Goal: Task Accomplishment & Management: Manage account settings

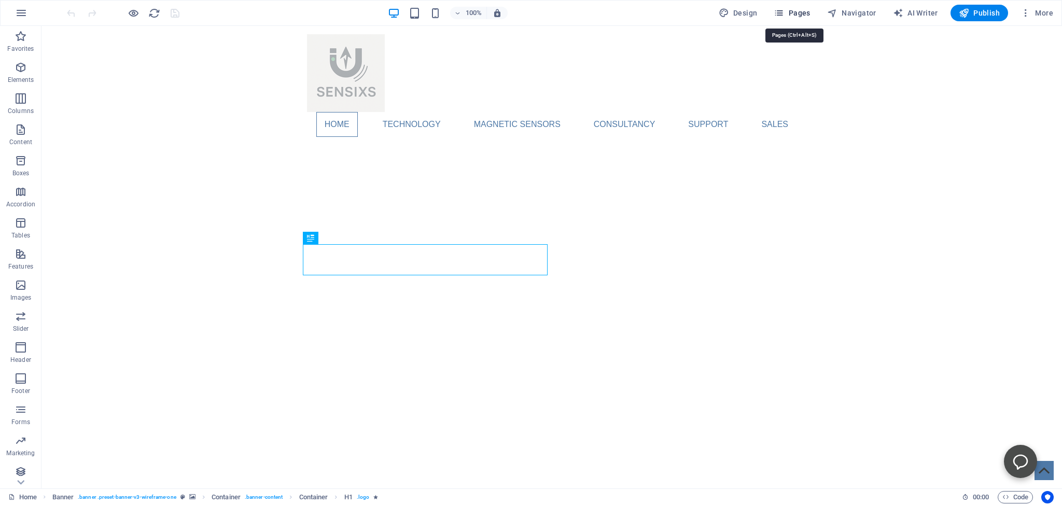
click at [799, 12] on span "Pages" at bounding box center [792, 13] width 36 height 10
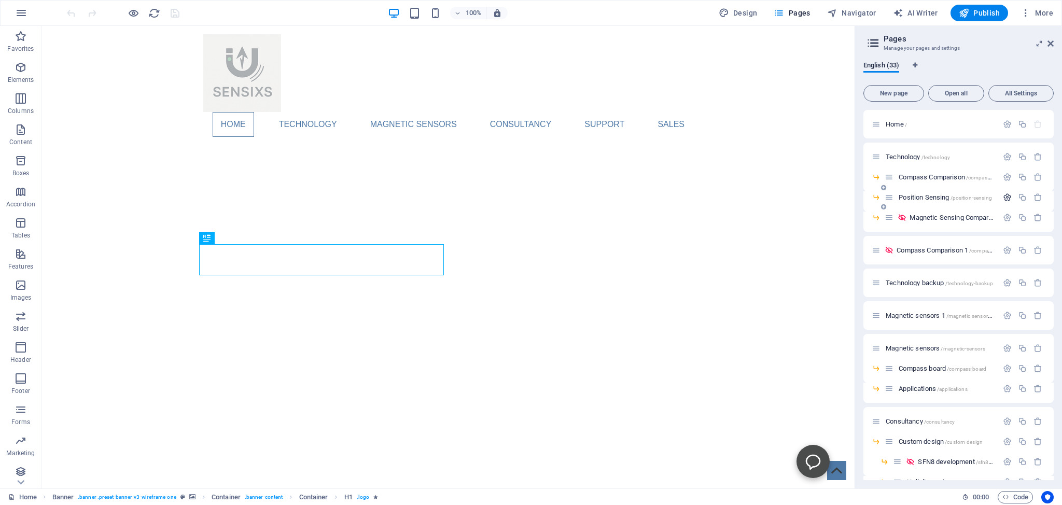
click at [1003, 194] on icon "button" at bounding box center [1007, 197] width 9 height 9
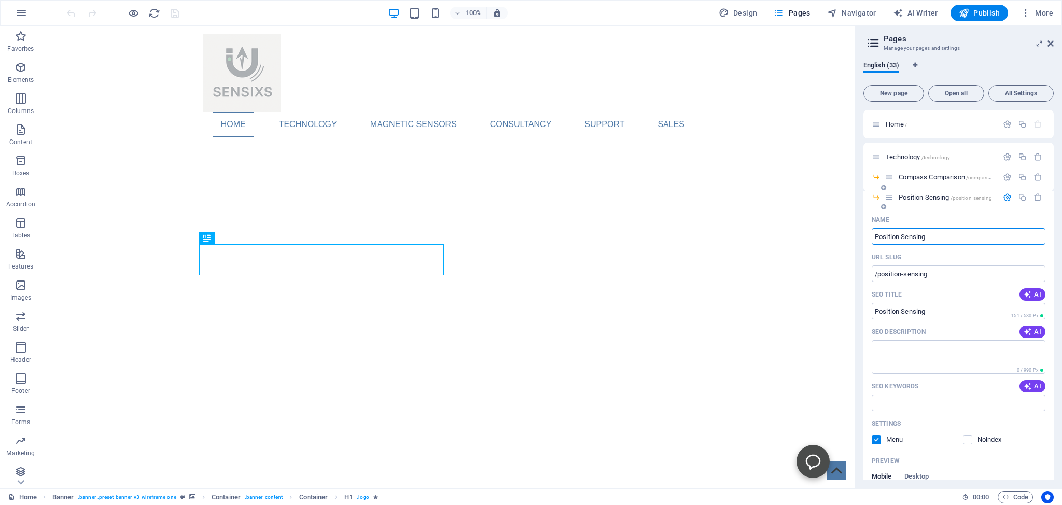
drag, startPoint x: 933, startPoint y: 236, endPoint x: 902, endPoint y: 236, distance: 30.6
click at [902, 236] on input "Position Sensing" at bounding box center [959, 236] width 174 height 17
type input "Position Co"
type input "/position-c"
type input "Position Comparis"
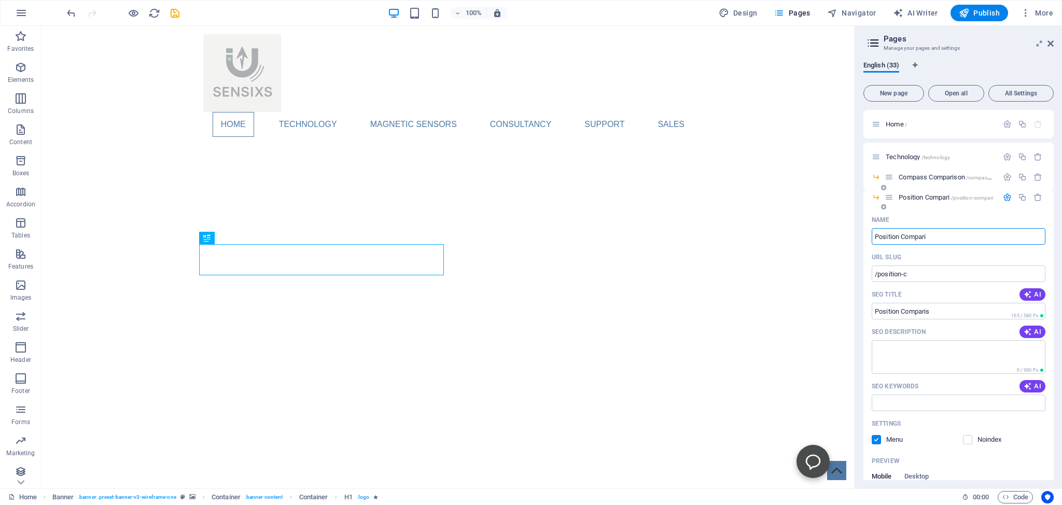
type input "/position-compari"
type input "Position Comparison"
type input "/position-compariso"
type input "Position Comparison"
type input "/position-comparison"
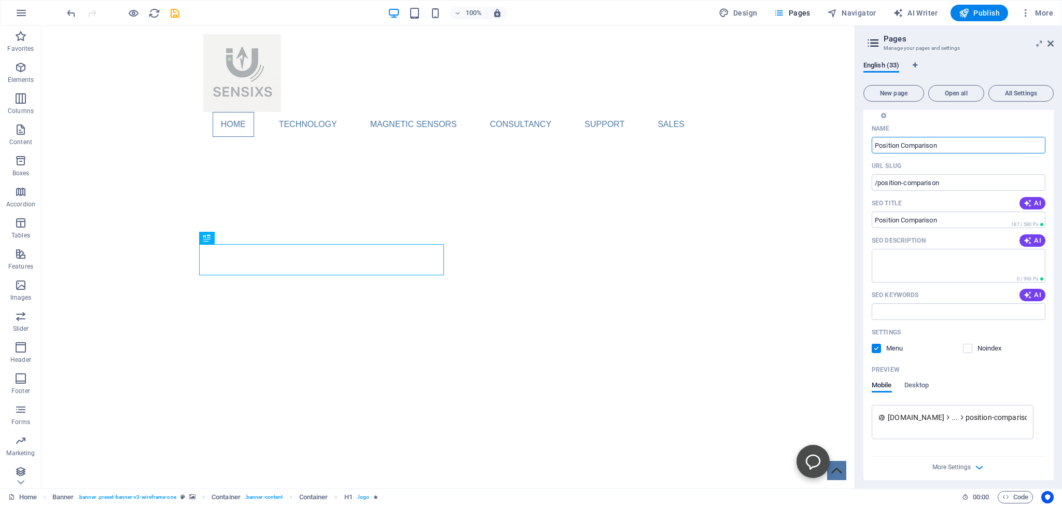
scroll to position [94, 0]
click at [1028, 239] on span "AI" at bounding box center [1033, 237] width 18 height 8
click at [1024, 294] on icon "button" at bounding box center [1028, 292] width 8 height 8
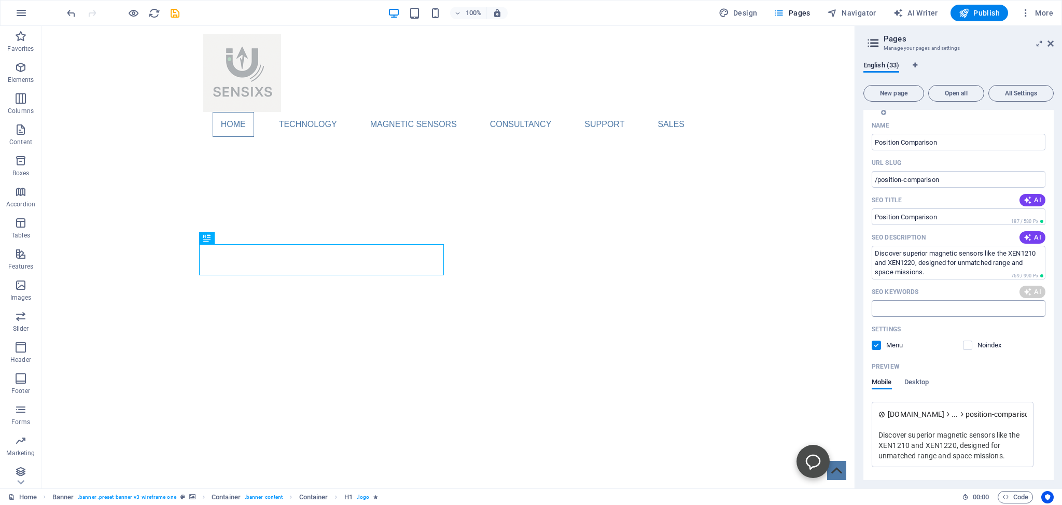
type textarea "Discover superior magnetic sensors like the XEN1210 and XEN1220, designed for u…"
type input "magnetic sensors, daisy-chaining system, maximum magnet distance, superior dyna…"
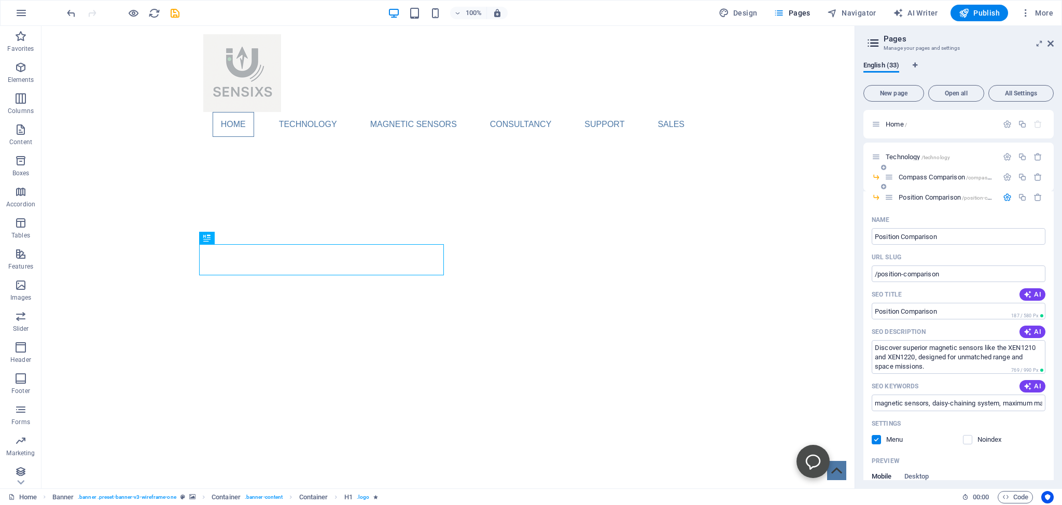
click at [919, 176] on span "Compass Comparison /compass-comparison" at bounding box center [959, 177] width 121 height 8
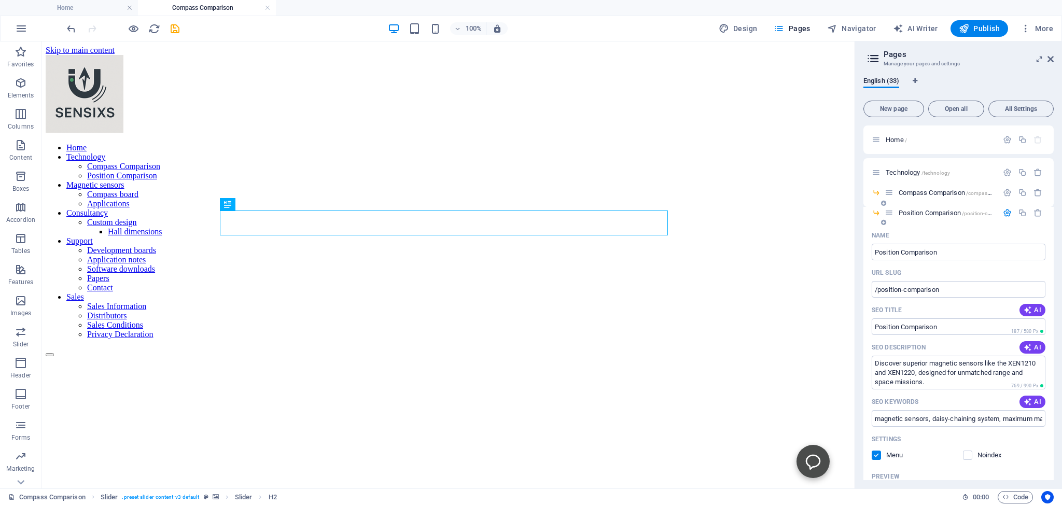
click at [916, 213] on span "Position Comparison /position-comparison" at bounding box center [956, 213] width 114 height 8
click at [919, 191] on span "Compass Comparison /compass-comparison" at bounding box center [959, 193] width 121 height 8
click at [915, 214] on span "Position Comparison /position-comparison" at bounding box center [956, 213] width 114 height 8
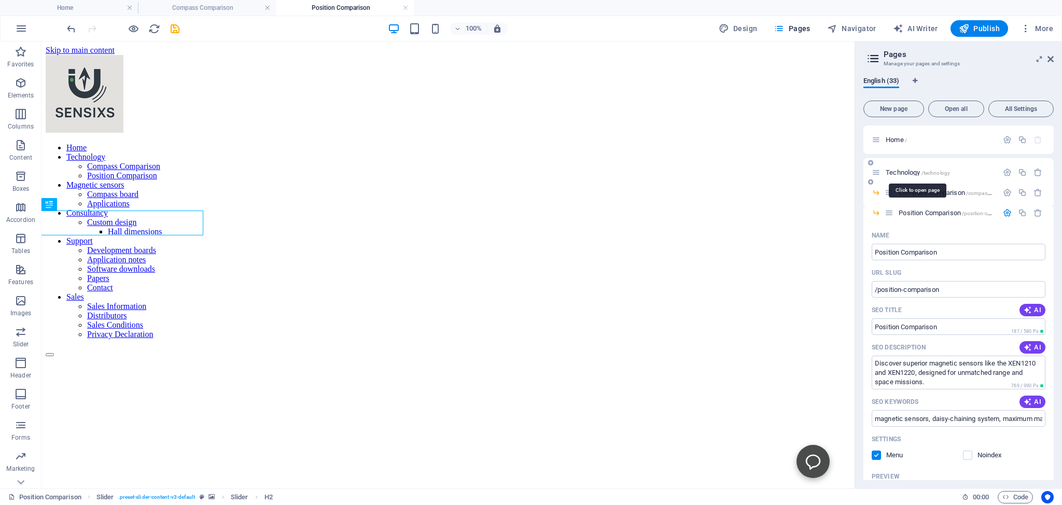
click at [902, 172] on span "Technology /technology" at bounding box center [918, 173] width 64 height 8
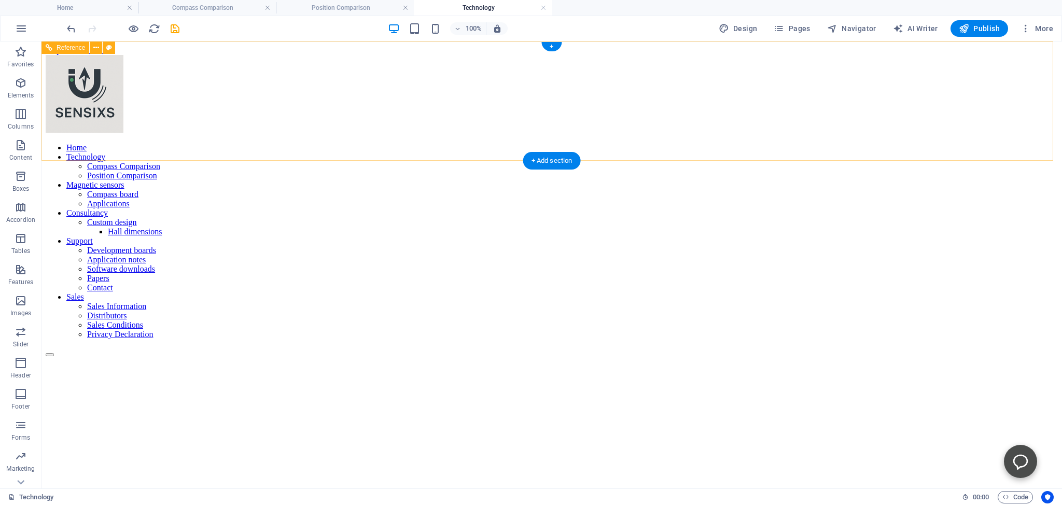
click at [707, 143] on nav "Home Technology Compass Comparison Position Comparison Magnetic sensors Compass…" at bounding box center [552, 241] width 1013 height 196
click at [175, 29] on icon "save" at bounding box center [175, 29] width 12 height 12
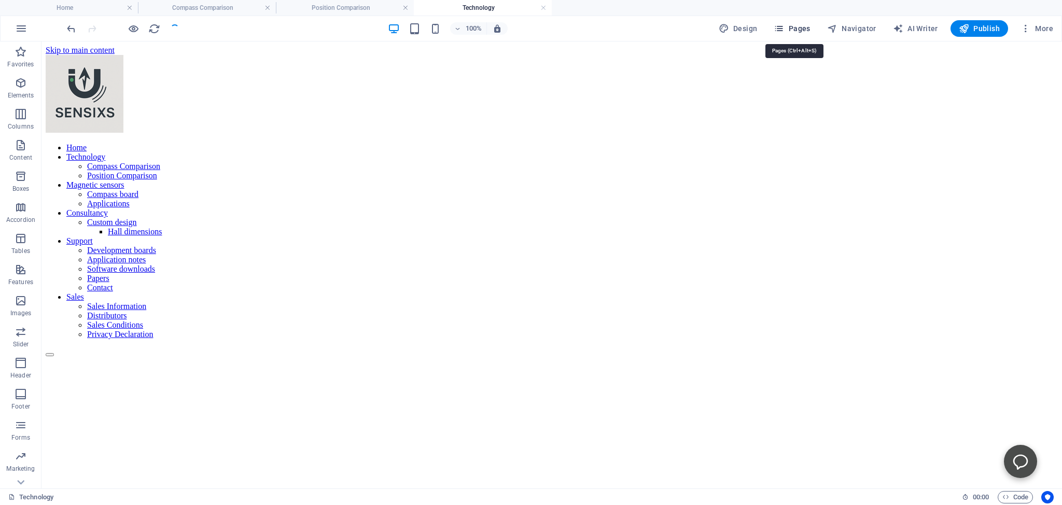
click at [795, 28] on span "Pages" at bounding box center [792, 28] width 36 height 10
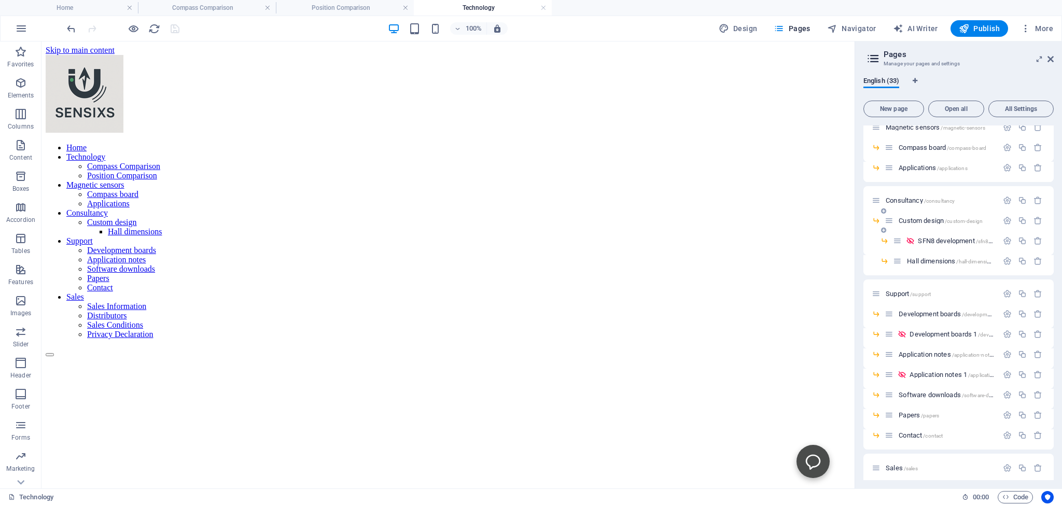
scroll to position [331, 0]
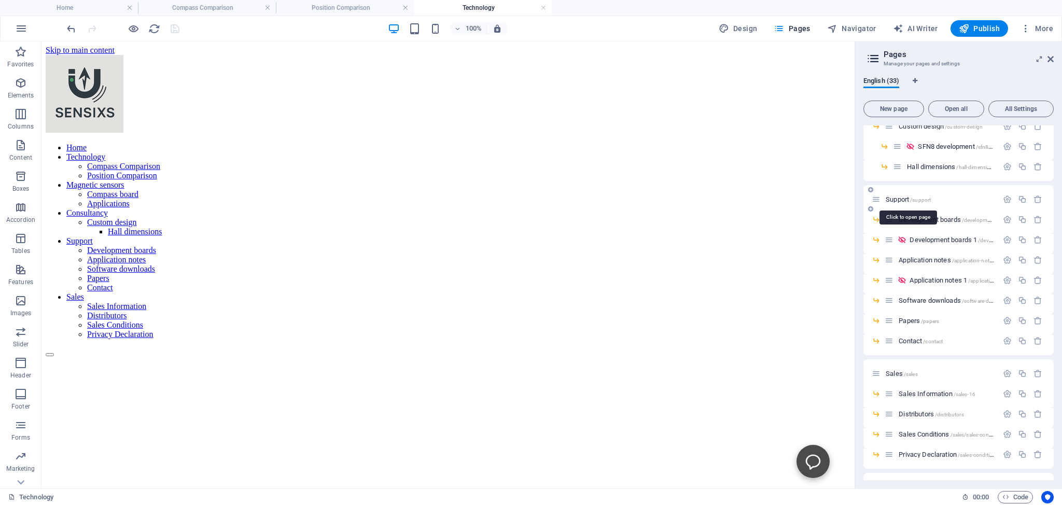
click at [898, 197] on span "Support /support" at bounding box center [908, 200] width 45 height 8
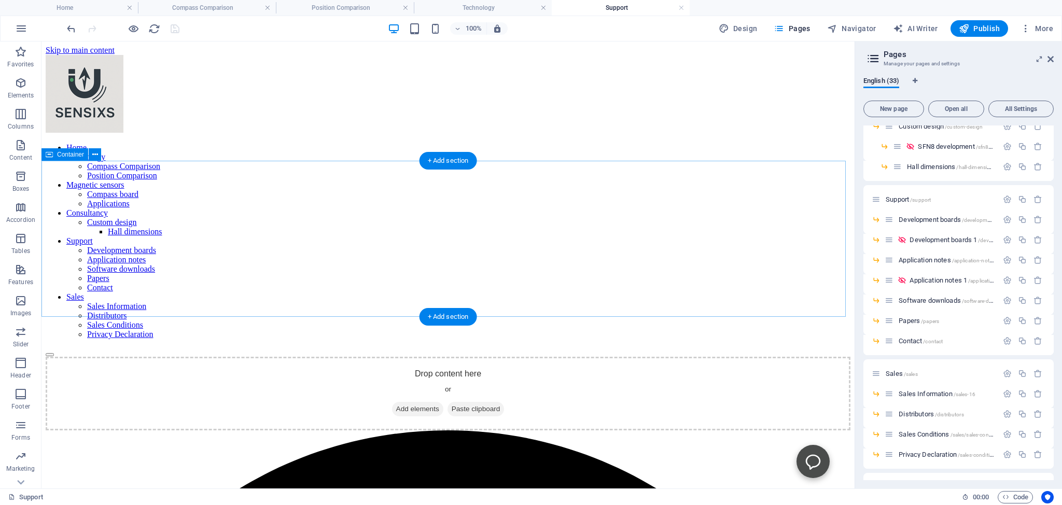
scroll to position [0, 0]
click at [918, 218] on span "Development boards /development-boards" at bounding box center [956, 220] width 114 height 8
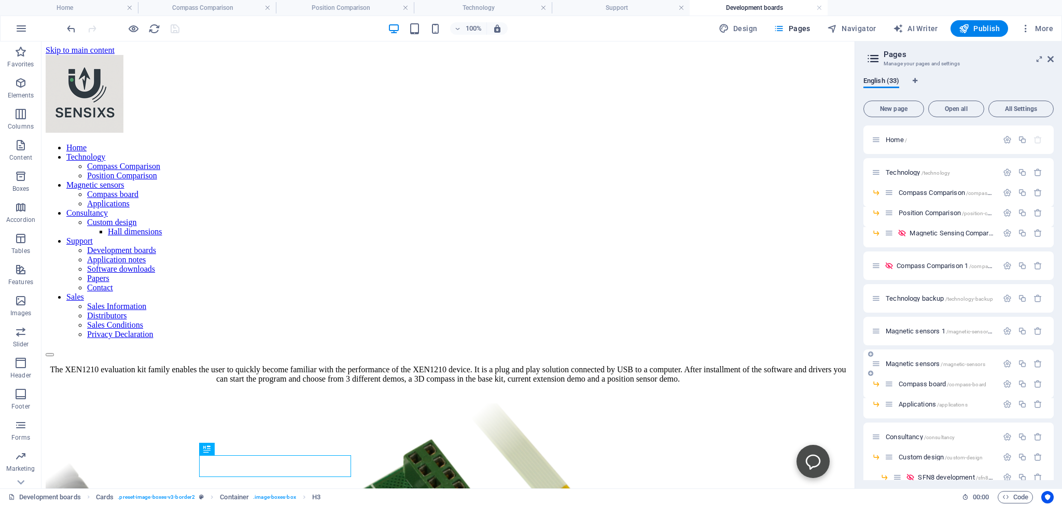
click at [902, 365] on span "Magnetic sensors /magnetic-sensors" at bounding box center [936, 364] width 100 height 8
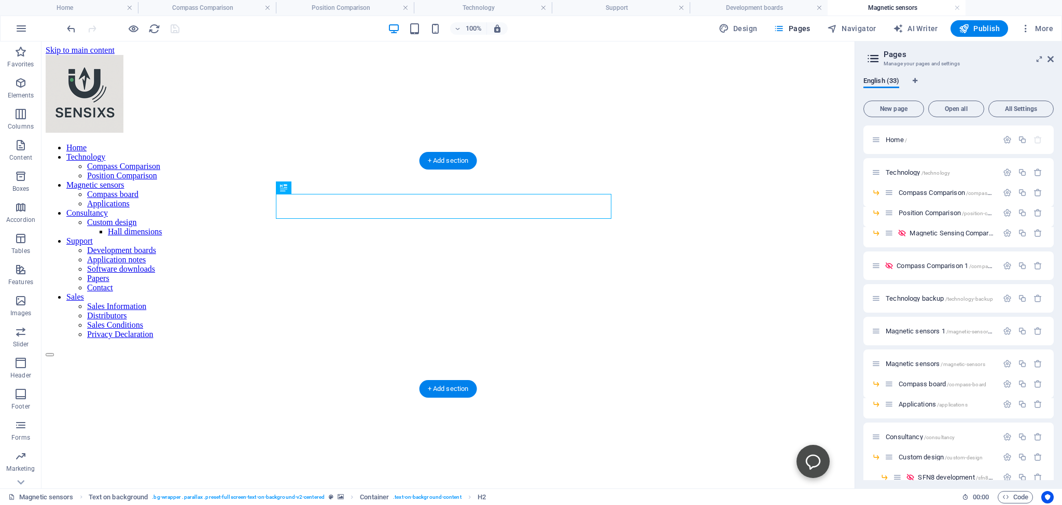
click at [84, 295] on figure at bounding box center [448, 295] width 805 height 0
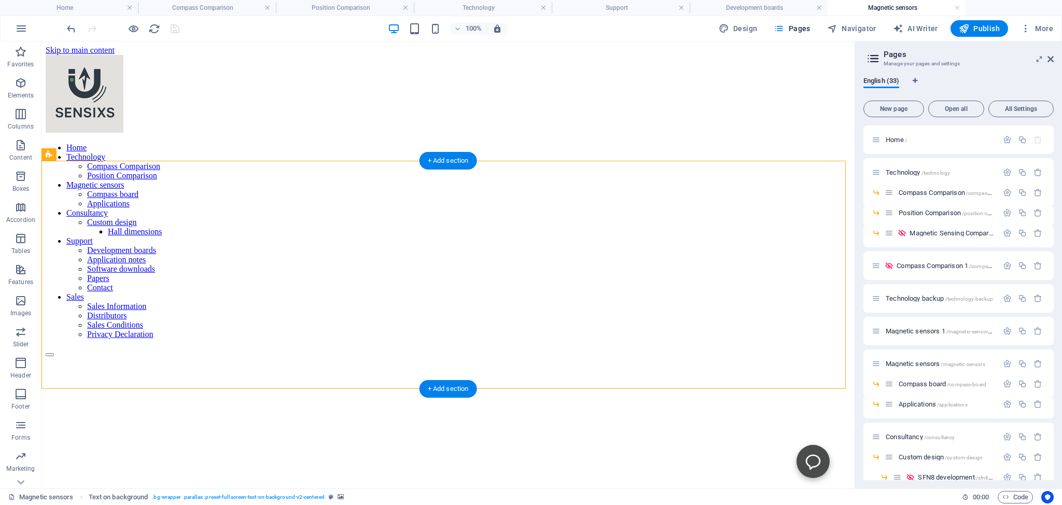
click at [174, 295] on figure at bounding box center [448, 295] width 805 height 0
click at [118, 153] on button at bounding box center [122, 154] width 12 height 12
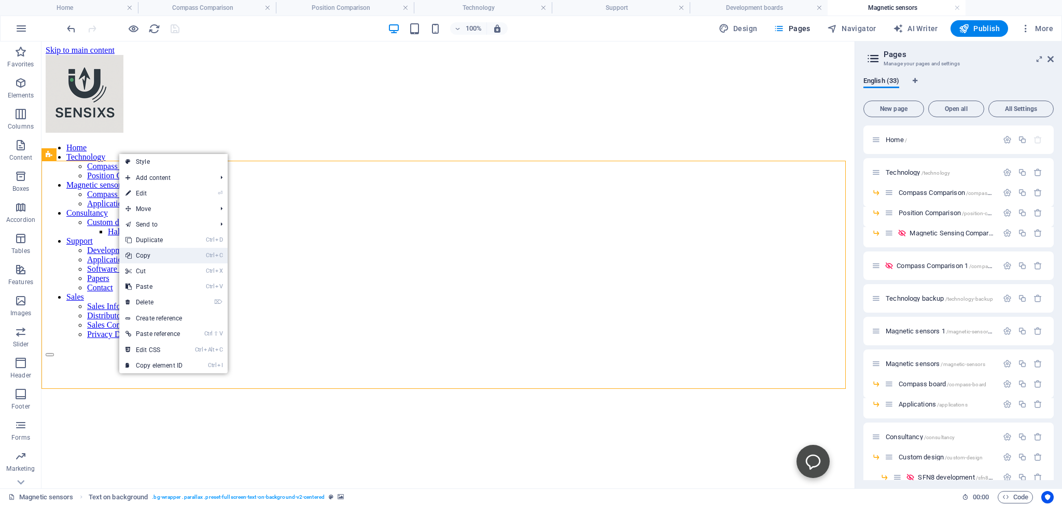
drag, startPoint x: 147, startPoint y: 257, endPoint x: 162, endPoint y: 201, distance: 58.0
click at [147, 257] on link "Ctrl C Copy" at bounding box center [154, 256] width 70 height 16
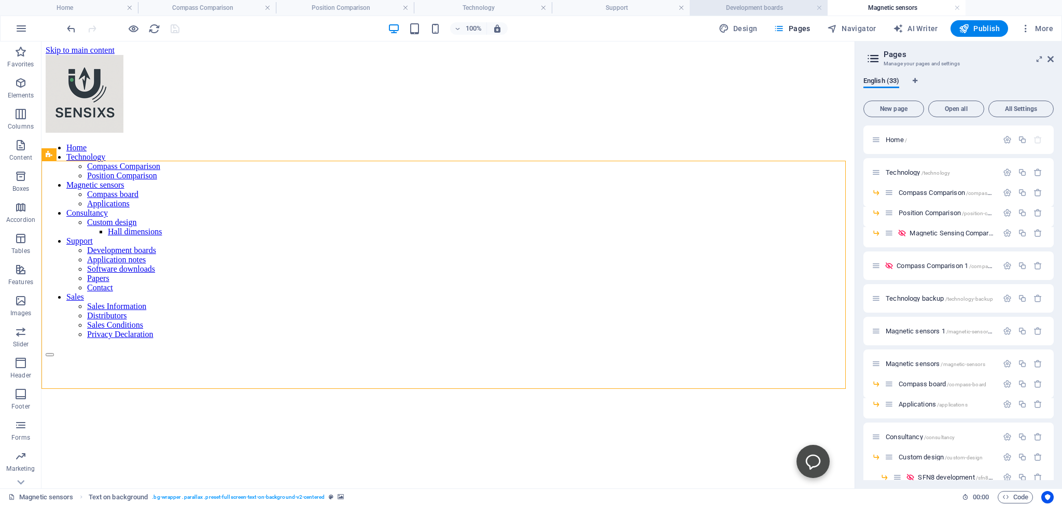
click at [737, 8] on h4 "Development boards" at bounding box center [759, 7] width 138 height 11
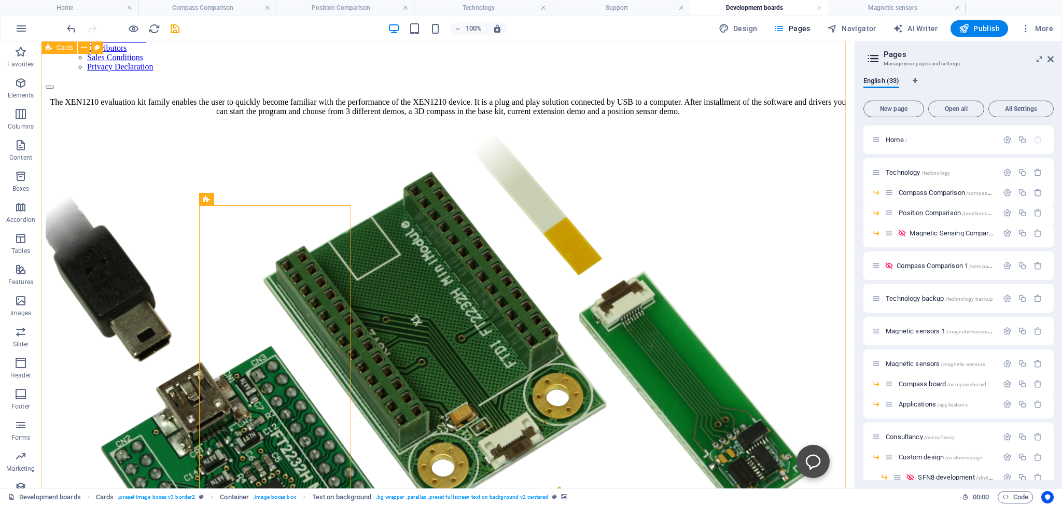
scroll to position [274, 0]
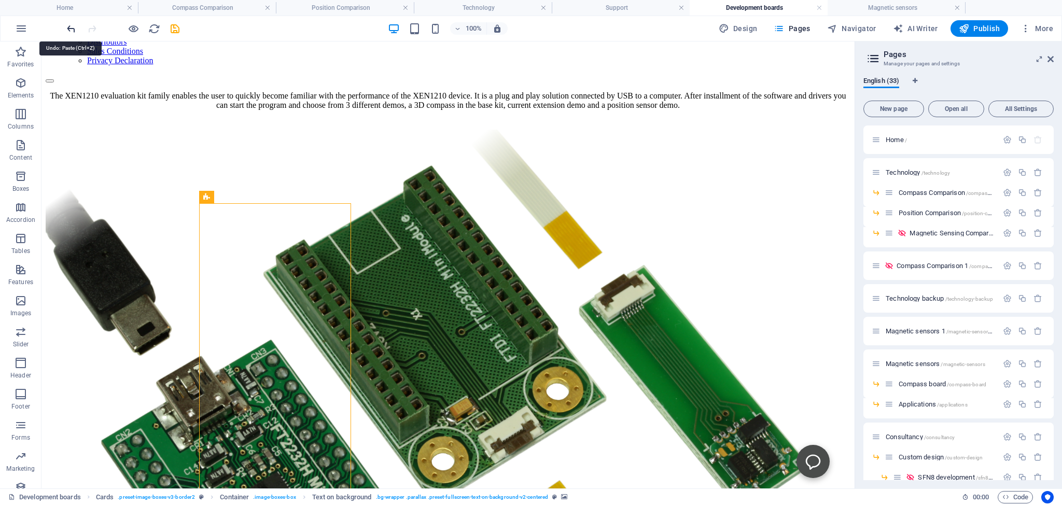
click at [72, 28] on icon "undo" at bounding box center [71, 29] width 12 height 12
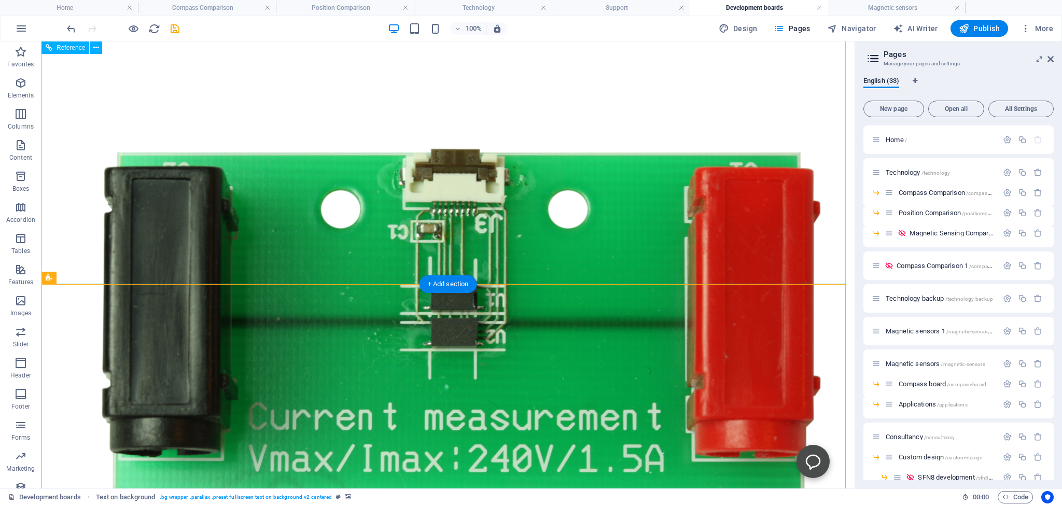
scroll to position [1006, 0]
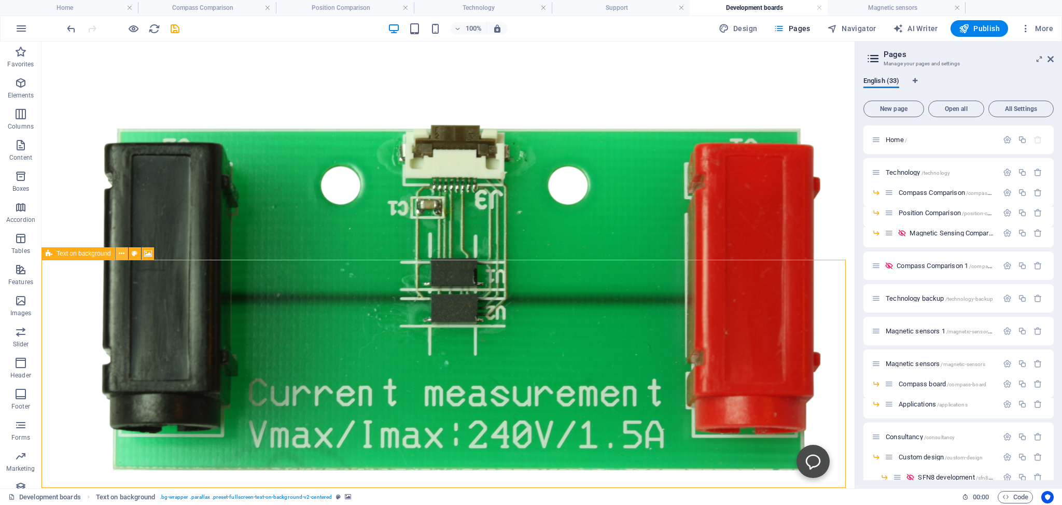
click at [121, 255] on icon at bounding box center [122, 253] width 6 height 11
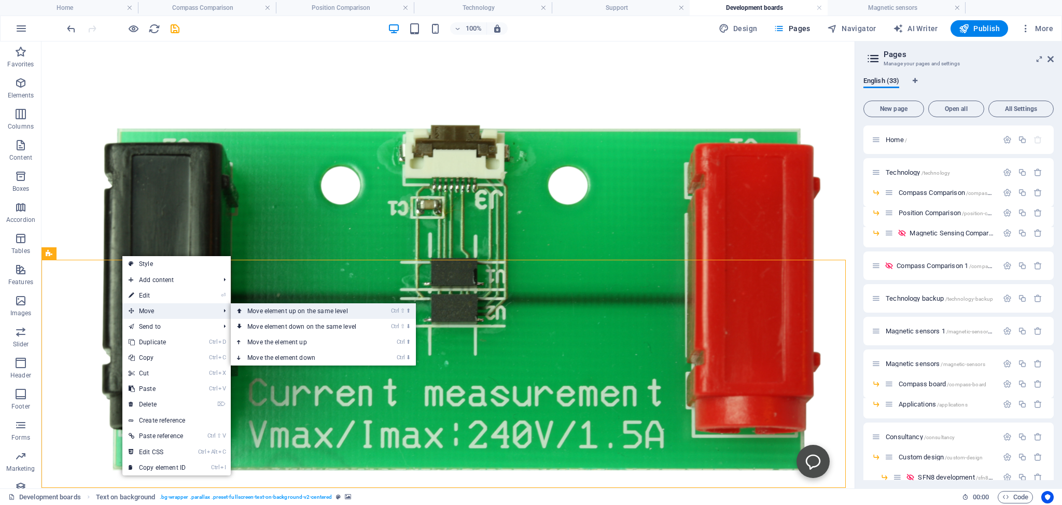
click at [273, 311] on link "Ctrl ⇧ ⬆ Move element up on the same level" at bounding box center [304, 311] width 146 height 16
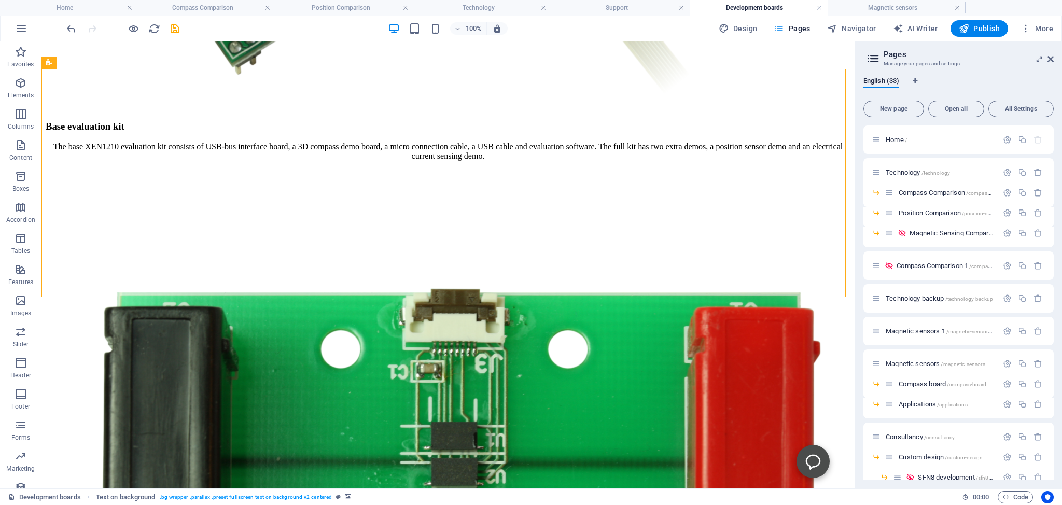
scroll to position [623, 0]
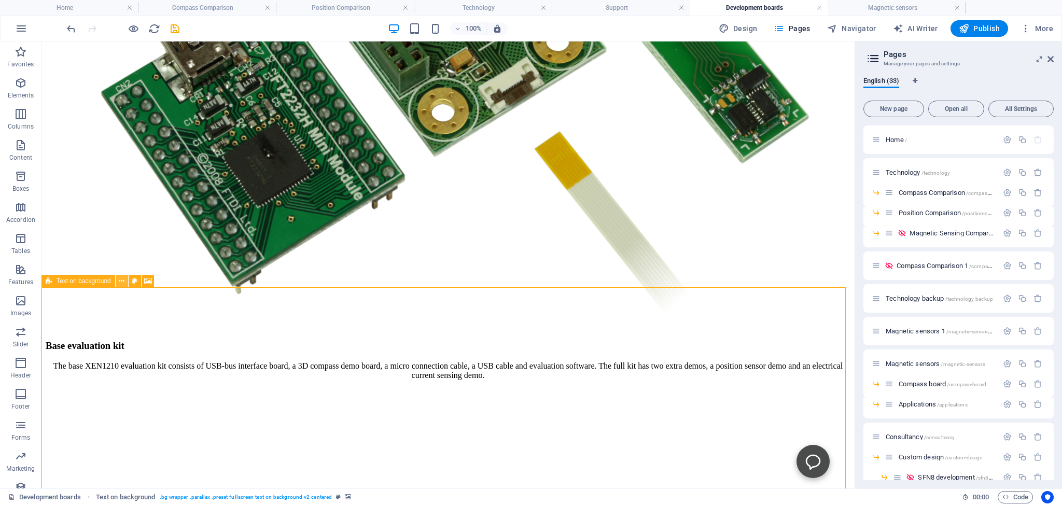
click at [121, 283] on icon at bounding box center [122, 281] width 6 height 11
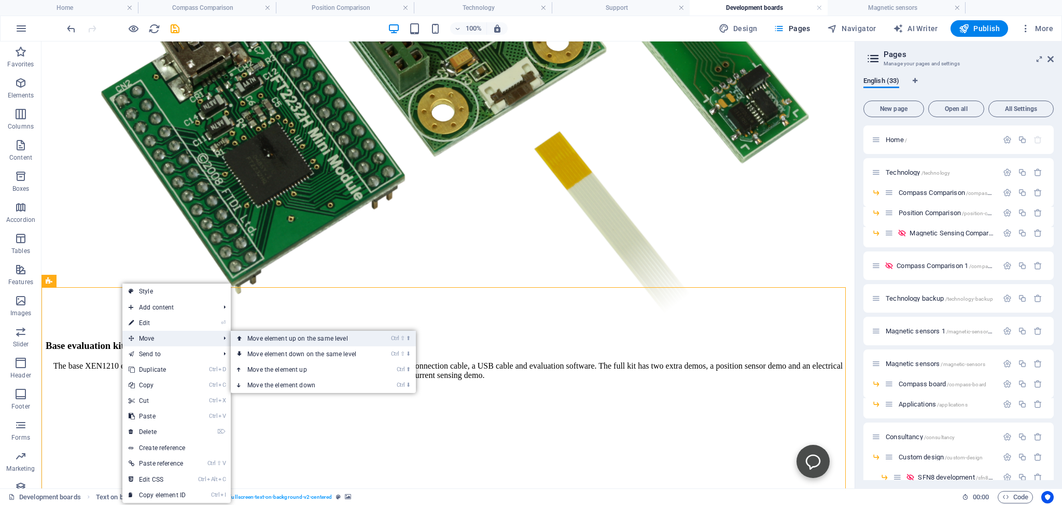
drag, startPoint x: 273, startPoint y: 337, endPoint x: 191, endPoint y: 290, distance: 94.8
click at [273, 337] on link "Ctrl ⇧ ⬆ Move element up on the same level" at bounding box center [304, 339] width 146 height 16
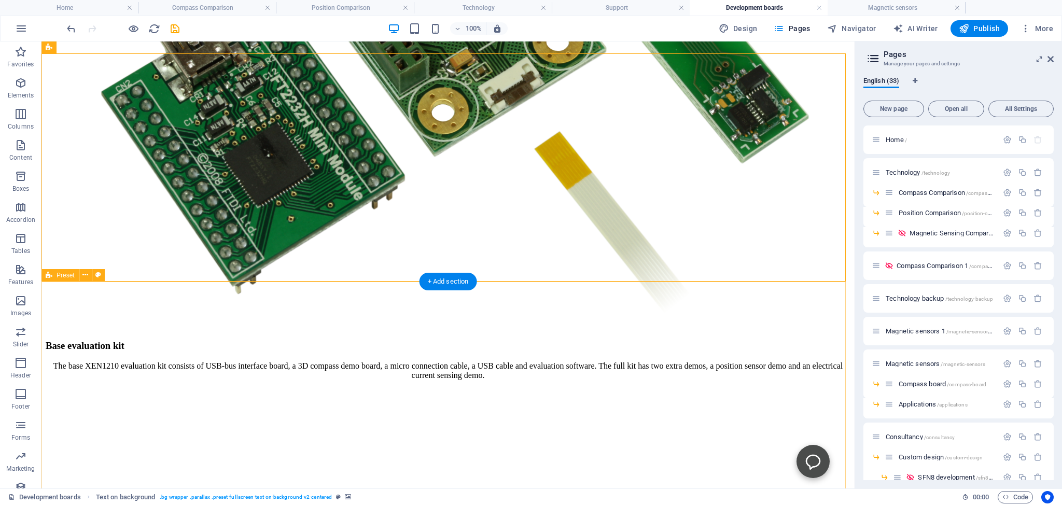
scroll to position [404, 0]
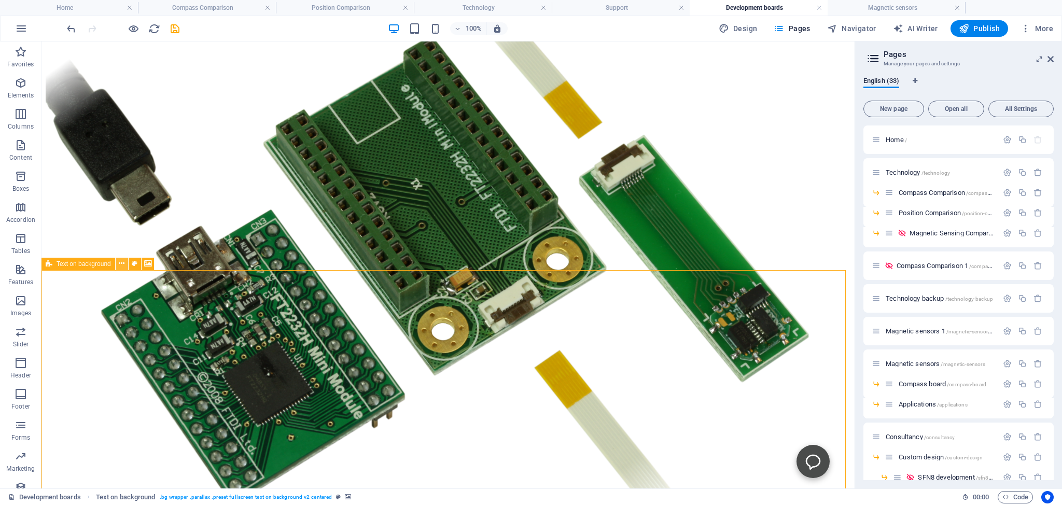
click at [121, 267] on icon at bounding box center [122, 263] width 6 height 11
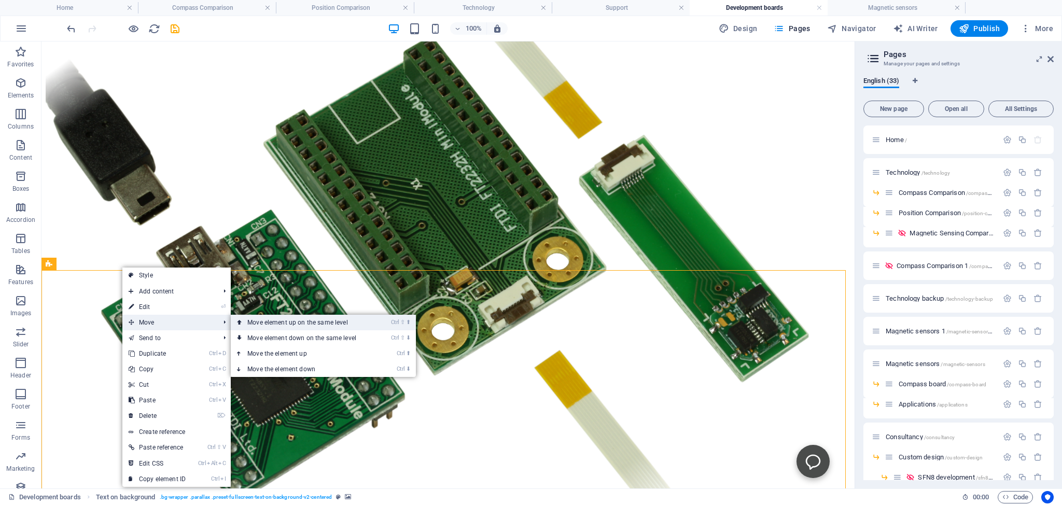
click at [284, 323] on link "Ctrl ⇧ ⬆ Move element up on the same level" at bounding box center [304, 323] width 146 height 16
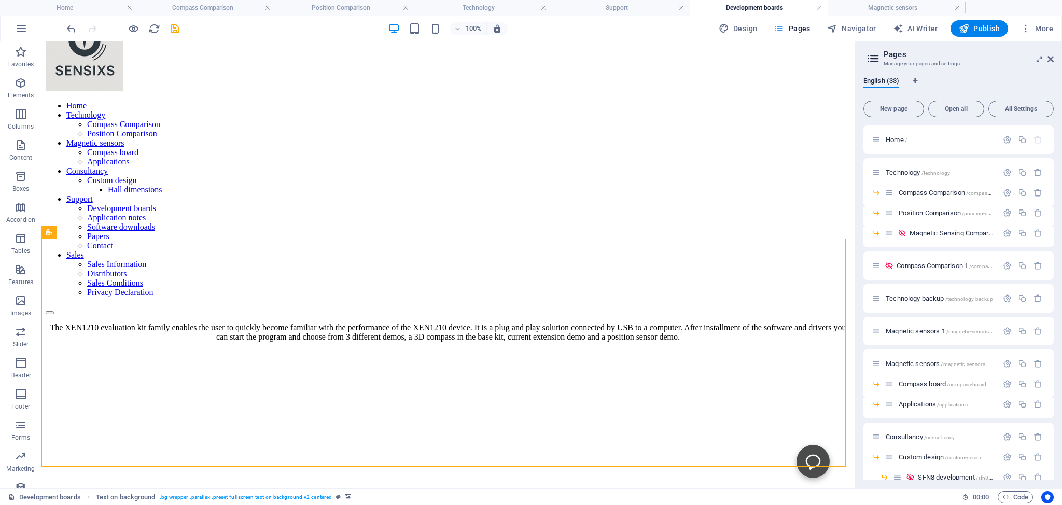
scroll to position [0, 0]
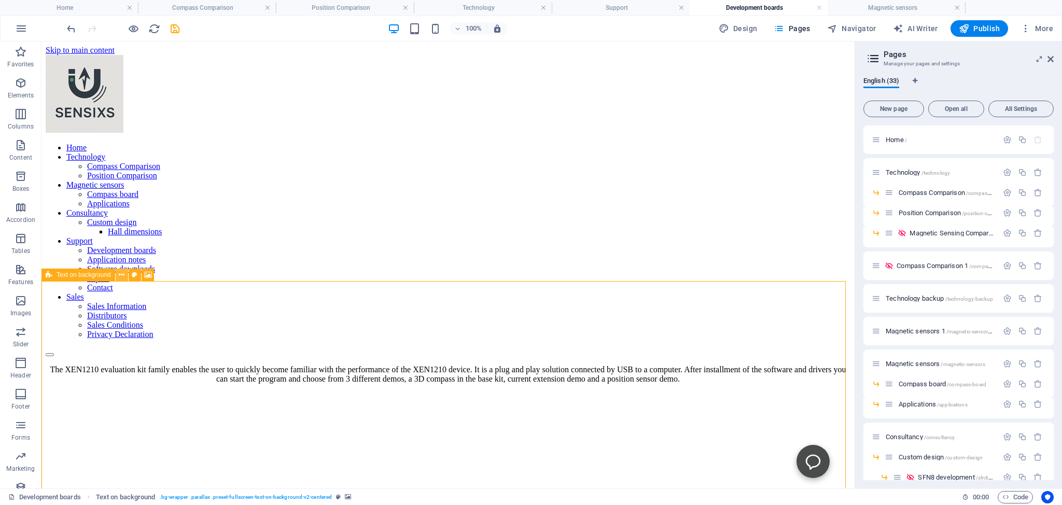
click at [123, 276] on icon at bounding box center [122, 275] width 6 height 11
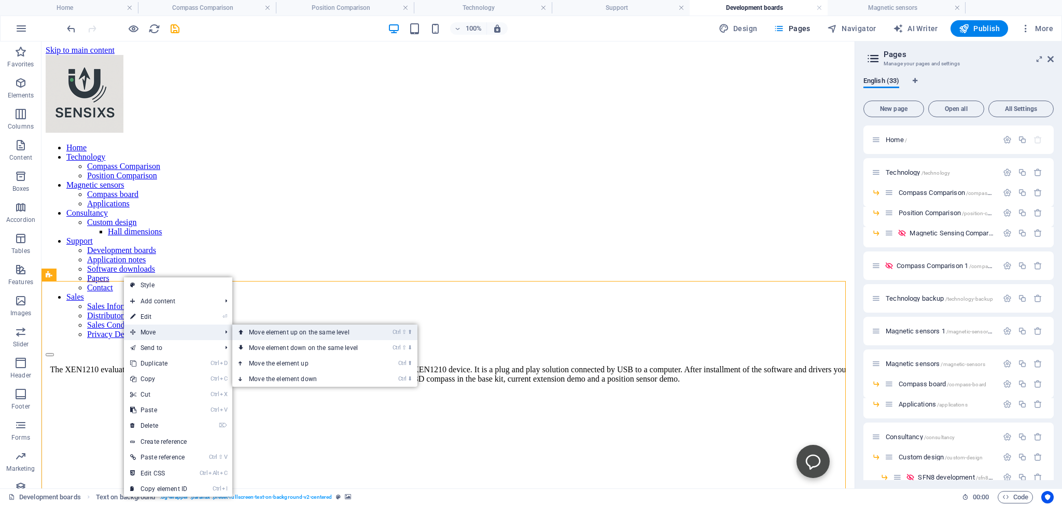
click at [272, 333] on link "Ctrl ⇧ ⬆ Move element up on the same level" at bounding box center [305, 333] width 146 height 16
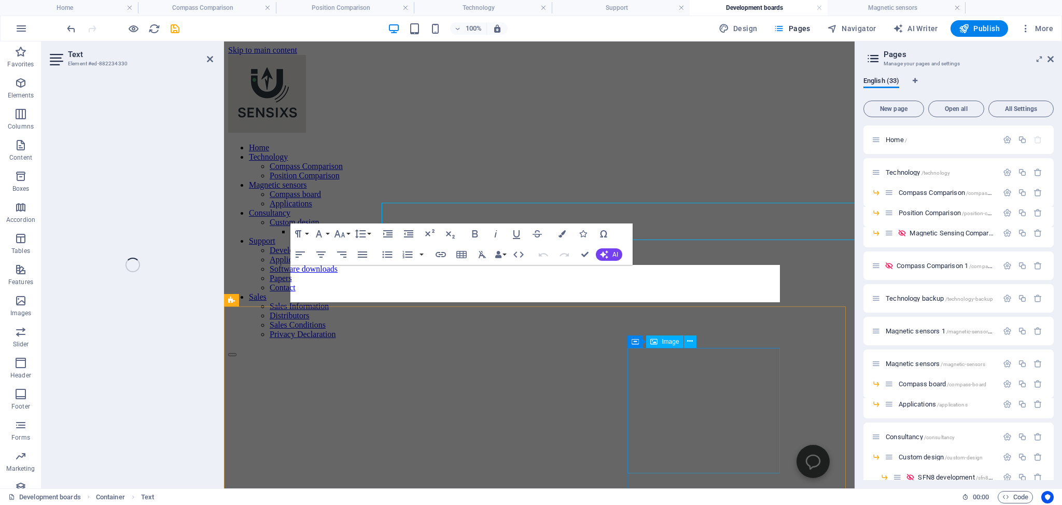
scroll to position [228, 0]
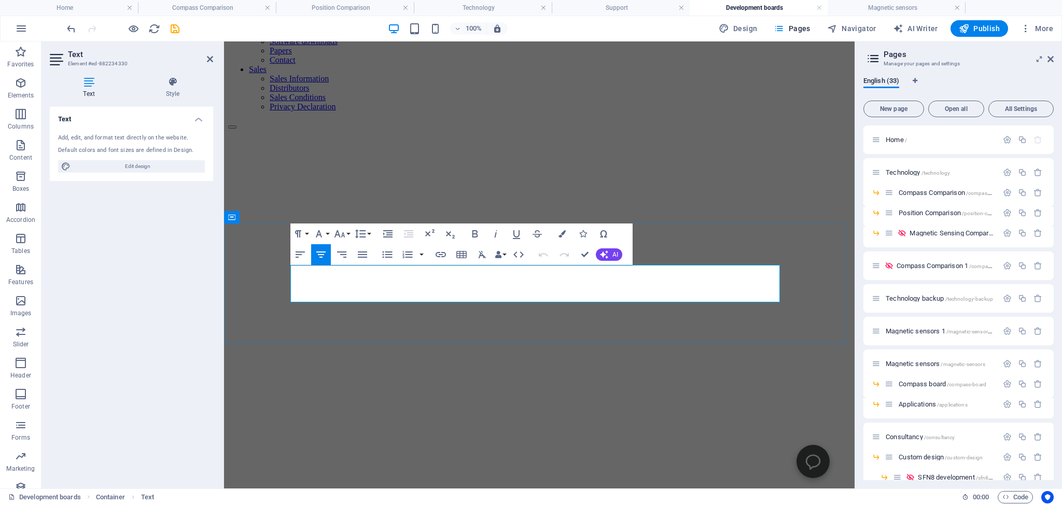
drag, startPoint x: 749, startPoint y: 297, endPoint x: 294, endPoint y: 268, distance: 456.4
copy p "The XEN1210 evaluation kit family enables the user to quickly become familiar w…"
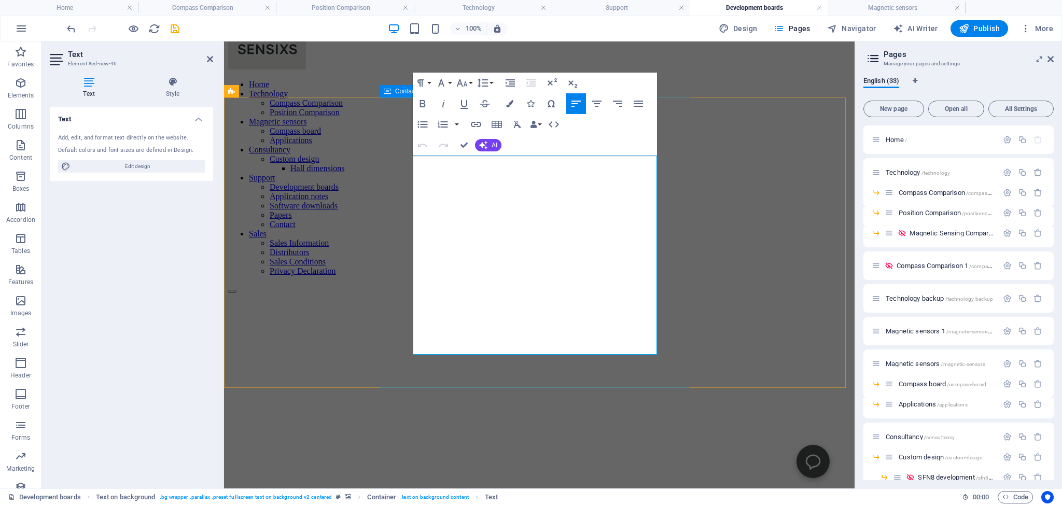
drag, startPoint x: 486, startPoint y: 350, endPoint x: 408, endPoint y: 159, distance: 206.0
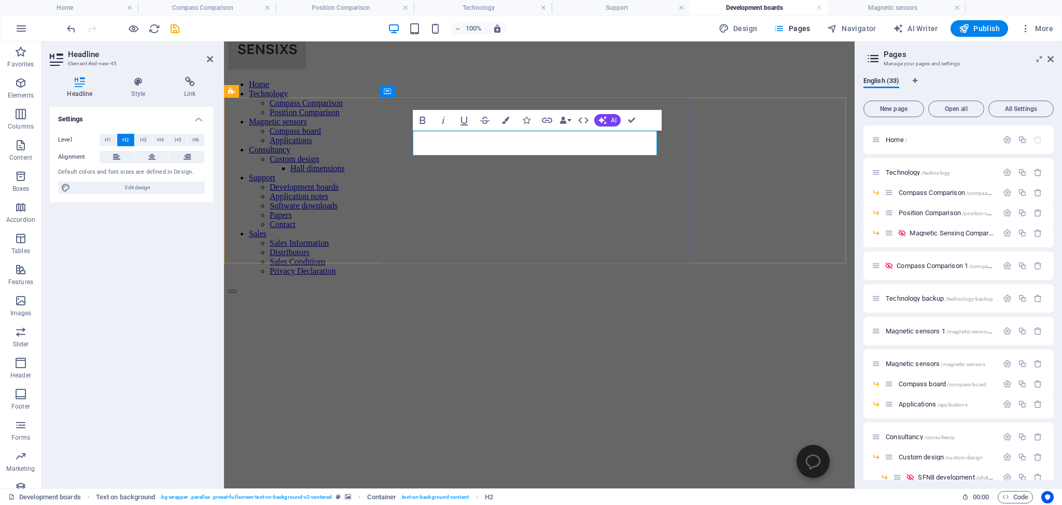
drag, startPoint x: 549, startPoint y: 144, endPoint x: 417, endPoint y: 144, distance: 131.8
click at [304, 266] on figure at bounding box center [539, 266] width 622 height 0
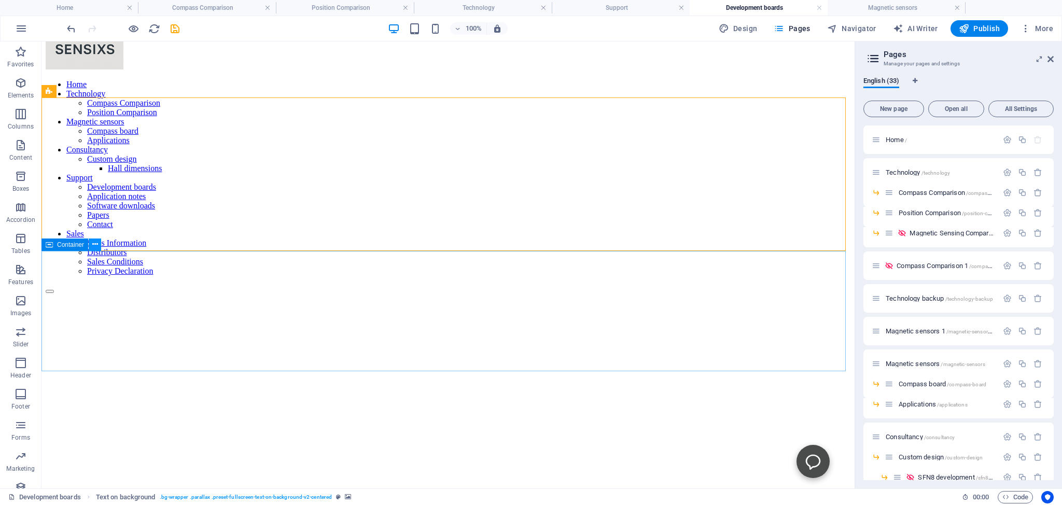
click at [94, 243] on icon at bounding box center [95, 244] width 6 height 11
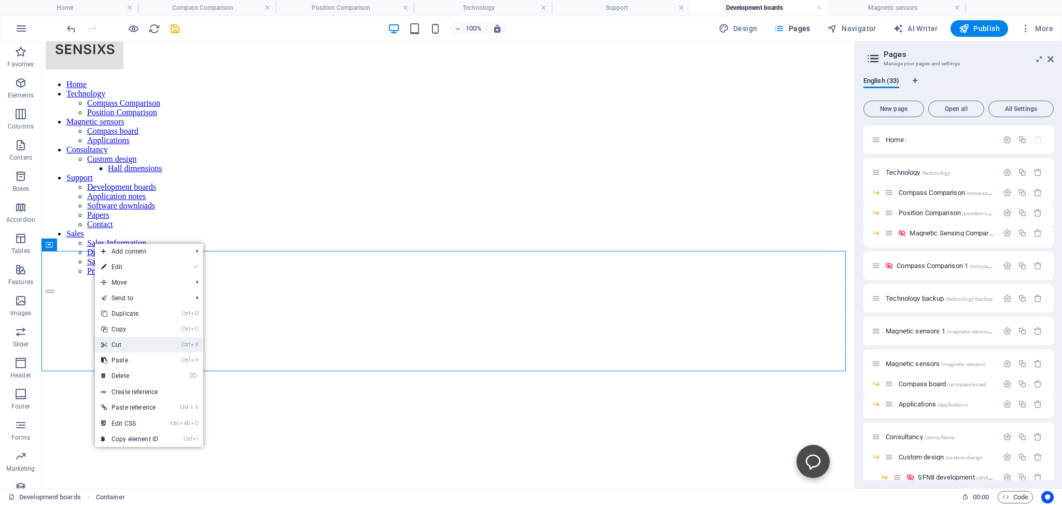
click at [119, 344] on link "Ctrl X Cut" at bounding box center [130, 345] width 70 height 16
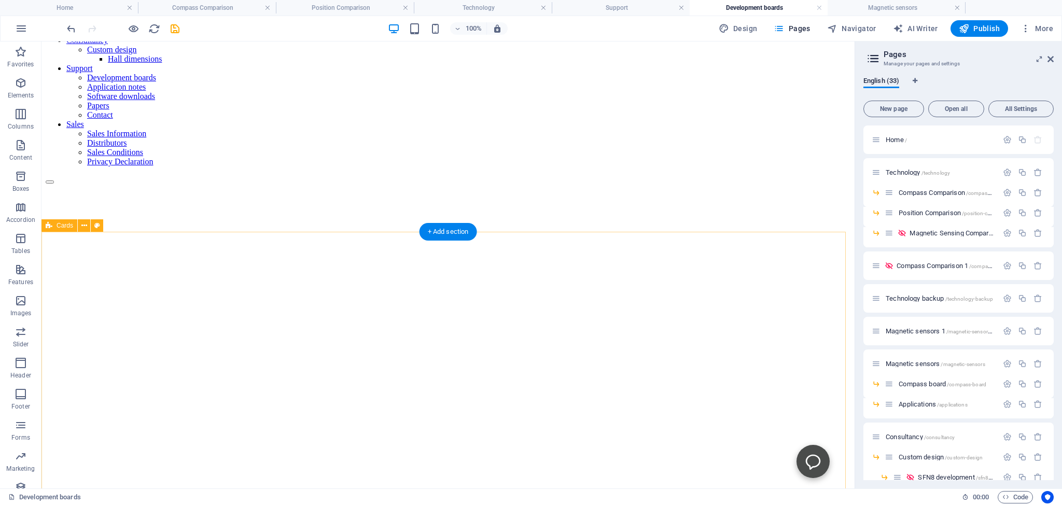
scroll to position [0, 0]
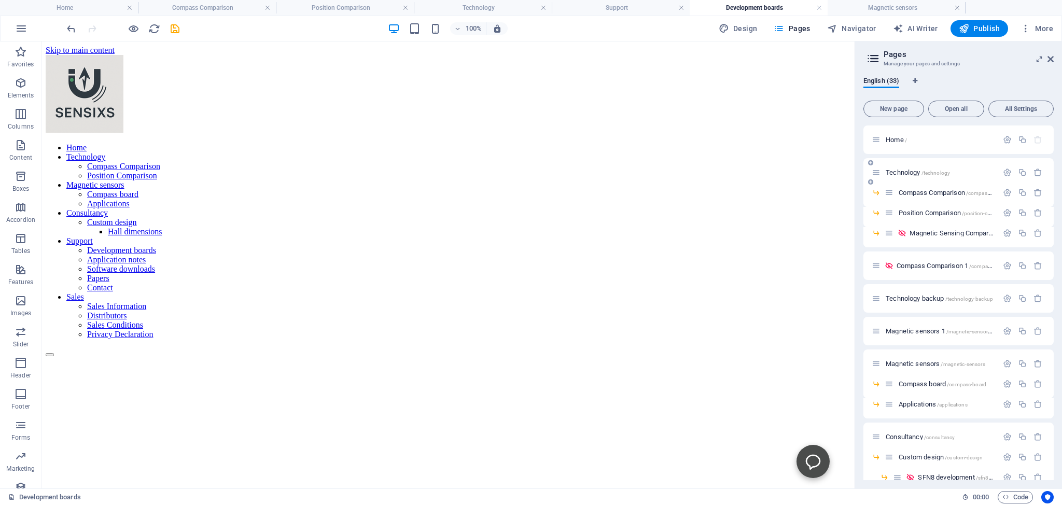
click at [901, 172] on span "Technology /technology" at bounding box center [918, 173] width 64 height 8
click at [909, 190] on span "Compass Comparison /compass-comparison" at bounding box center [959, 193] width 121 height 8
click at [912, 214] on span "Position Comparison /position-comparison" at bounding box center [956, 213] width 114 height 8
click at [914, 210] on span "Position Comparison /position-comparison" at bounding box center [956, 213] width 114 height 8
click at [1003, 297] on icon "button" at bounding box center [1007, 298] width 9 height 9
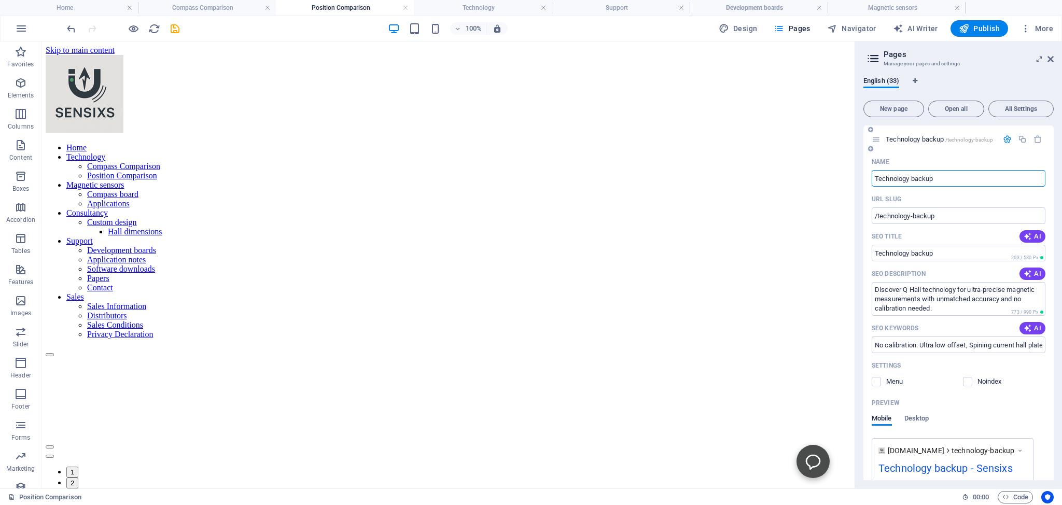
scroll to position [189, 0]
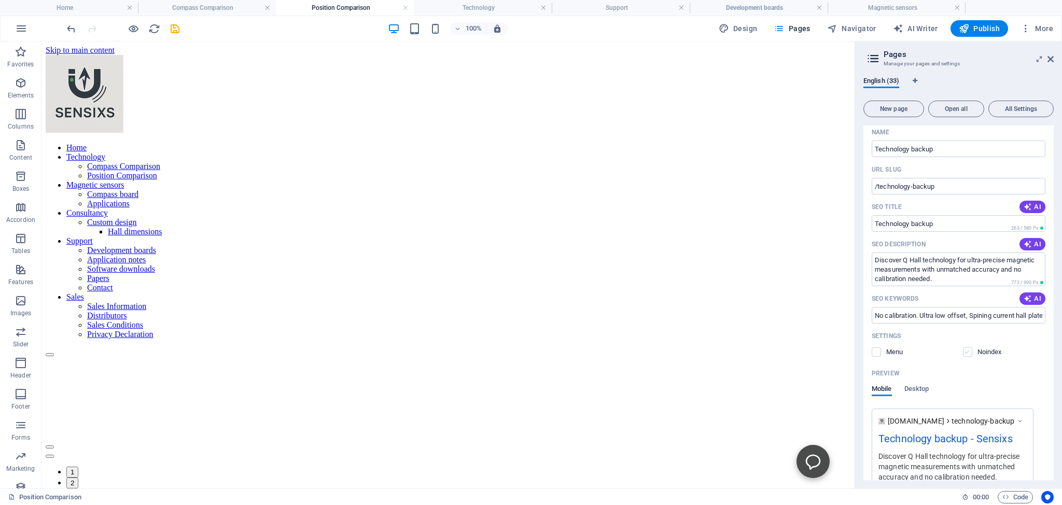
click at [963, 352] on label at bounding box center [967, 352] width 9 height 9
click at [0, 0] on input "checkbox" at bounding box center [0, 0] width 0 height 0
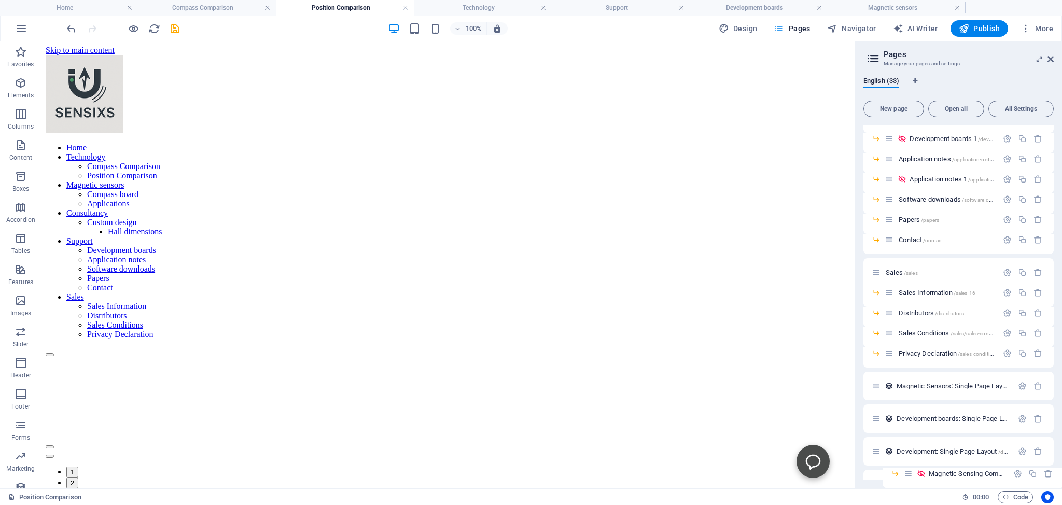
scroll to position [894, 0]
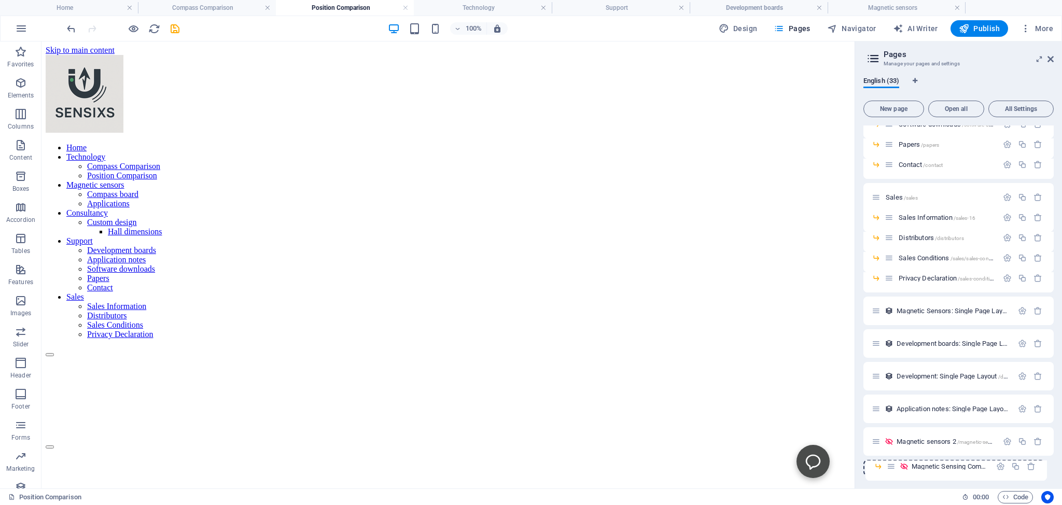
drag, startPoint x: 891, startPoint y: 188, endPoint x: 892, endPoint y: 471, distance: 283.2
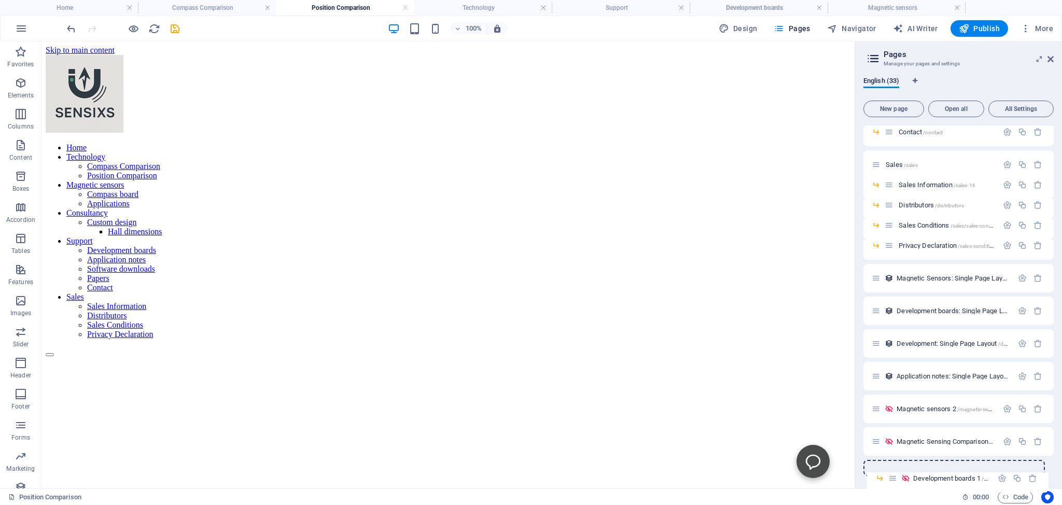
scroll to position [907, 0]
drag, startPoint x: 889, startPoint y: 252, endPoint x: 892, endPoint y: 471, distance: 218.4
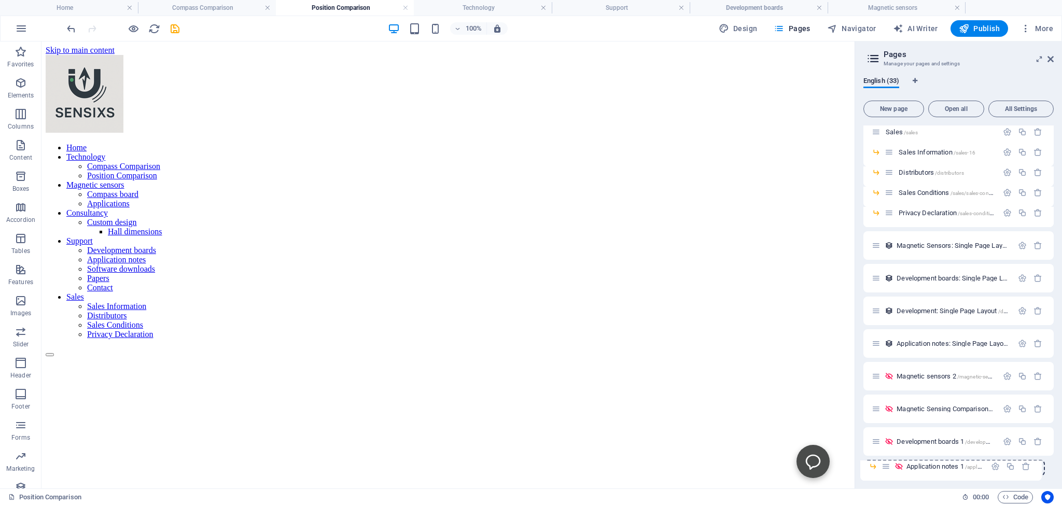
drag, startPoint x: 890, startPoint y: 260, endPoint x: 887, endPoint y: 472, distance: 211.7
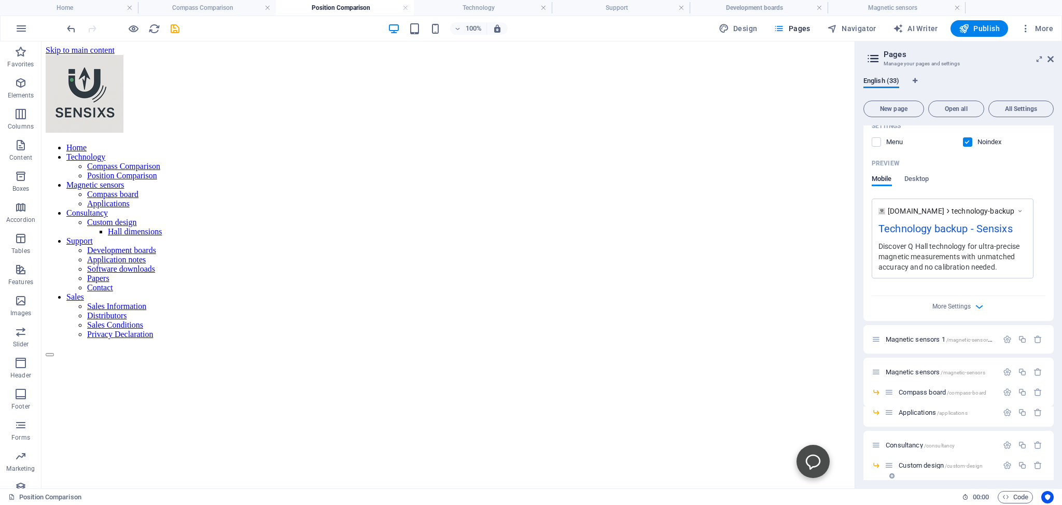
scroll to position [305, 0]
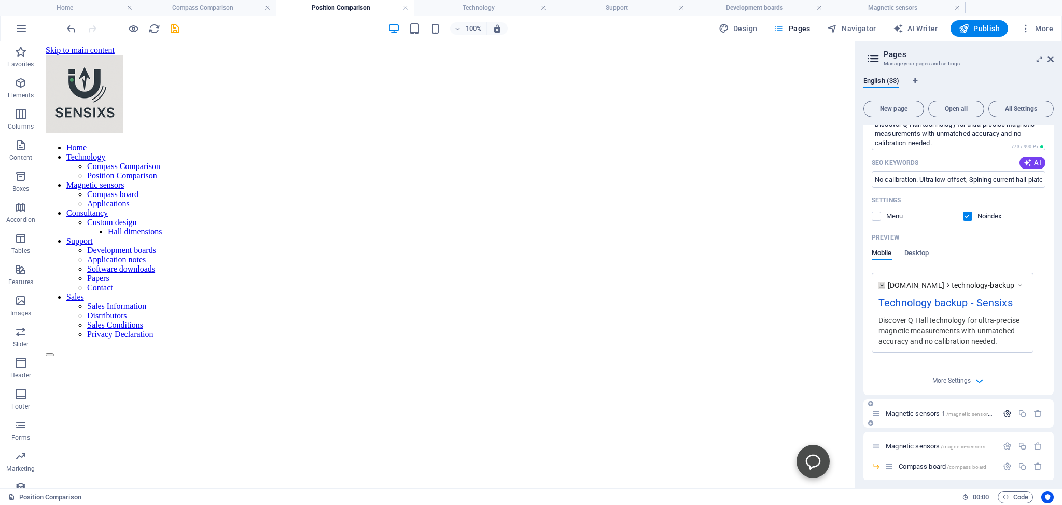
click at [1003, 414] on icon "button" at bounding box center [1007, 413] width 9 height 9
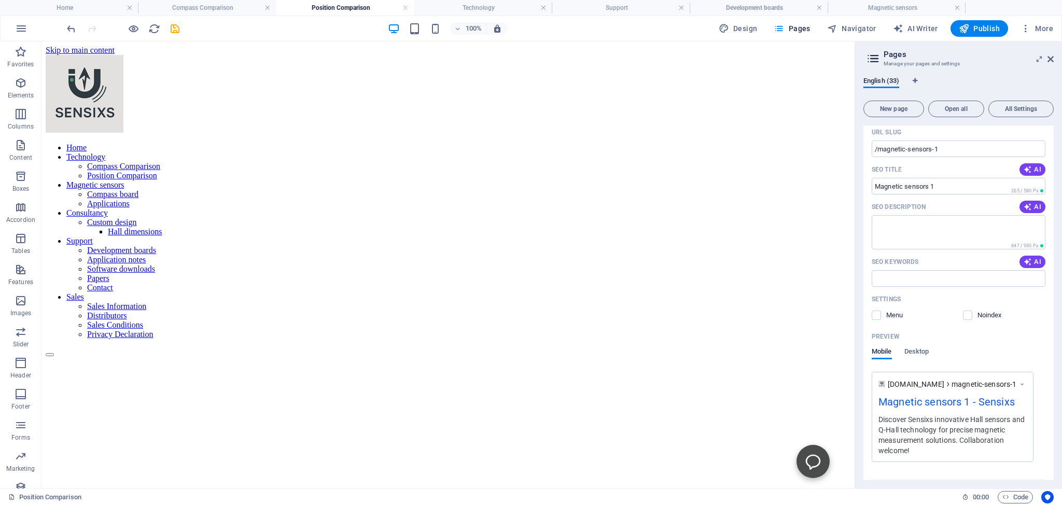
scroll to position [683, 0]
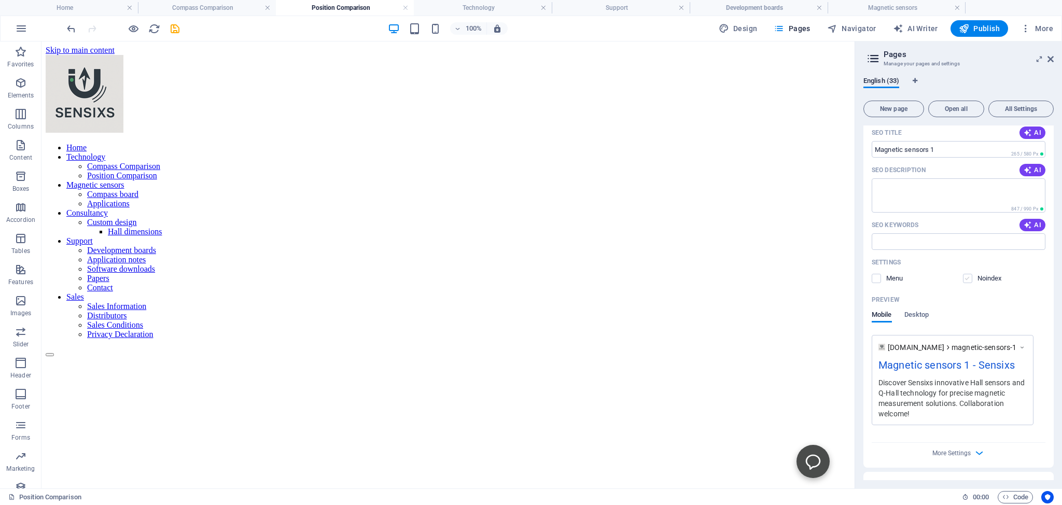
click at [964, 277] on label at bounding box center [967, 278] width 9 height 9
click at [0, 0] on input "checkbox" at bounding box center [0, 0] width 0 height 0
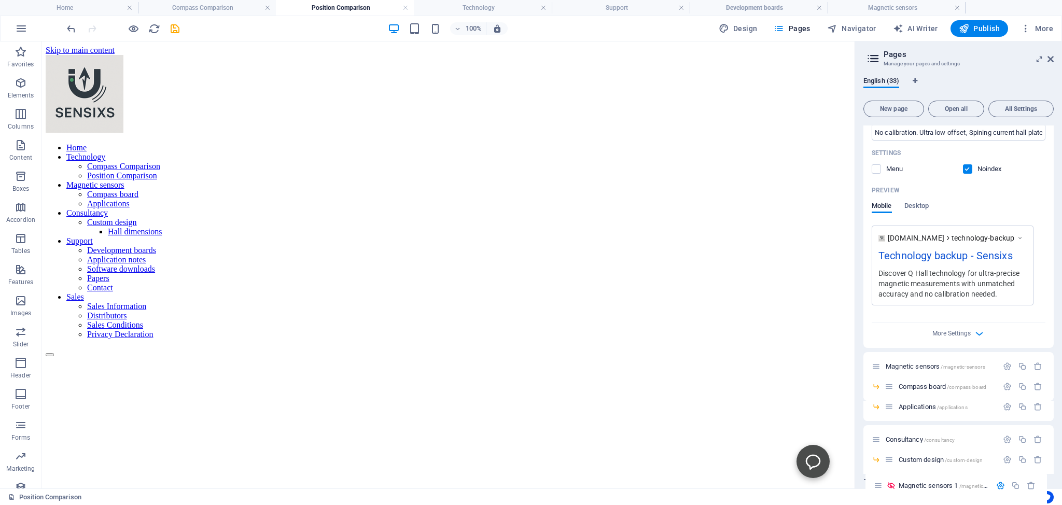
drag, startPoint x: 875, startPoint y: 366, endPoint x: 877, endPoint y: 492, distance: 125.6
click at [877, 489] on div "Home Compass Comparison Position Comparison Technology Support Development boar…" at bounding box center [531, 264] width 1062 height 447
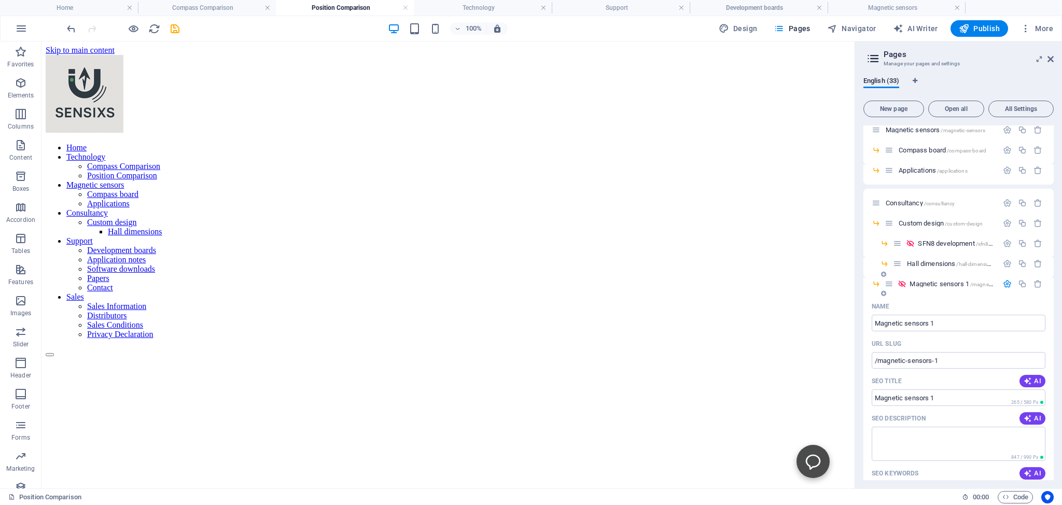
scroll to position [541, 0]
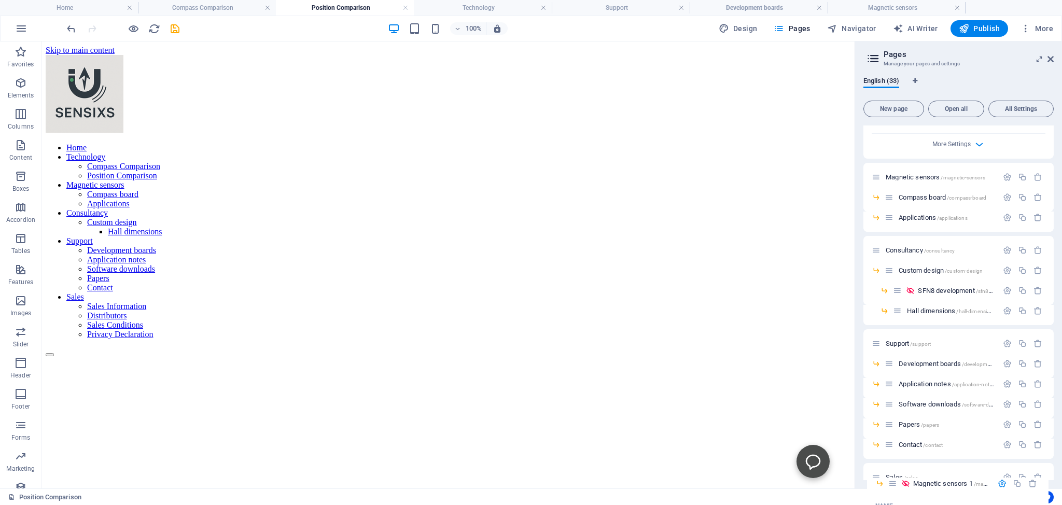
drag, startPoint x: 889, startPoint y: 331, endPoint x: 892, endPoint y: 490, distance: 158.8
click at [892, 489] on div "Home Compass Comparison Position Comparison Technology Support Development boar…" at bounding box center [531, 264] width 1062 height 447
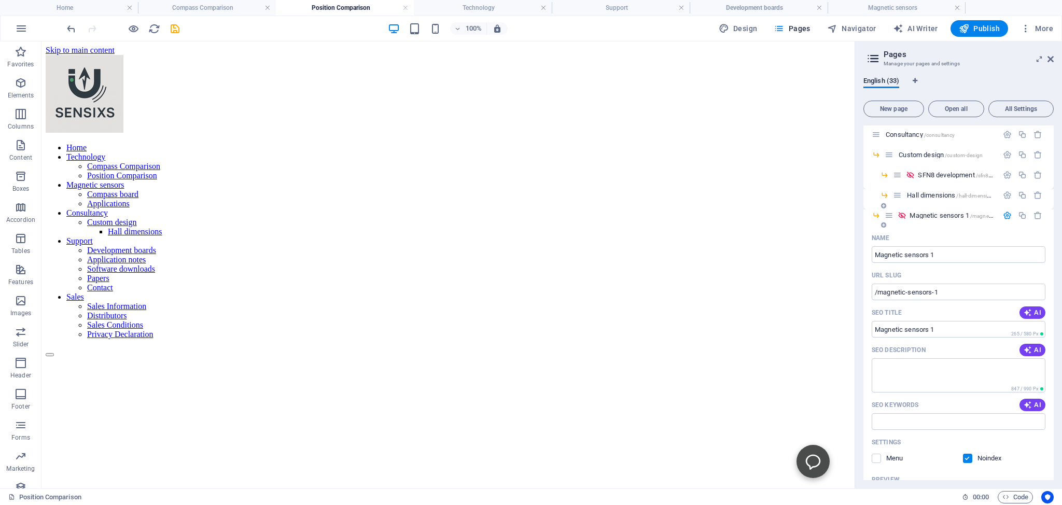
scroll to position [683, 0]
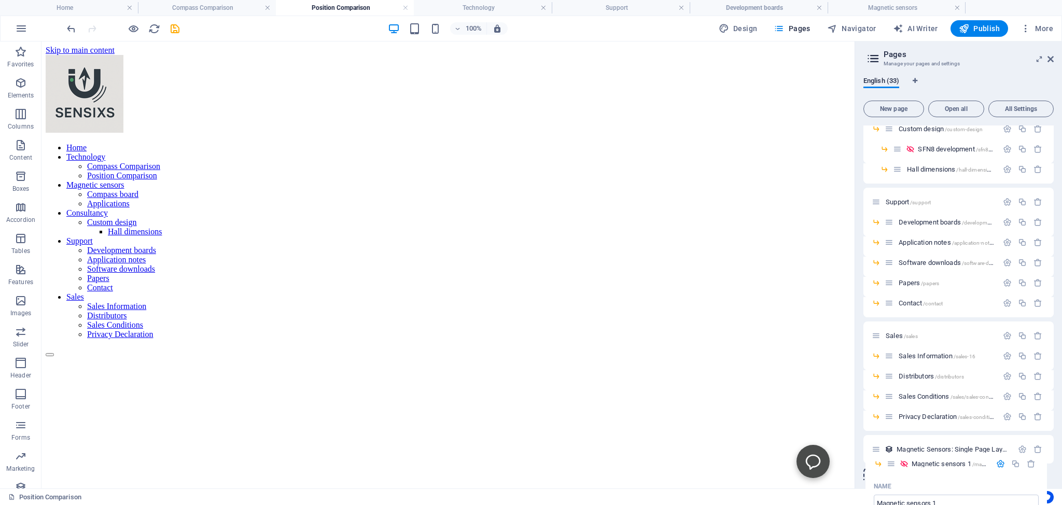
drag, startPoint x: 890, startPoint y: 189, endPoint x: 892, endPoint y: 467, distance: 278.1
click at [892, 467] on div "Home / Technology /technology Compass Comparison /compass-comparison Position C…" at bounding box center [959, 68] width 190 height 1250
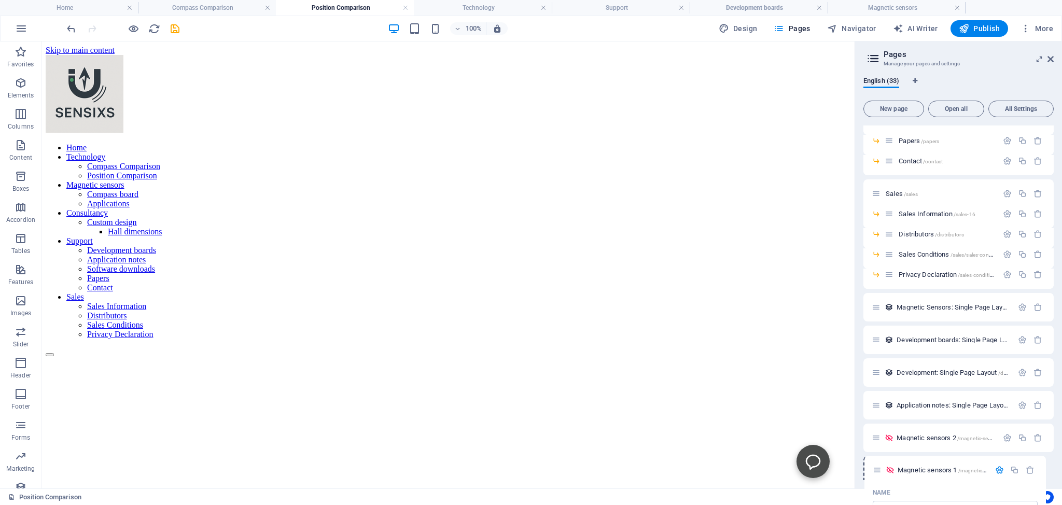
drag, startPoint x: 876, startPoint y: 340, endPoint x: 876, endPoint y: 474, distance: 133.8
click at [876, 474] on div "Home / Technology /technology Compass Comparison /compass-comparison Position C…" at bounding box center [959, 151] width 190 height 1700
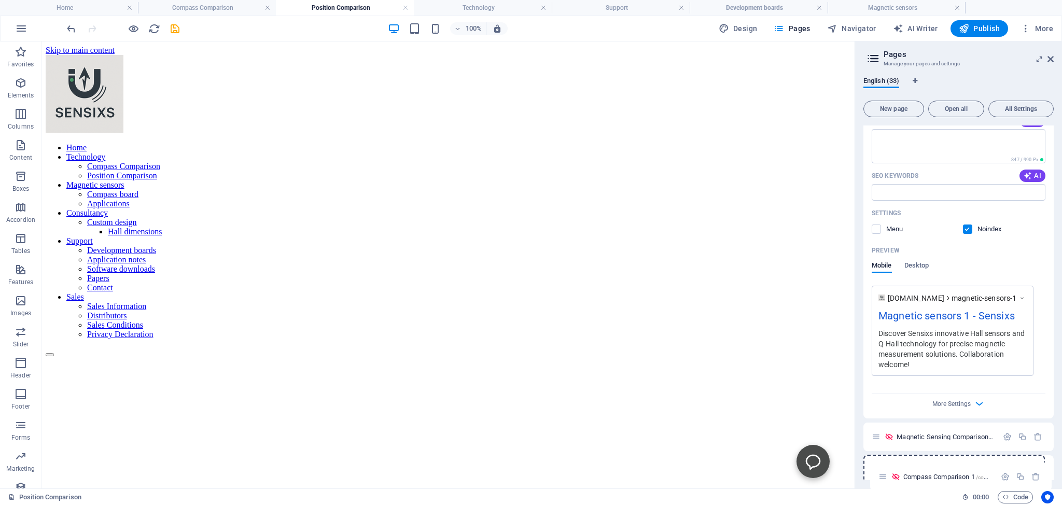
scroll to position [1349, 0]
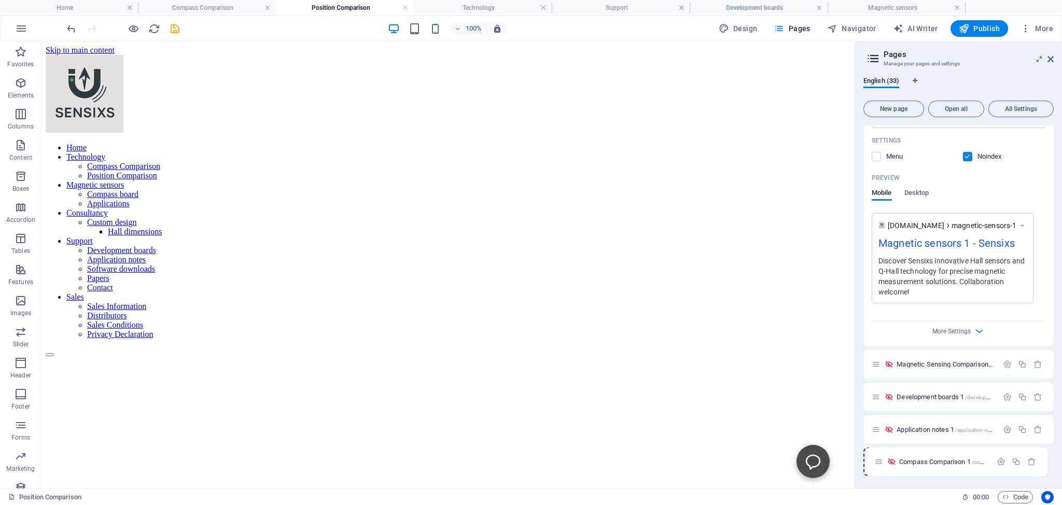
drag, startPoint x: 877, startPoint y: 198, endPoint x: 880, endPoint y: 464, distance: 266.1
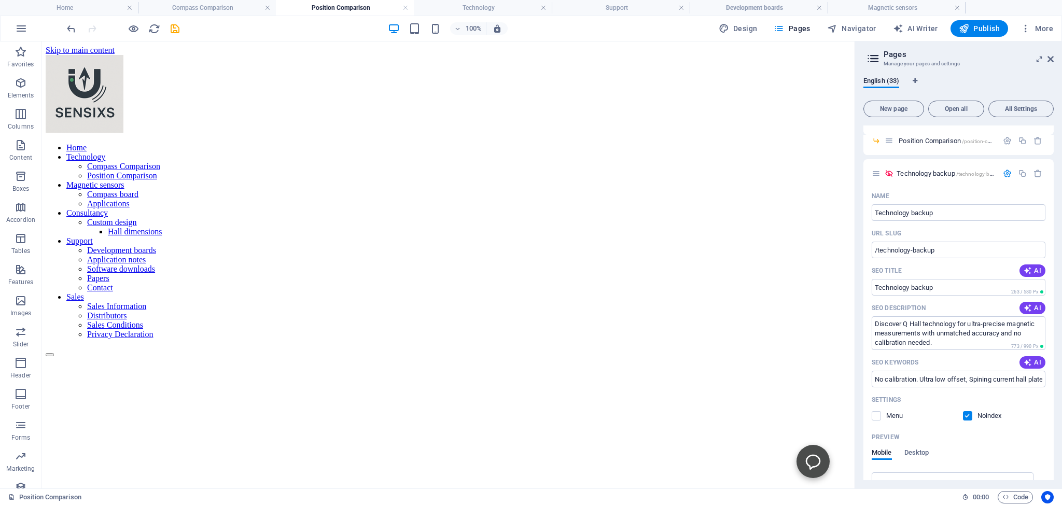
scroll to position [0, 0]
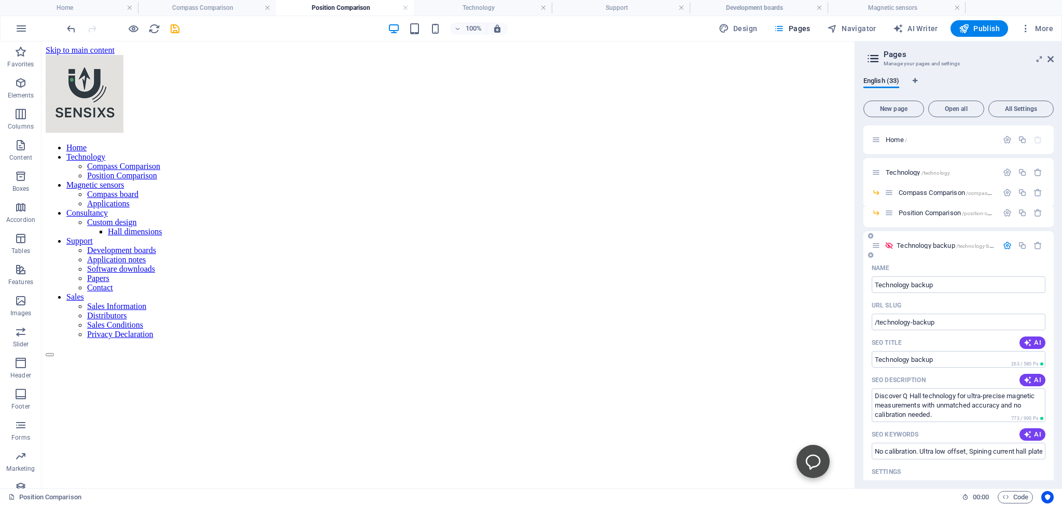
click at [918, 246] on span "Technology backup /technology-backup" at bounding box center [950, 246] width 107 height 8
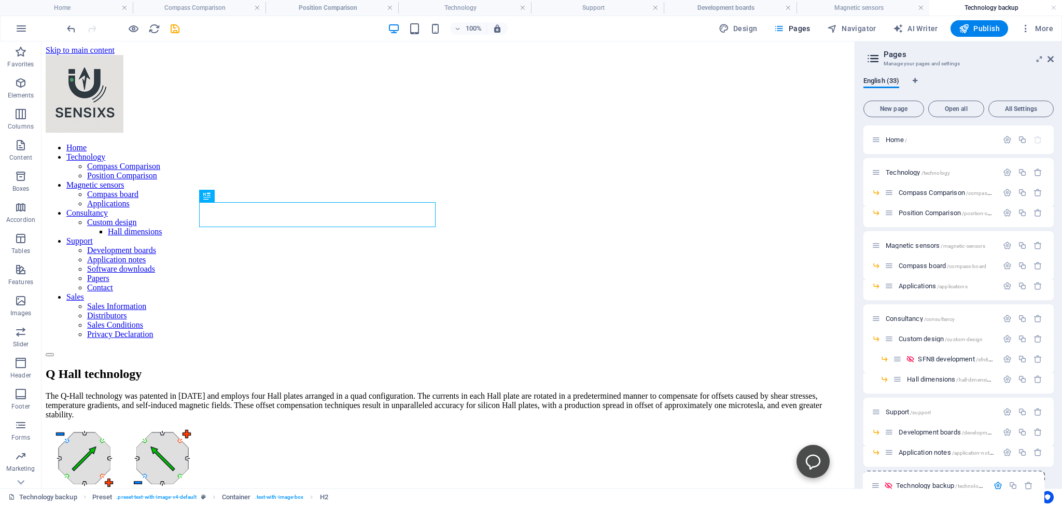
drag, startPoint x: 877, startPoint y: 247, endPoint x: 874, endPoint y: 496, distance: 249.0
click at [874, 489] on div "Home Compass Comparison Position Comparison Technology Support Development boar…" at bounding box center [531, 264] width 1062 height 447
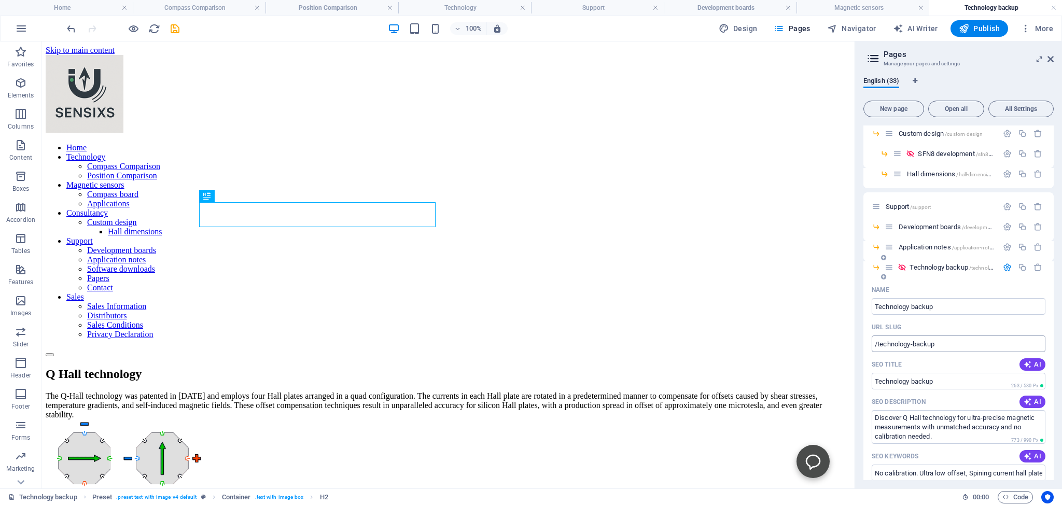
scroll to position [237, 0]
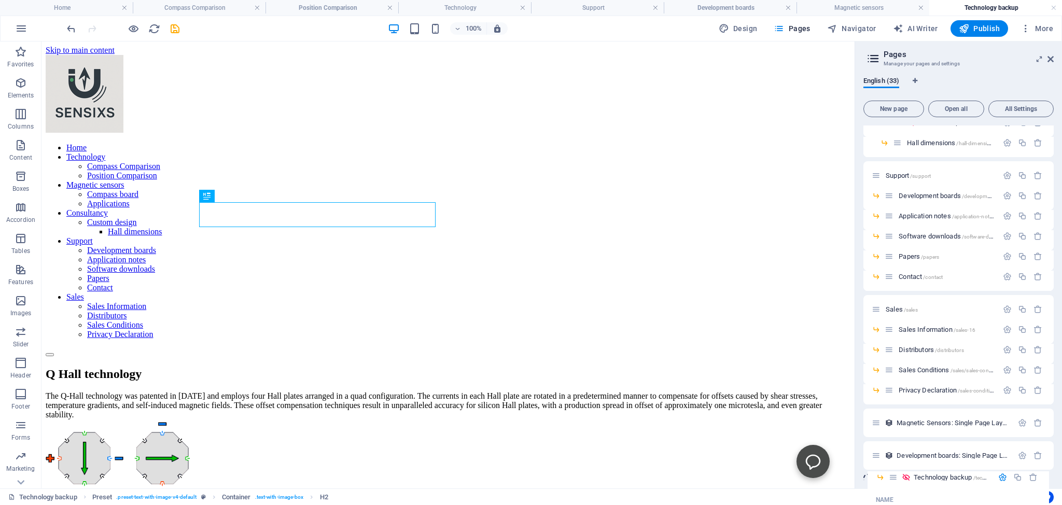
drag, startPoint x: 889, startPoint y: 238, endPoint x: 893, endPoint y: 483, distance: 245.9
click at [893, 483] on div "English (33) New page Open all All Settings Home / Technology /technology Compa…" at bounding box center [958, 278] width 207 height 420
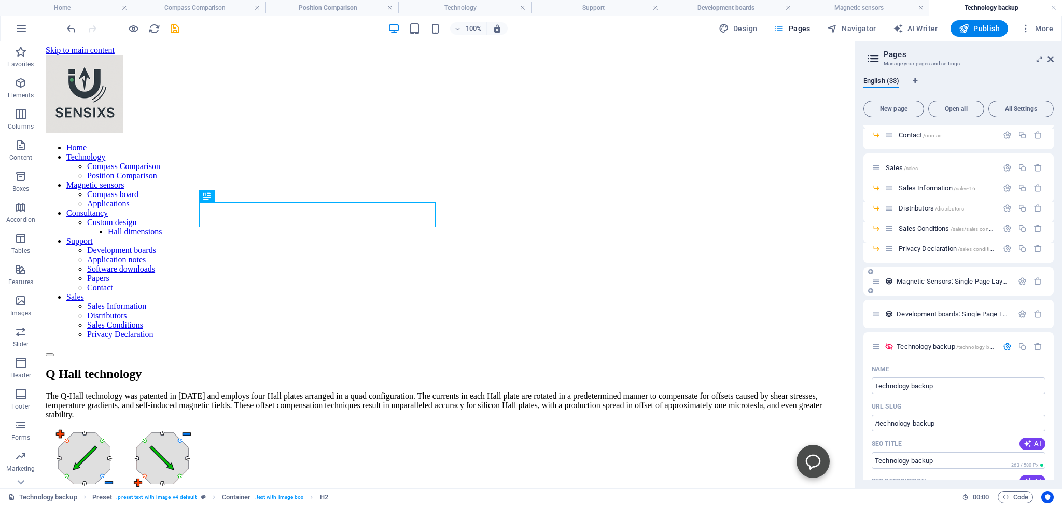
scroll to position [473, 0]
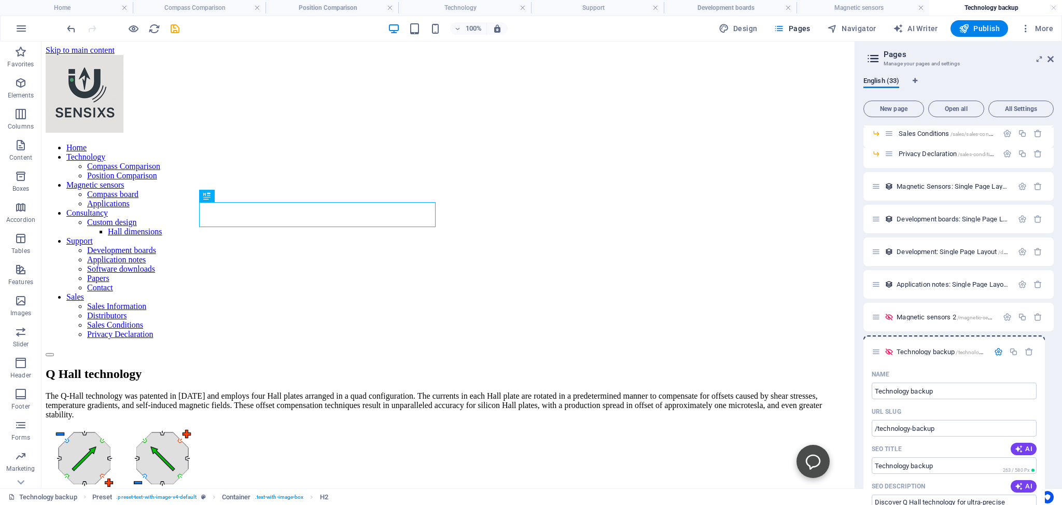
drag, startPoint x: 877, startPoint y: 252, endPoint x: 877, endPoint y: 356, distance: 104.3
click at [877, 356] on div "Home / Technology /technology Compass Comparison /compass-comparison Position C…" at bounding box center [959, 502] width 190 height 1700
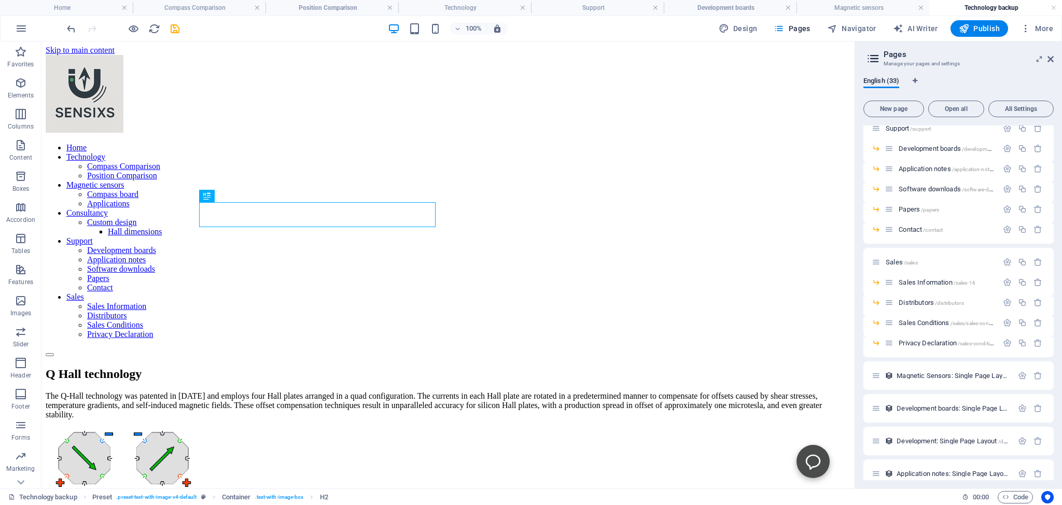
scroll to position [0, 0]
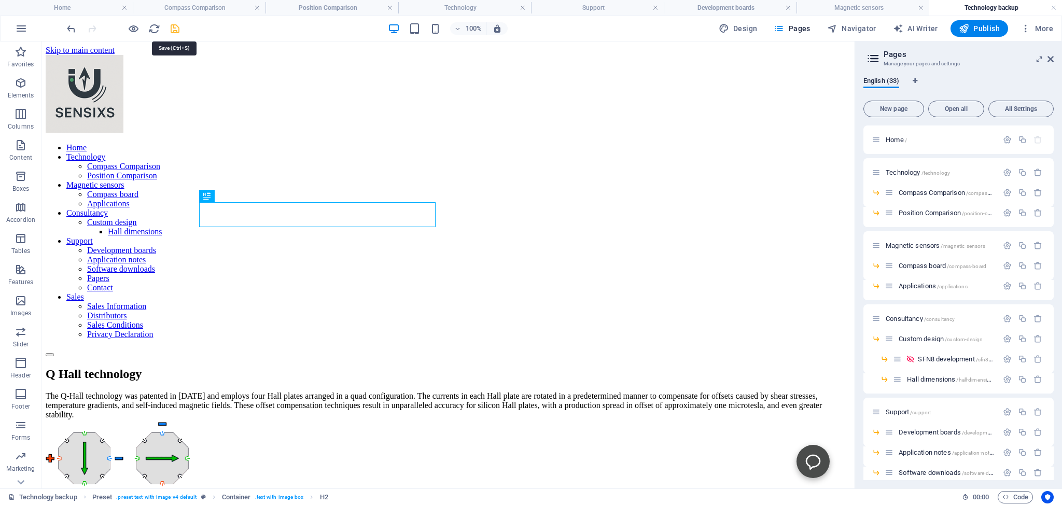
click at [175, 27] on icon "save" at bounding box center [175, 29] width 12 height 12
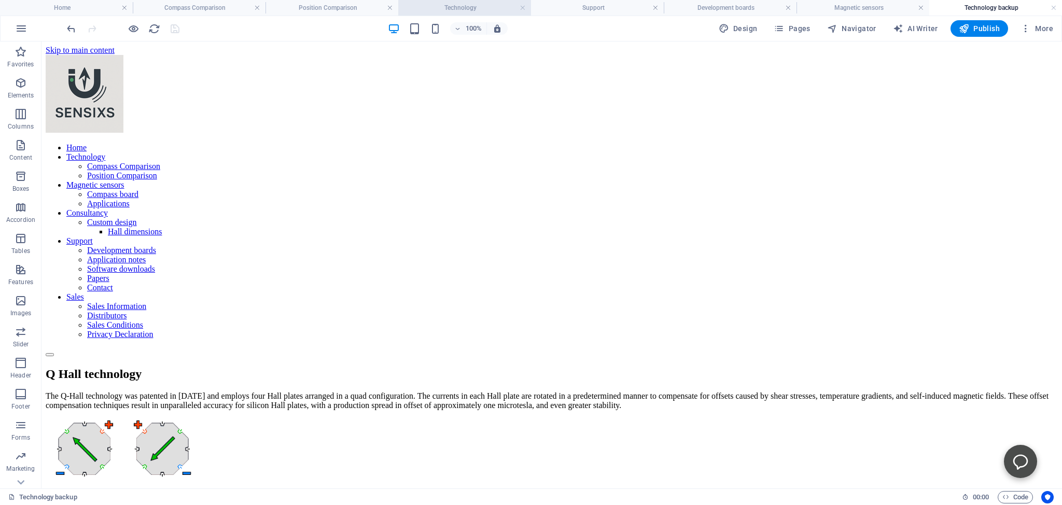
click at [438, 9] on h4 "Technology" at bounding box center [464, 7] width 133 height 11
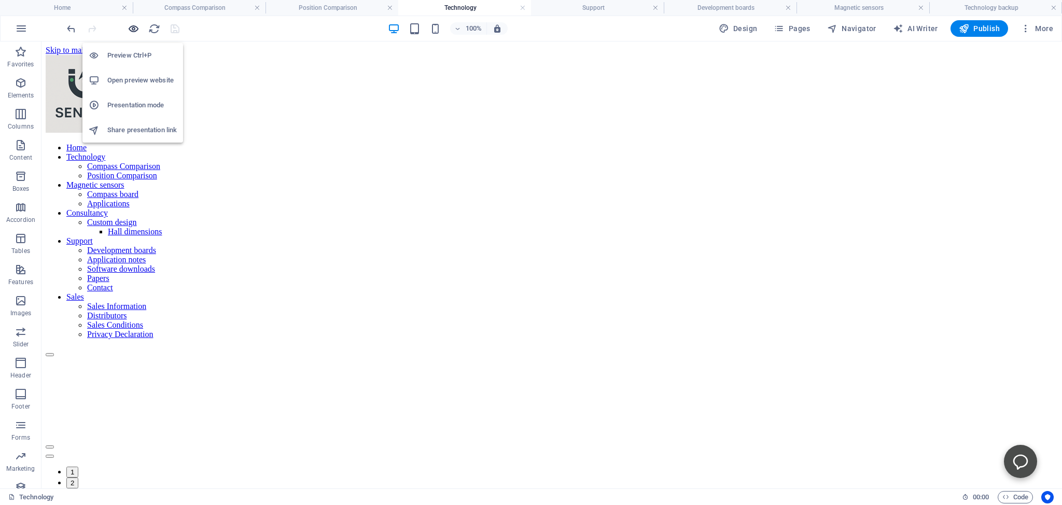
click at [133, 26] on icon "button" at bounding box center [134, 29] width 12 height 12
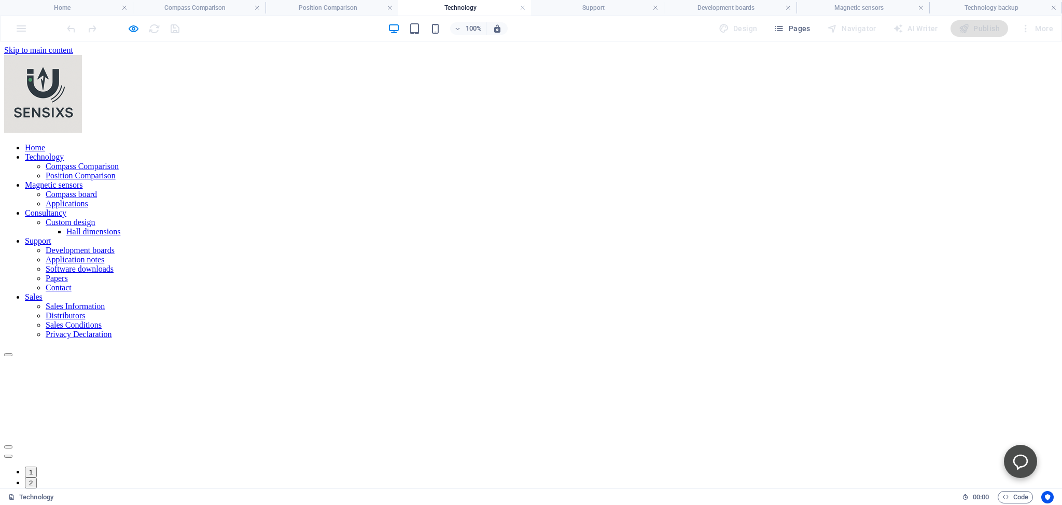
click at [12, 455] on button "Content Slider" at bounding box center [8, 456] width 8 height 3
drag, startPoint x: 127, startPoint y: 25, endPoint x: 139, endPoint y: 69, distance: 45.7
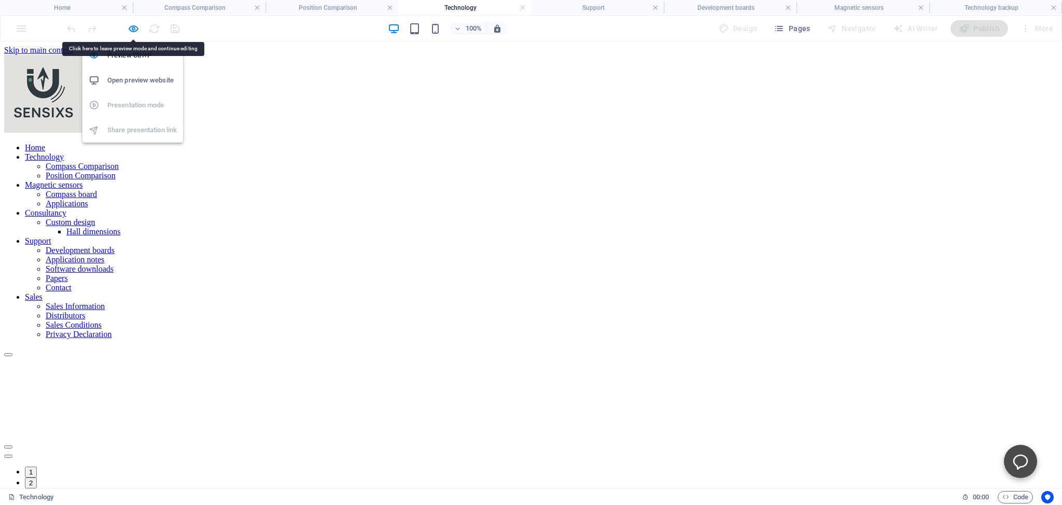
click at [128, 25] on span "button" at bounding box center [133, 29] width 12 height 12
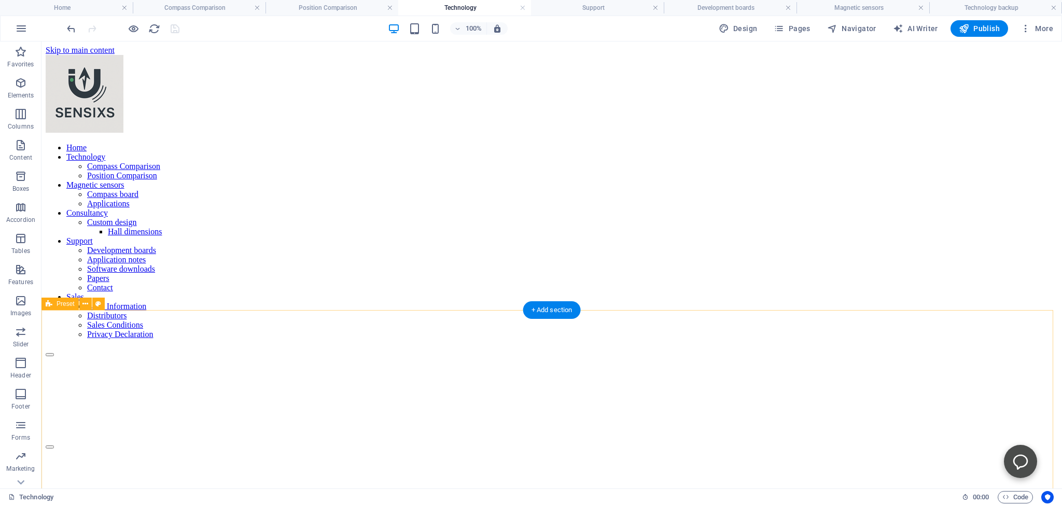
click at [785, 7] on h4 "Development boards" at bounding box center [730, 7] width 133 height 11
click at [1054, 6] on link at bounding box center [1054, 8] width 6 height 10
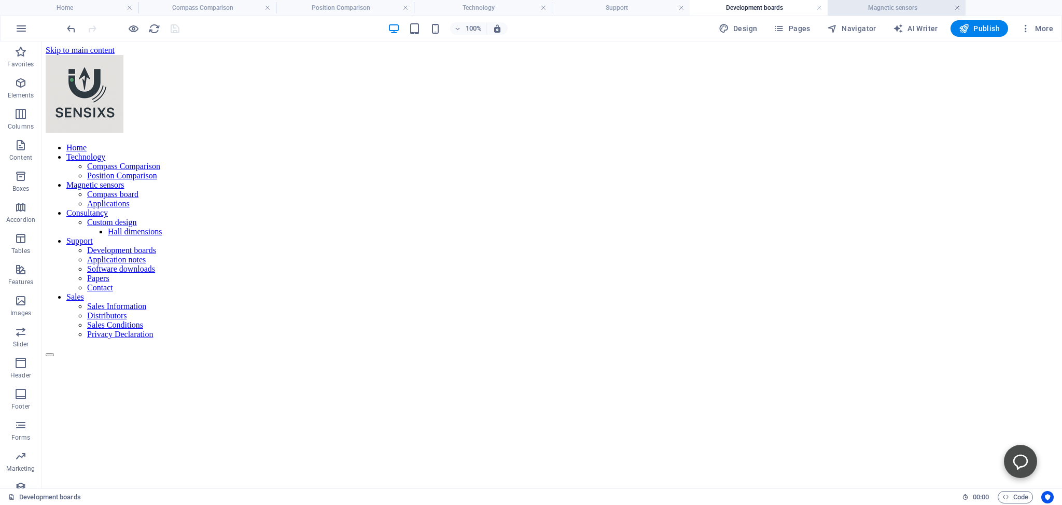
click at [958, 6] on link at bounding box center [957, 8] width 6 height 10
click at [1040, 27] on span "More" at bounding box center [1037, 28] width 33 height 10
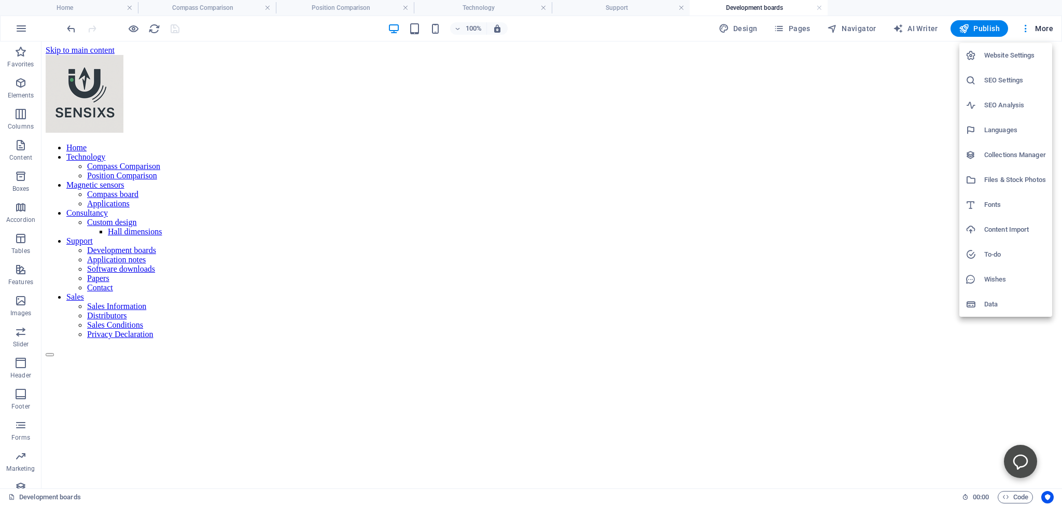
click at [989, 176] on h6 "Files & Stock Photos" at bounding box center [1016, 180] width 62 height 12
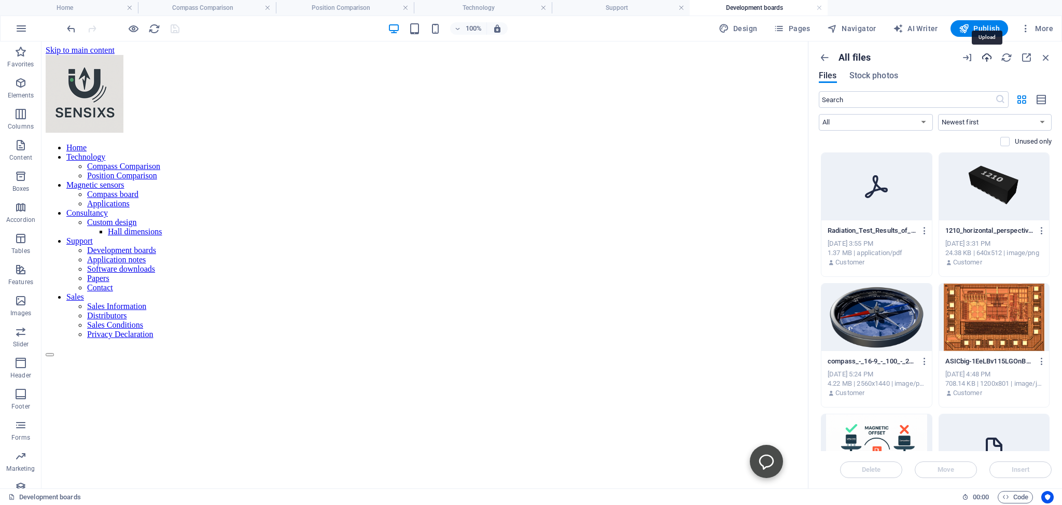
click at [986, 57] on icon "button" at bounding box center [986, 57] width 11 height 11
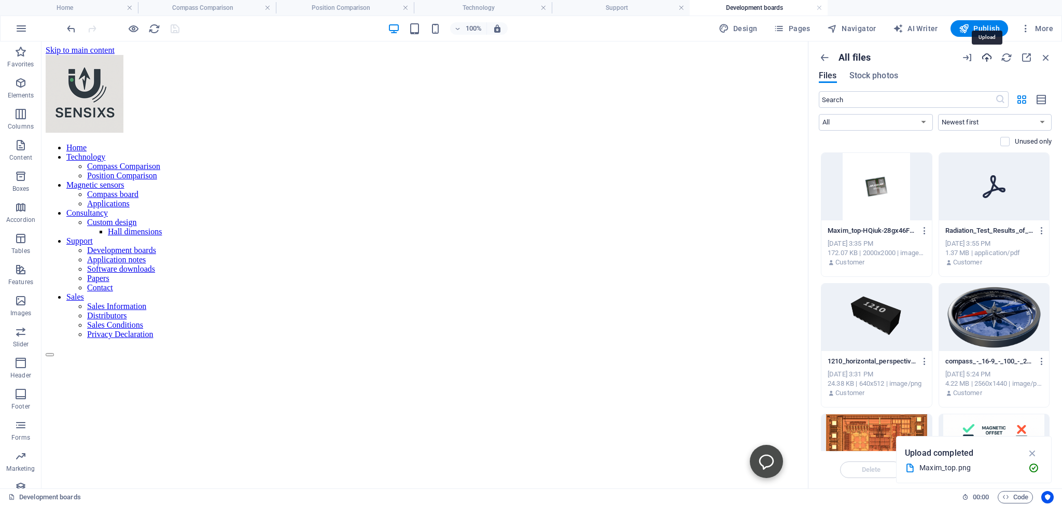
click at [987, 57] on icon "button" at bounding box center [986, 57] width 11 height 11
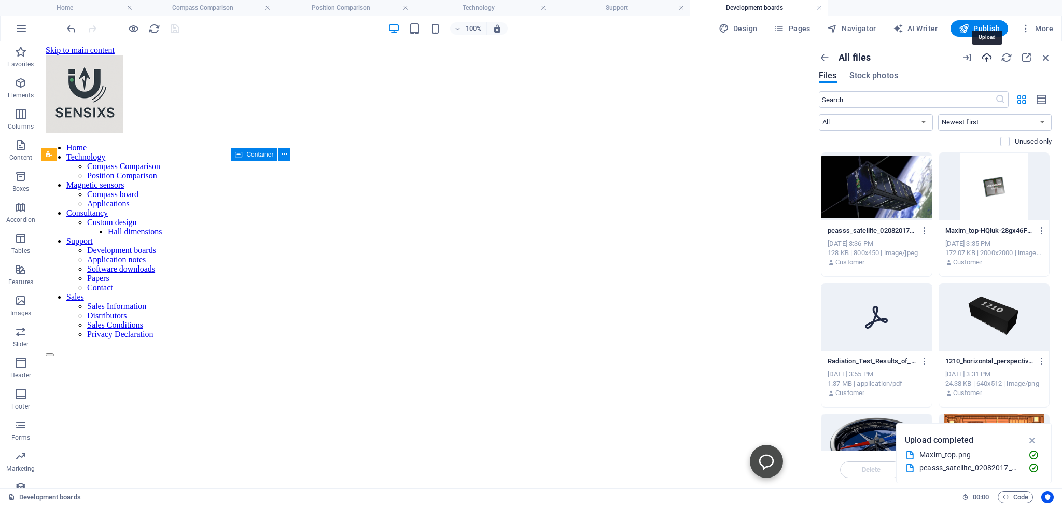
click at [987, 56] on icon "button" at bounding box center [986, 57] width 11 height 11
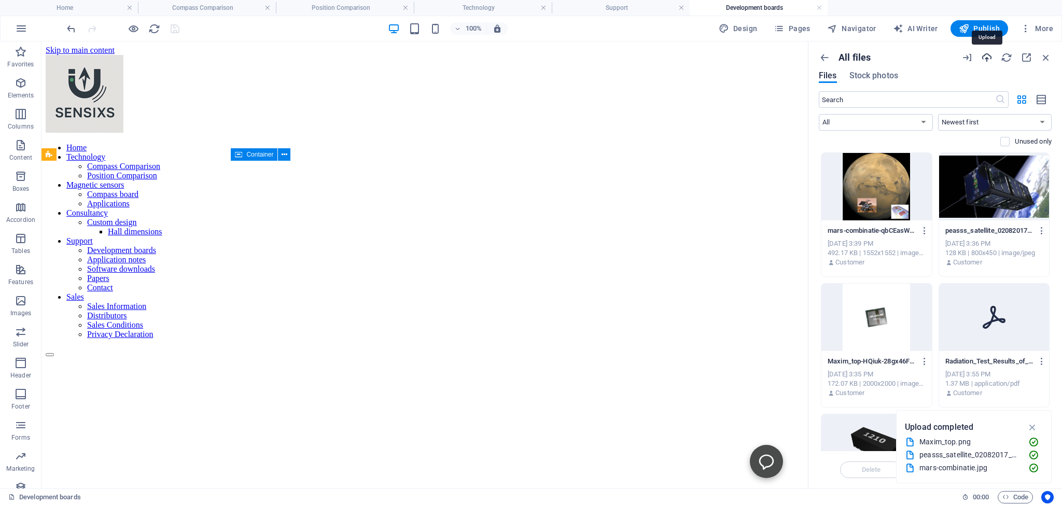
click at [987, 58] on icon "button" at bounding box center [986, 57] width 11 height 11
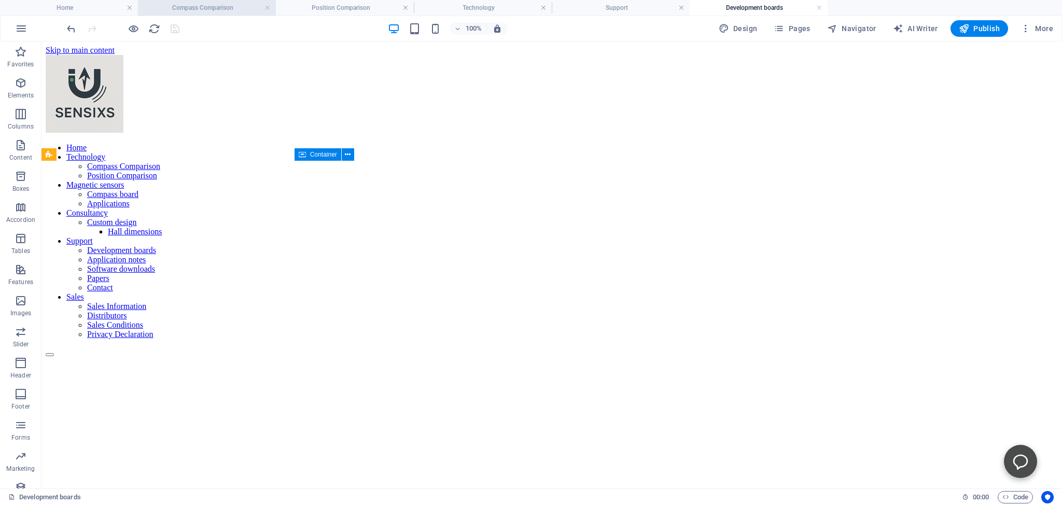
click at [197, 7] on h4 "Compass Comparison" at bounding box center [207, 7] width 138 height 11
click at [327, 7] on h4 "Position Comparison" at bounding box center [345, 7] width 138 height 11
click at [459, 8] on h4 "Technology" at bounding box center [483, 7] width 138 height 11
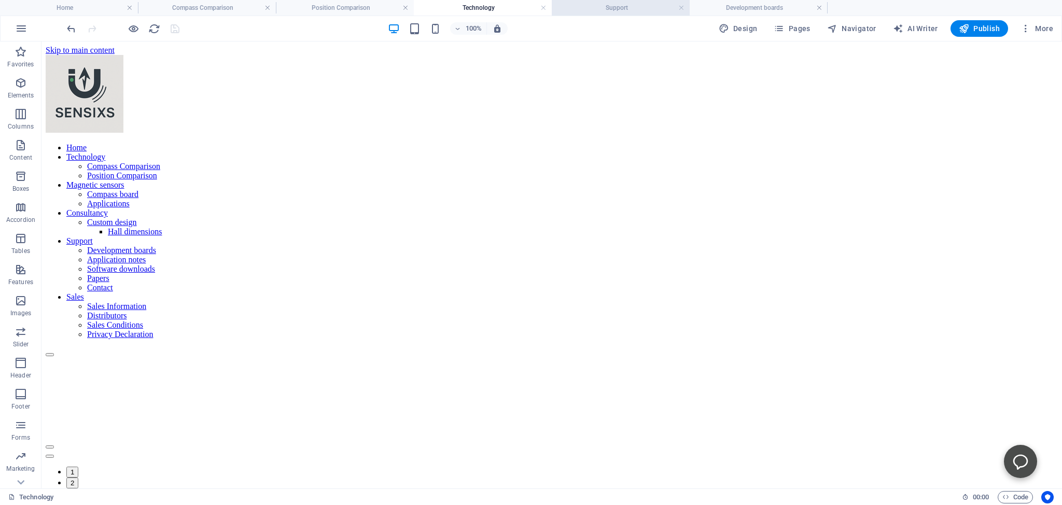
click at [613, 9] on h4 "Support" at bounding box center [621, 7] width 138 height 11
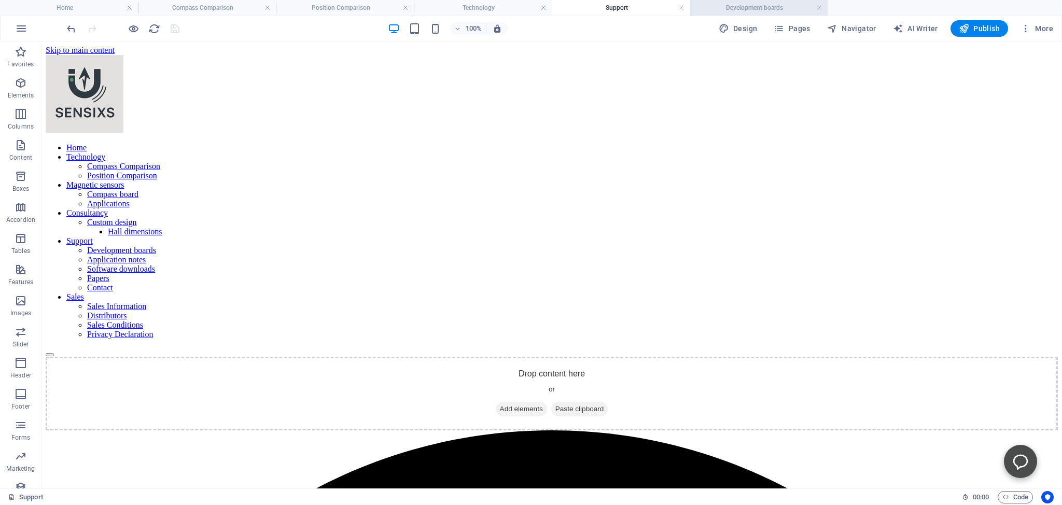
click at [734, 7] on h4 "Development boards" at bounding box center [759, 7] width 138 height 11
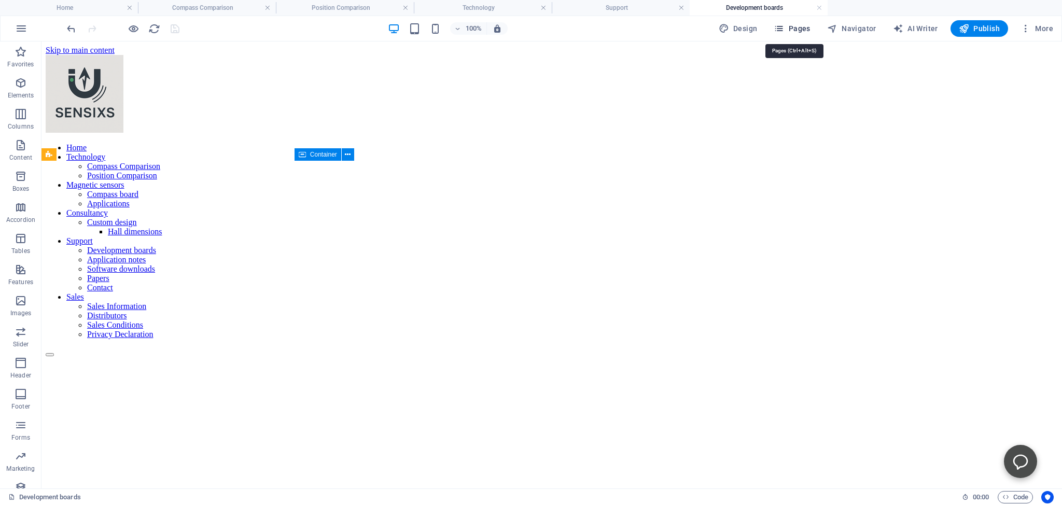
click at [793, 26] on span "Pages" at bounding box center [792, 28] width 36 height 10
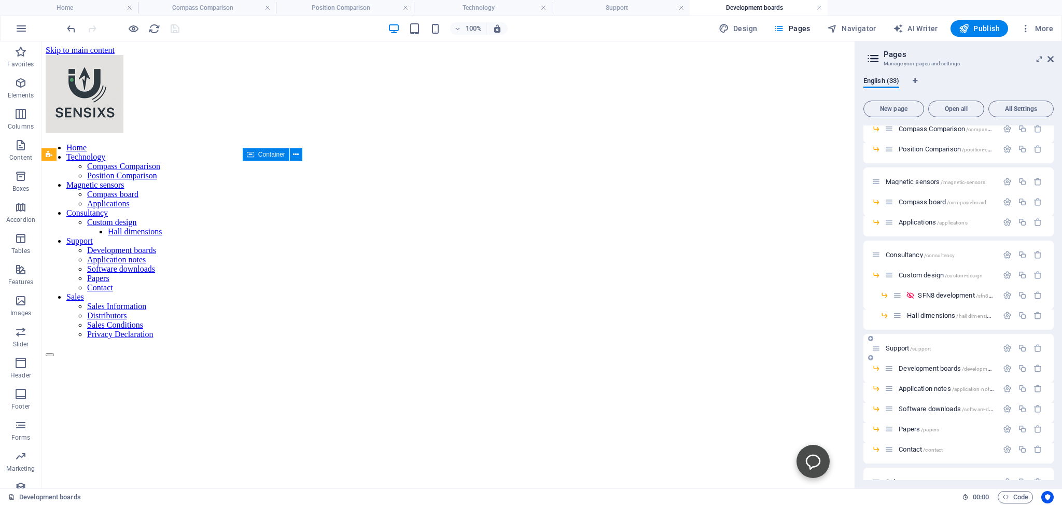
scroll to position [47, 0]
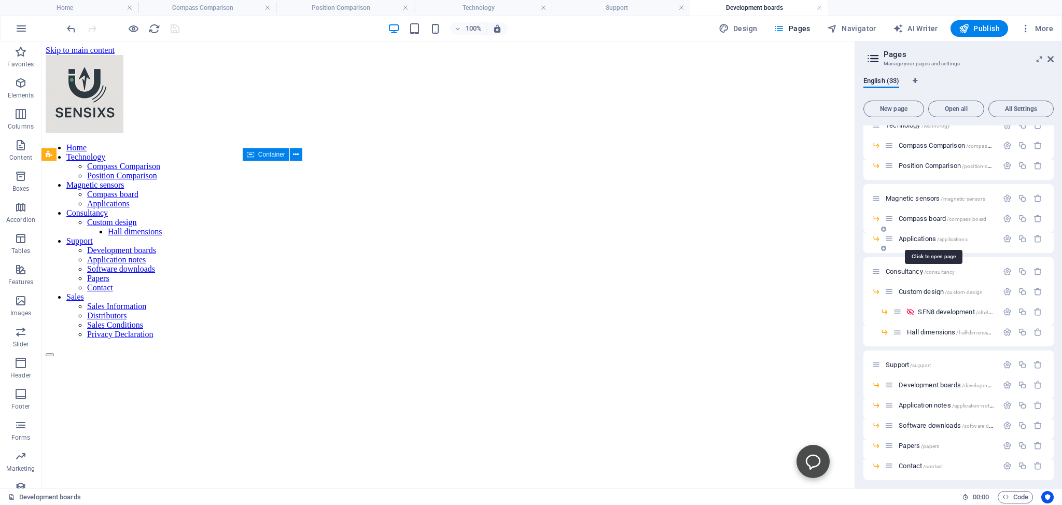
click at [911, 237] on span "Applications /applications" at bounding box center [933, 239] width 68 height 8
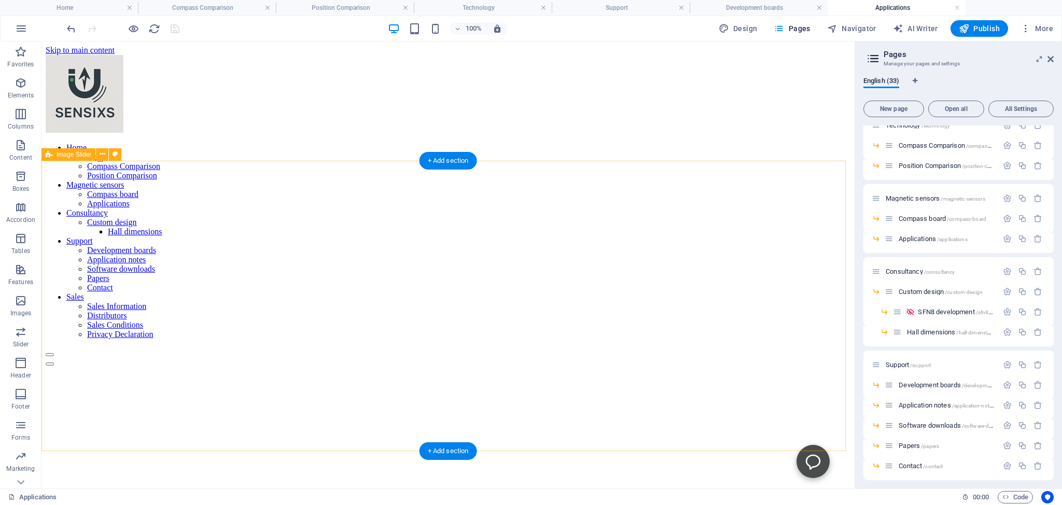
scroll to position [0, 0]
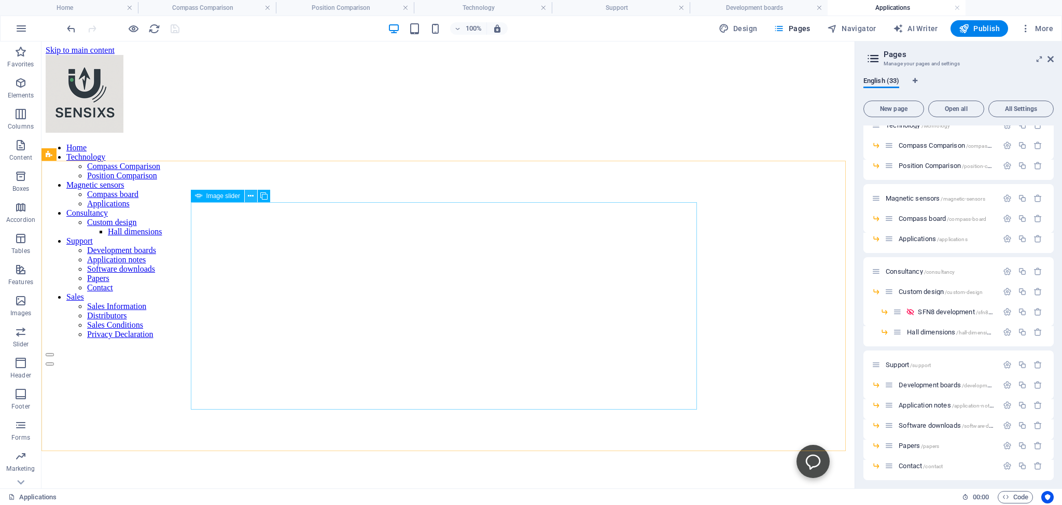
click at [252, 195] on icon at bounding box center [251, 196] width 6 height 11
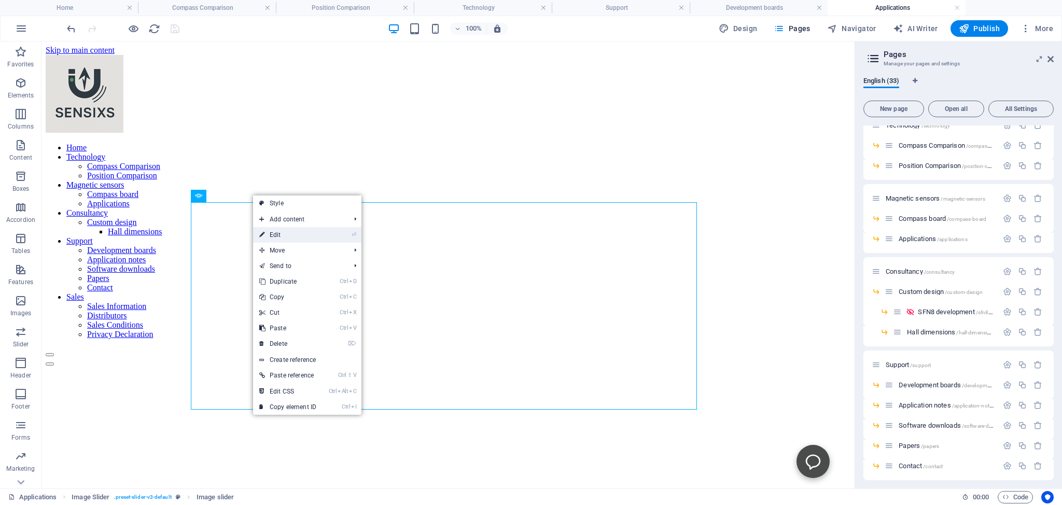
click at [275, 231] on link "⏎ Edit" at bounding box center [288, 235] width 70 height 16
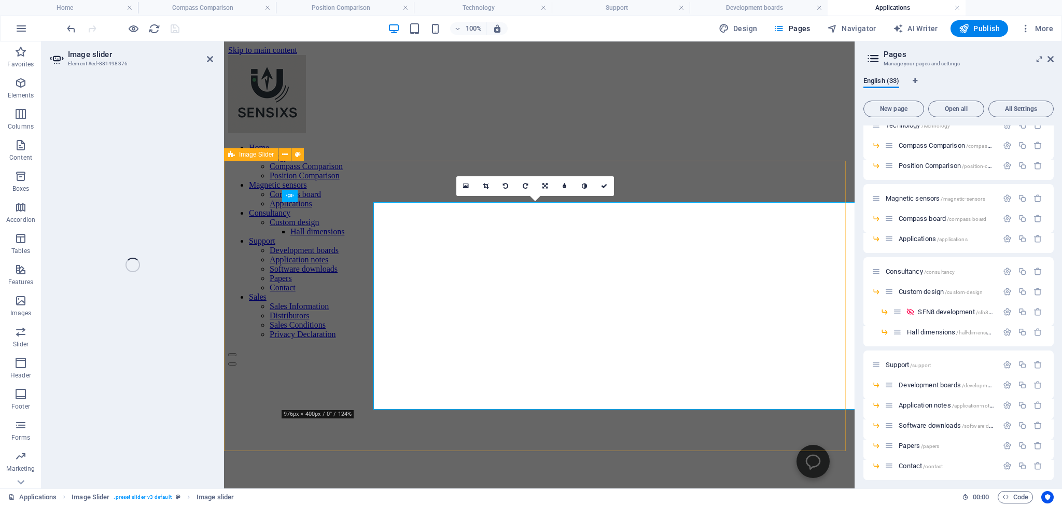
select select "px"
select select "ms"
select select "s"
select select "progressive"
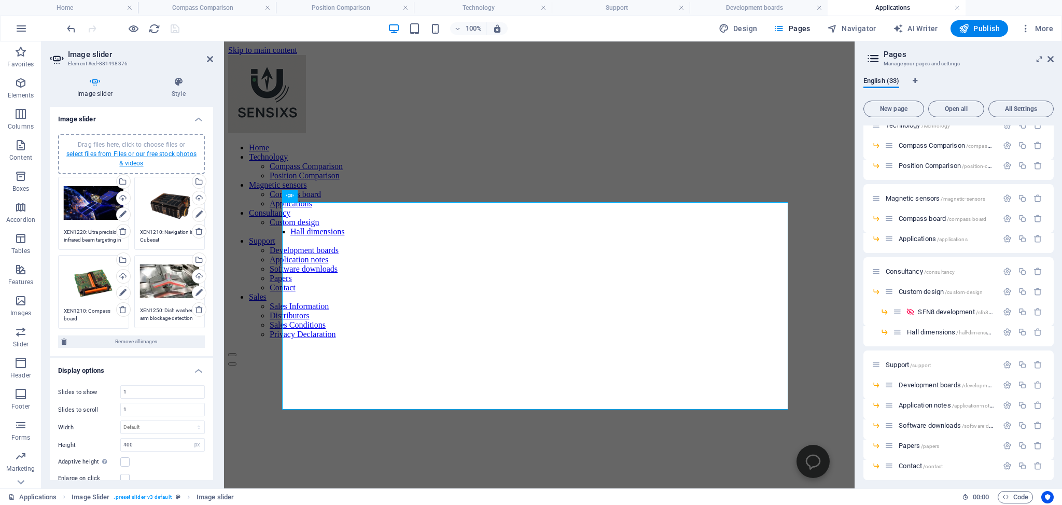
click at [119, 155] on link "select files from Files or our free stock photos & videos" at bounding box center [131, 158] width 130 height 17
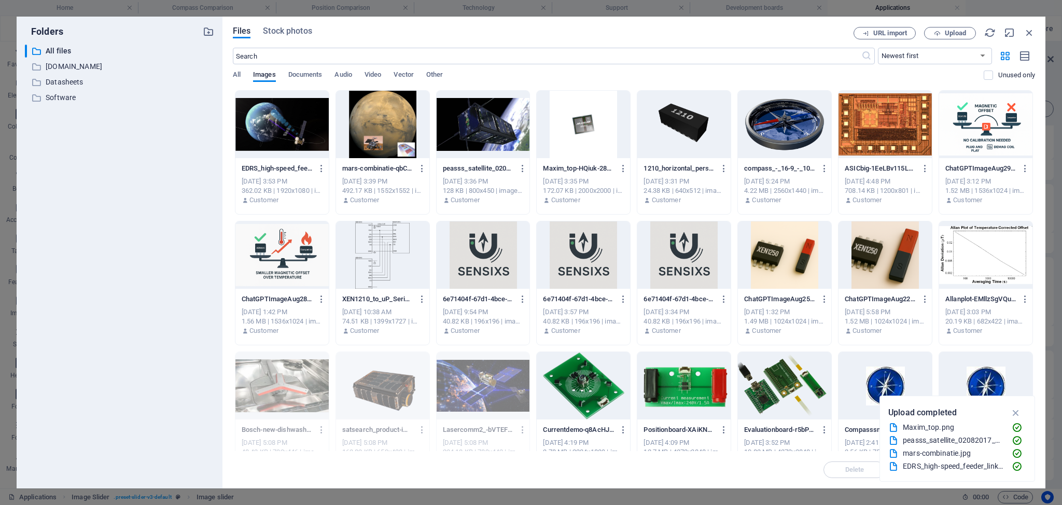
click at [292, 126] on div at bounding box center [282, 124] width 93 height 67
click at [504, 126] on div at bounding box center [483, 124] width 93 height 67
click at [505, 126] on div "1" at bounding box center [483, 124] width 93 height 67
drag, startPoint x: 505, startPoint y: 126, endPoint x: 280, endPoint y: 84, distance: 228.9
click at [505, 126] on div at bounding box center [483, 124] width 93 height 67
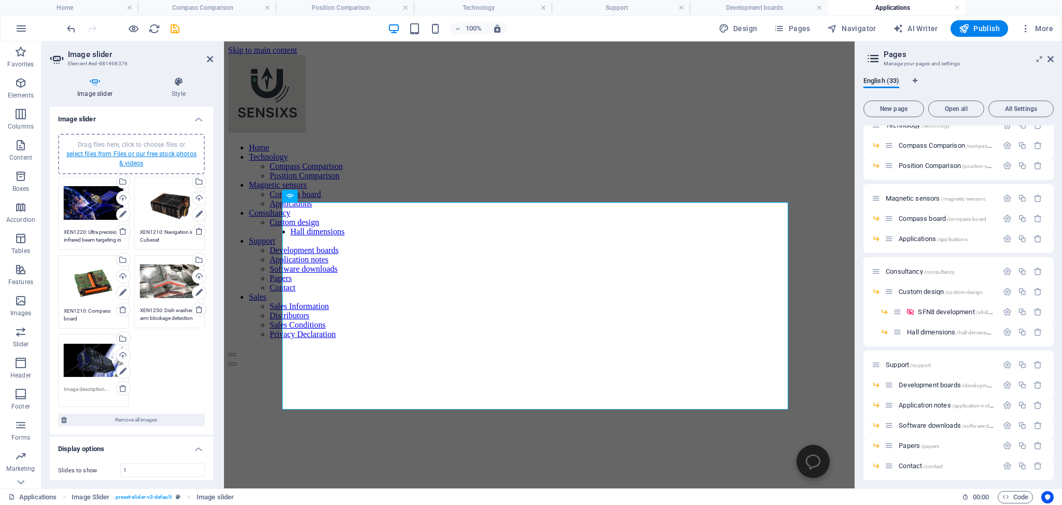
click at [118, 157] on link "select files from Files or our free stock photos & videos" at bounding box center [131, 158] width 130 height 17
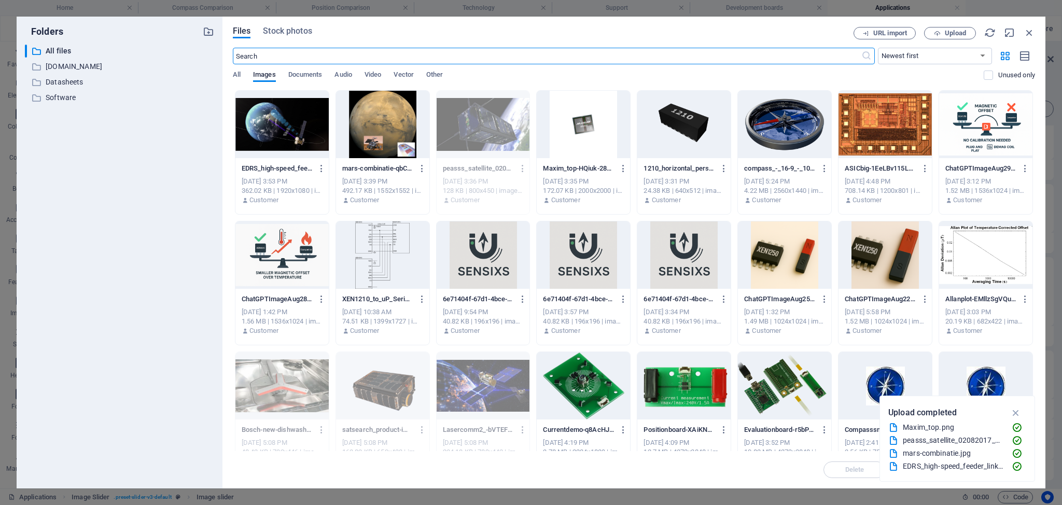
click at [397, 120] on div at bounding box center [382, 124] width 93 height 67
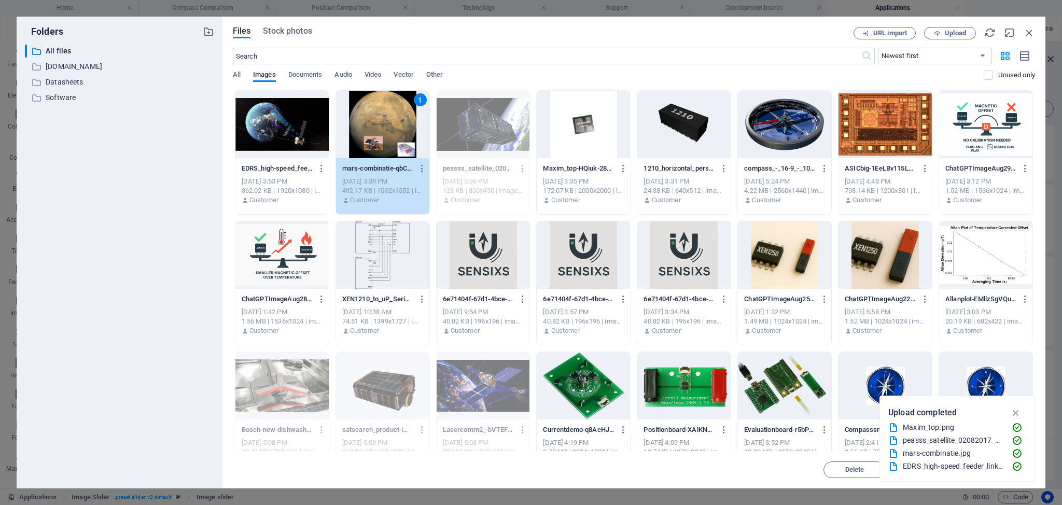
click at [397, 120] on div "1" at bounding box center [382, 124] width 93 height 67
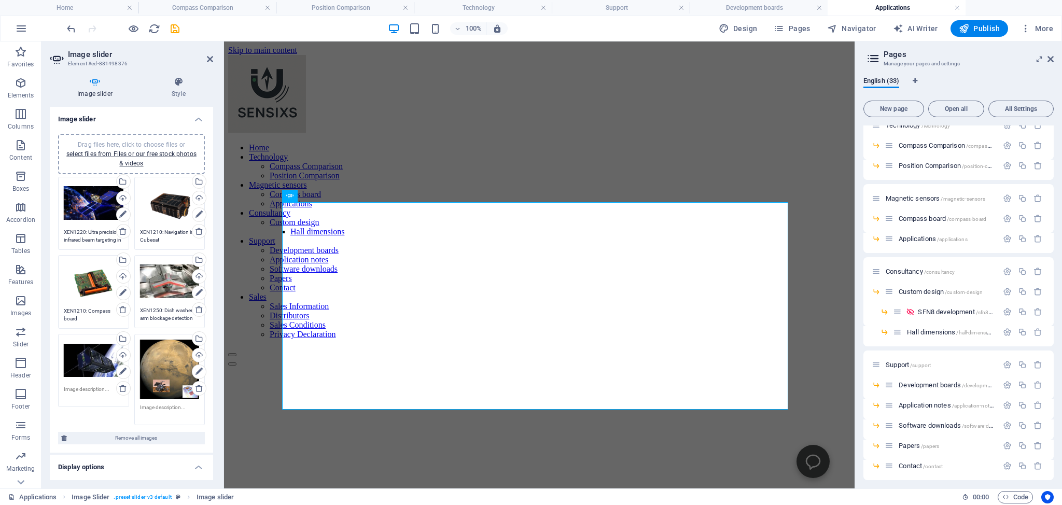
click at [155, 357] on div "Drag files here, click to choose files or select files from Files or our free s…" at bounding box center [170, 370] width 60 height 60
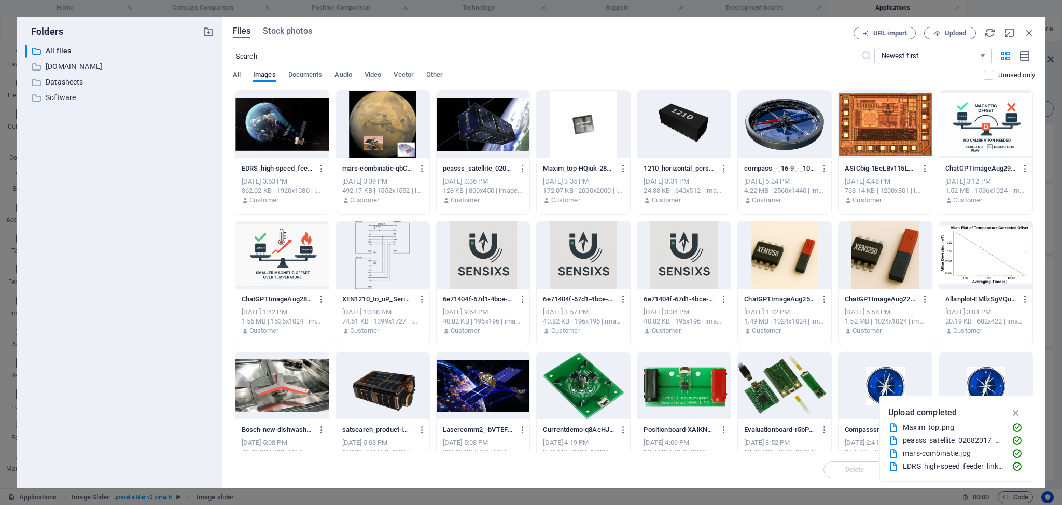
click at [298, 127] on div at bounding box center [282, 124] width 93 height 67
drag, startPoint x: 298, startPoint y: 127, endPoint x: 113, endPoint y: 120, distance: 185.3
click at [298, 127] on div "1" at bounding box center [282, 124] width 93 height 67
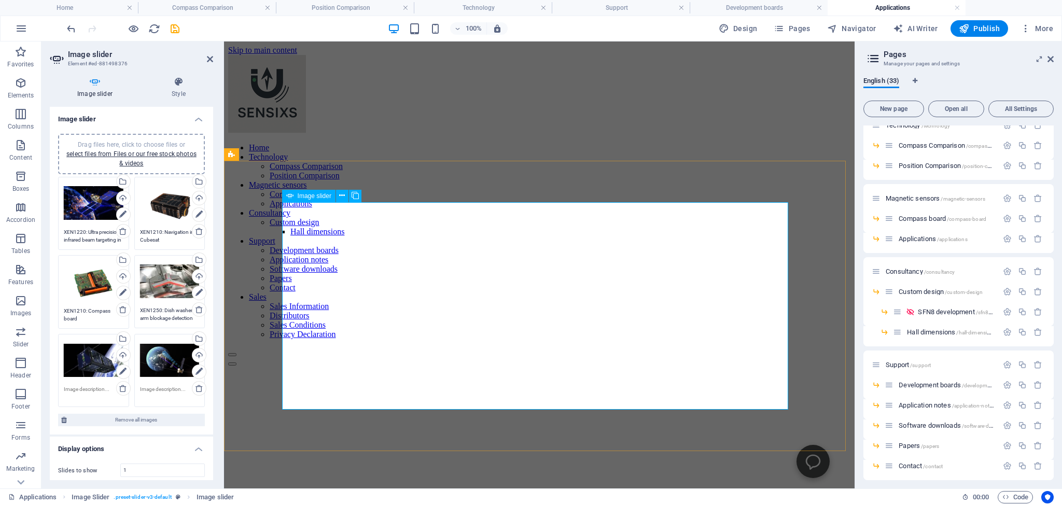
click at [237, 363] on button "Image Slider" at bounding box center [232, 364] width 8 height 3
click at [79, 198] on div "Drag files here, click to choose files or select files from Files or our free s…" at bounding box center [94, 203] width 60 height 41
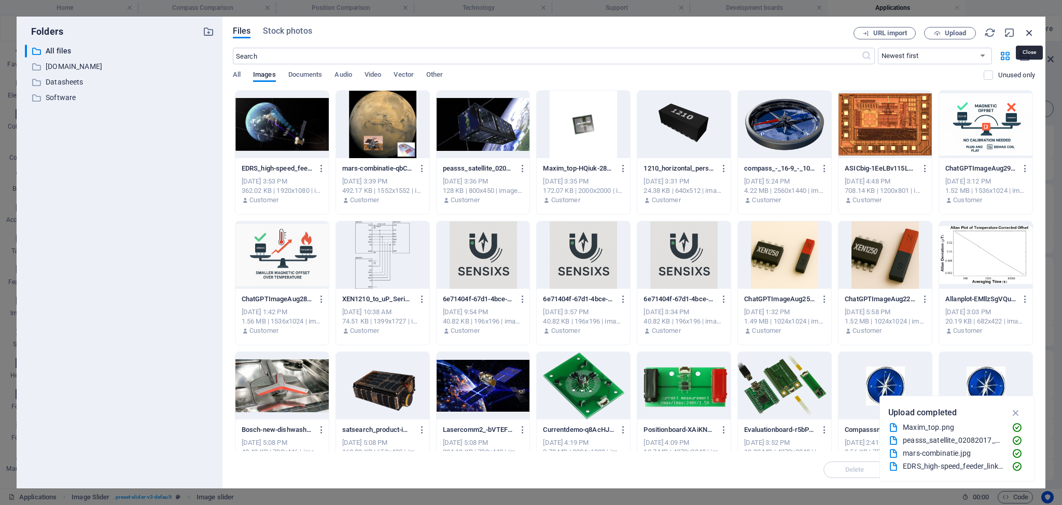
click at [1031, 33] on icon "button" at bounding box center [1029, 32] width 11 height 11
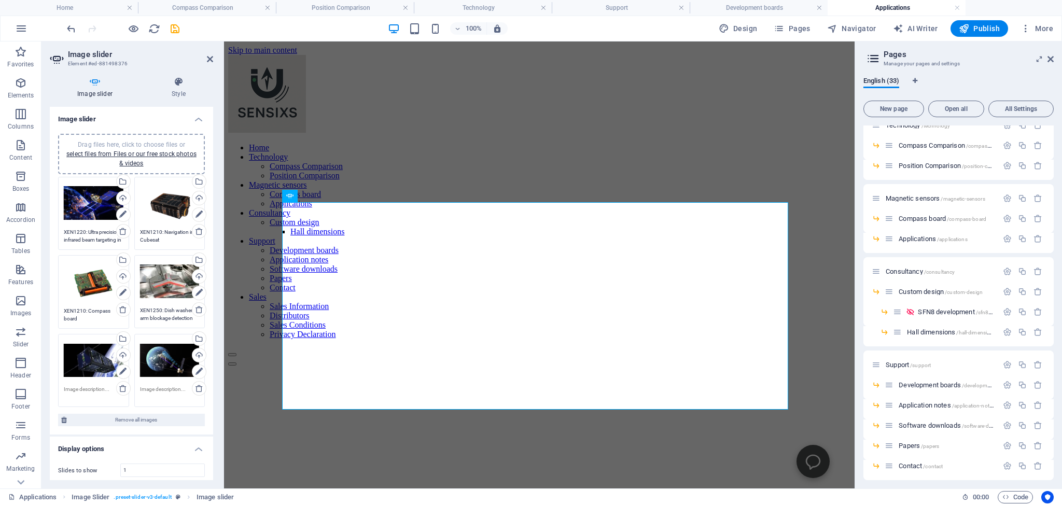
click at [157, 359] on div "Drag files here, click to choose files or select files from Files or our free s…" at bounding box center [170, 360] width 60 height 41
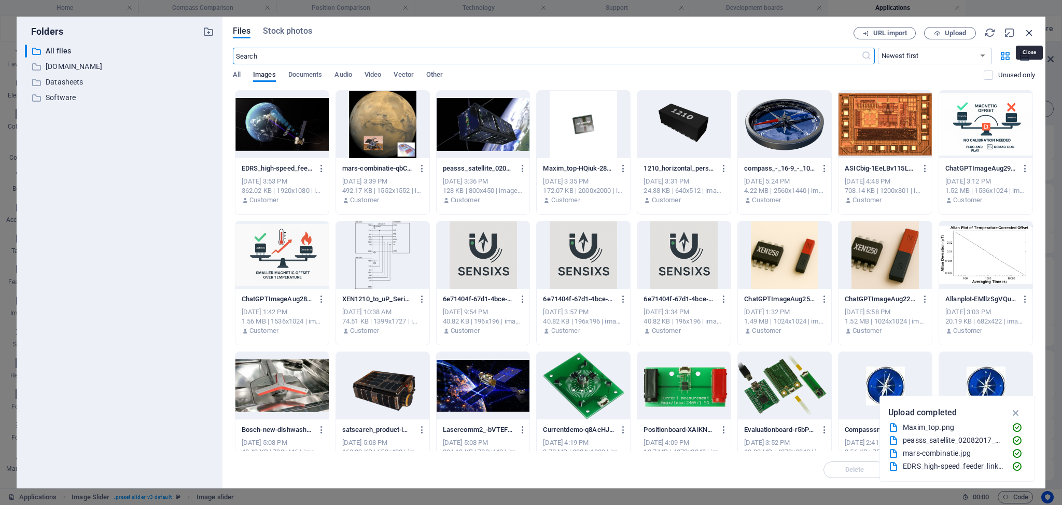
click at [1030, 32] on icon "button" at bounding box center [1029, 32] width 11 height 11
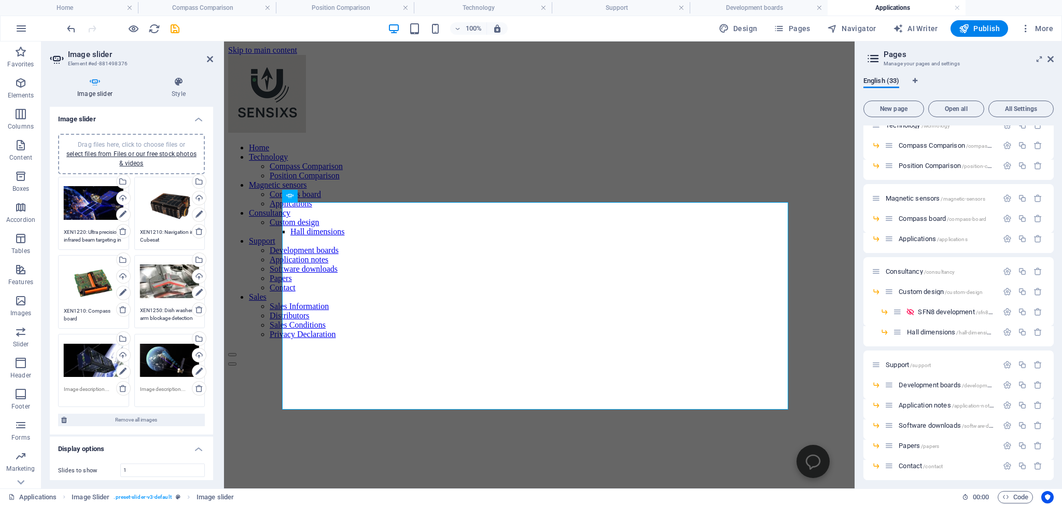
click at [151, 389] on textarea at bounding box center [170, 393] width 60 height 16
click at [157, 396] on textarea "XEN1220: Ultra precisionanle measurement" at bounding box center [170, 400] width 60 height 31
click at [159, 396] on textarea "XEN1220: Ultra precisionanle measurement" at bounding box center [170, 400] width 60 height 31
click at [153, 395] on textarea "XEN1220: Ultra precisionanle measurement" at bounding box center [170, 400] width 60 height 31
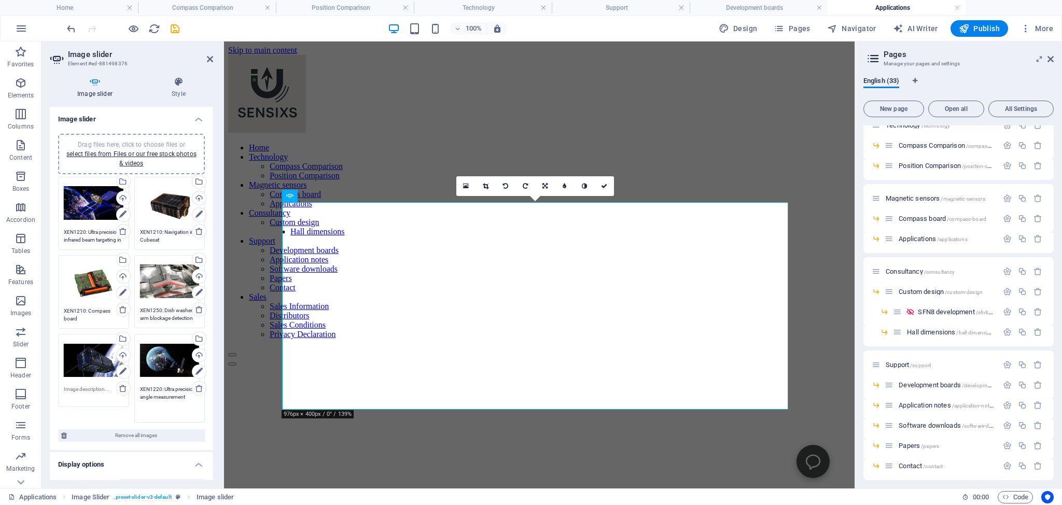
type textarea "XEN1220: Ultra precision angle measurement"
click at [85, 389] on textarea at bounding box center [94, 393] width 60 height 16
type textarea "XEN1210: navigation cubesat"
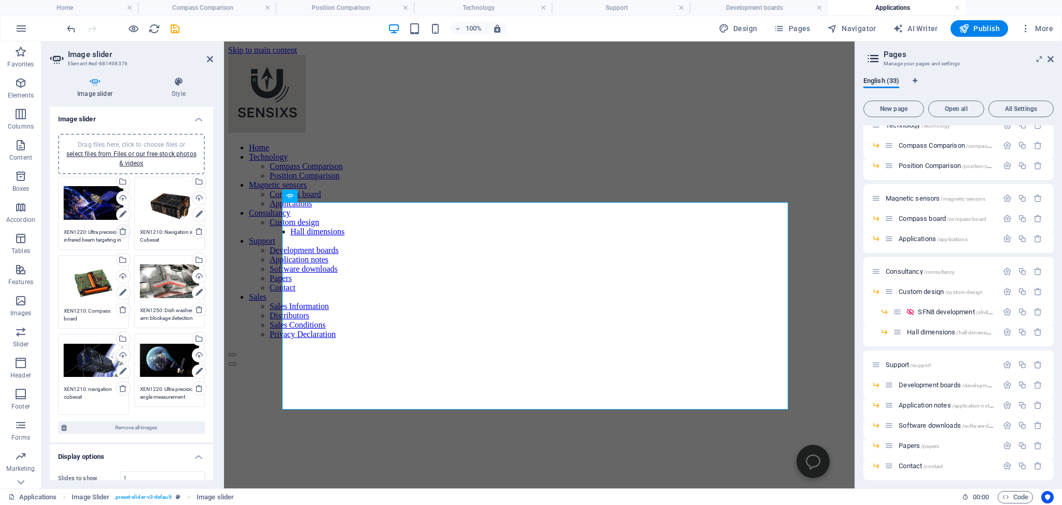
click at [119, 230] on icon at bounding box center [123, 231] width 8 height 8
type textarea "XEN1210: Navigation in Cubesat"
type textarea "XEN1210: Compass board"
type textarea "XEN1250: Dish washer arm blockage detection"
type textarea "XEN1210: navigation cubesat"
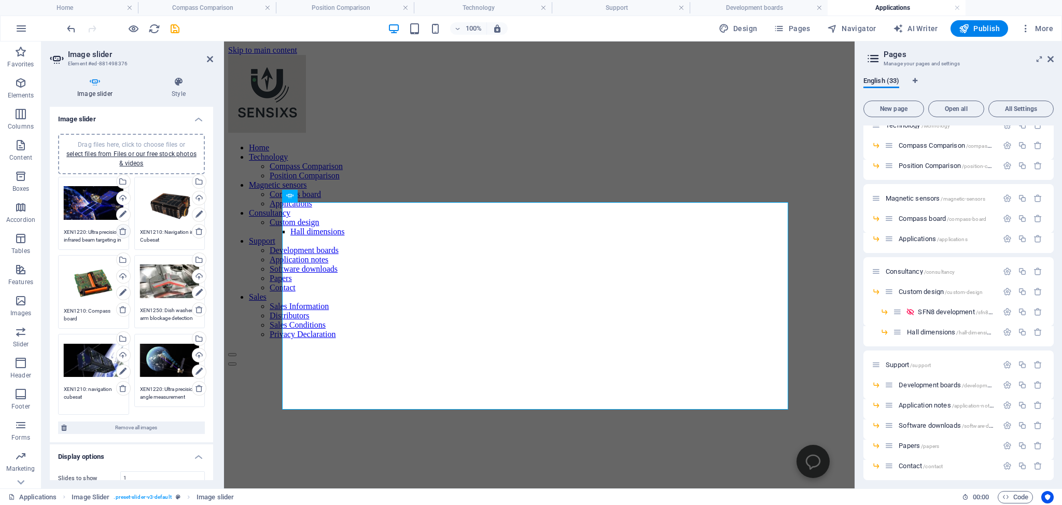
type textarea "XEN1220: Ultra precision angle measurement"
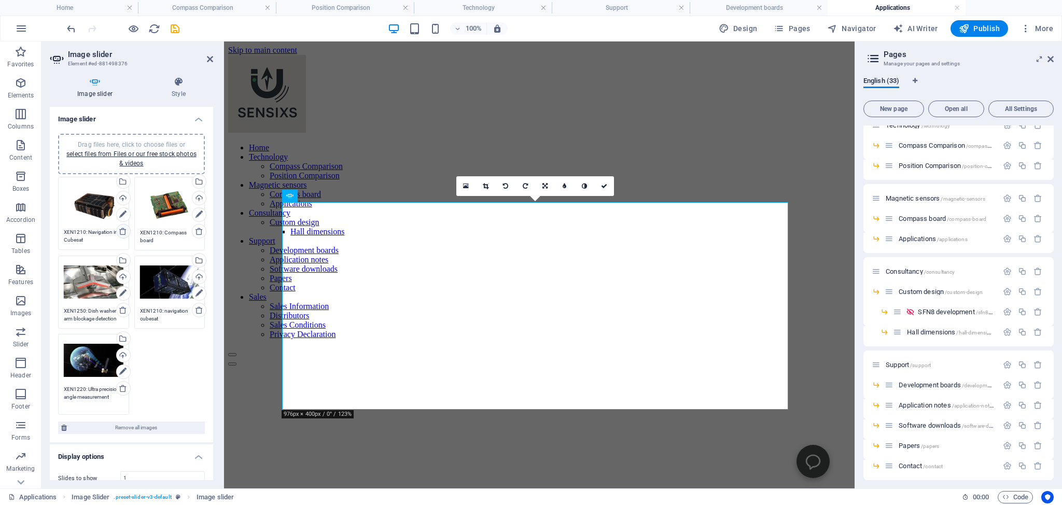
click at [119, 231] on icon at bounding box center [123, 231] width 8 height 8
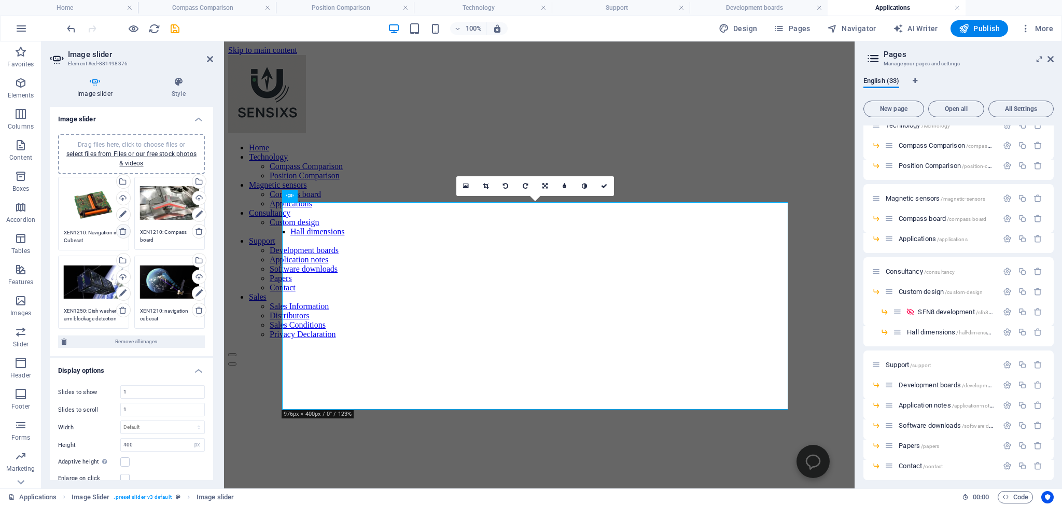
type textarea "XEN1210: Compass board"
type textarea "XEN1250: Dish washer arm blockage detection"
type textarea "XEN1210: navigation cubesat"
type textarea "XEN1220: Ultra precision angle measurement"
click at [341, 196] on icon at bounding box center [342, 196] width 6 height 11
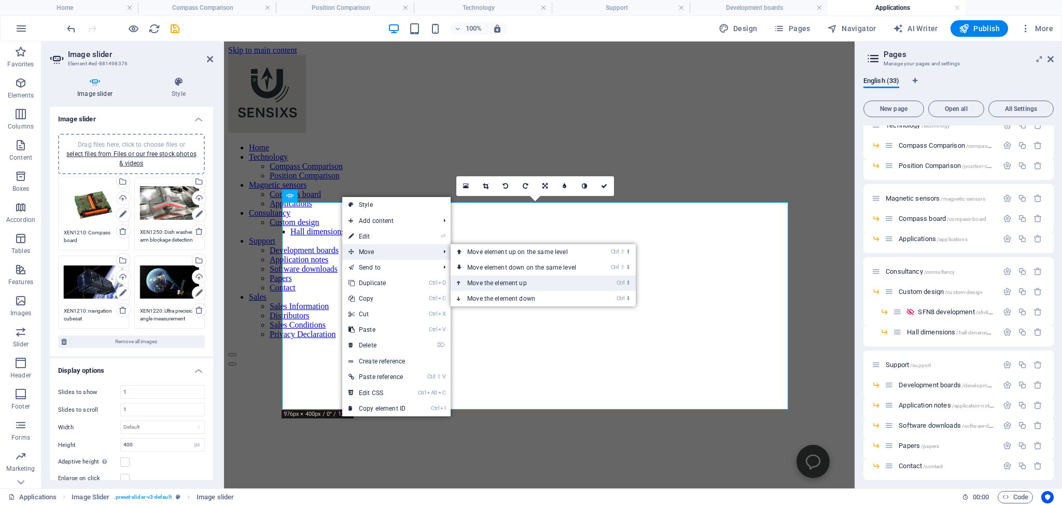
click at [482, 283] on link "Ctrl ⬆ Move the element up" at bounding box center [524, 283] width 146 height 16
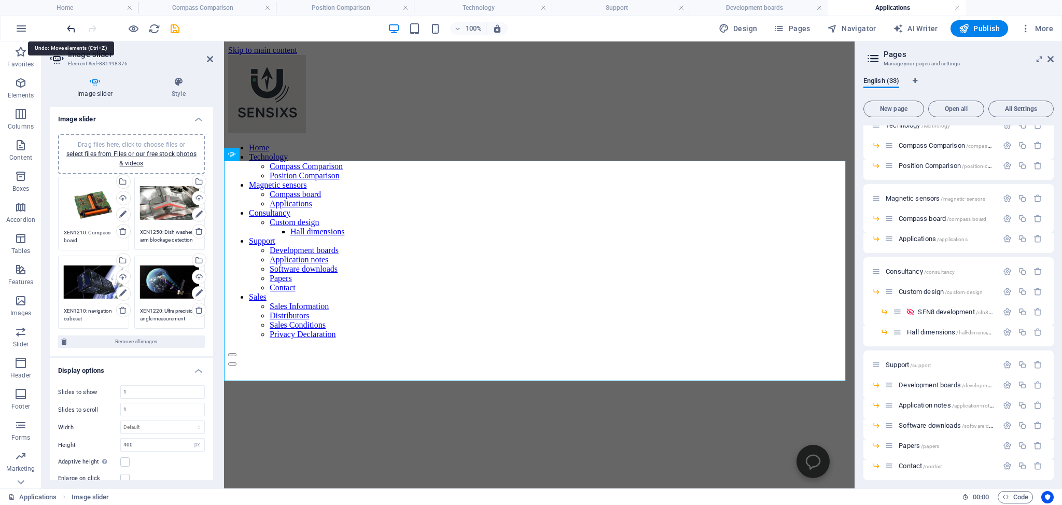
click at [70, 25] on icon "undo" at bounding box center [71, 29] width 12 height 12
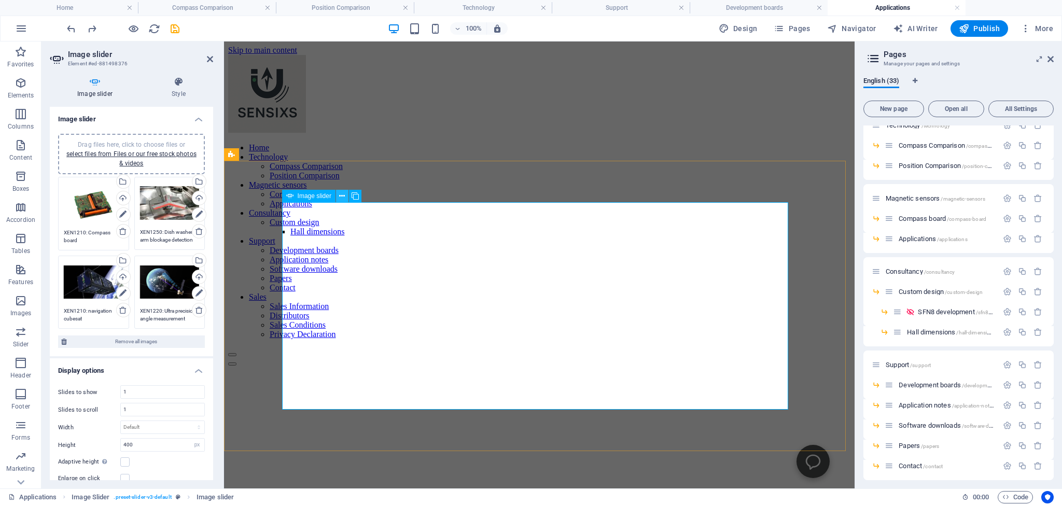
click at [340, 195] on icon at bounding box center [342, 196] width 6 height 11
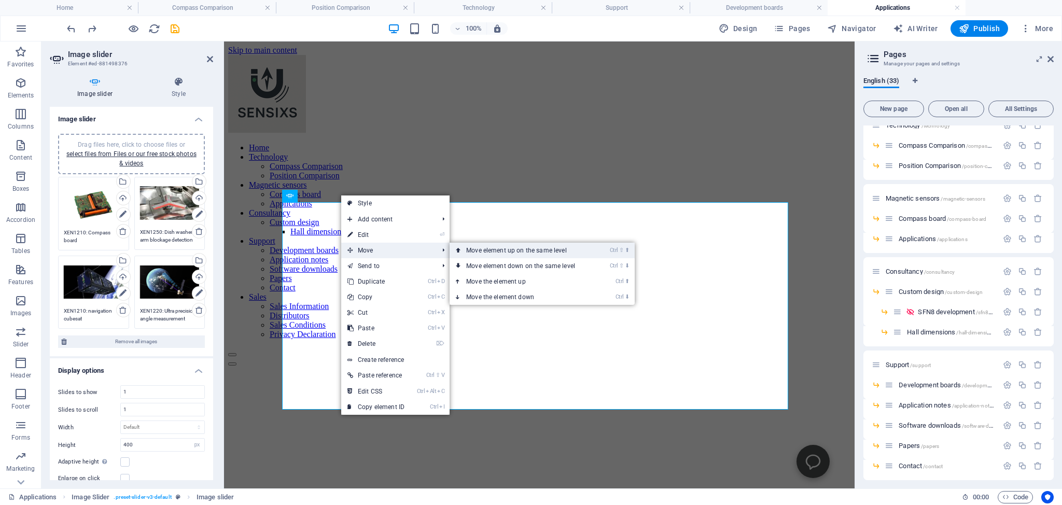
click at [478, 251] on link "Ctrl ⇧ ⬆ Move element up on the same level" at bounding box center [523, 251] width 146 height 16
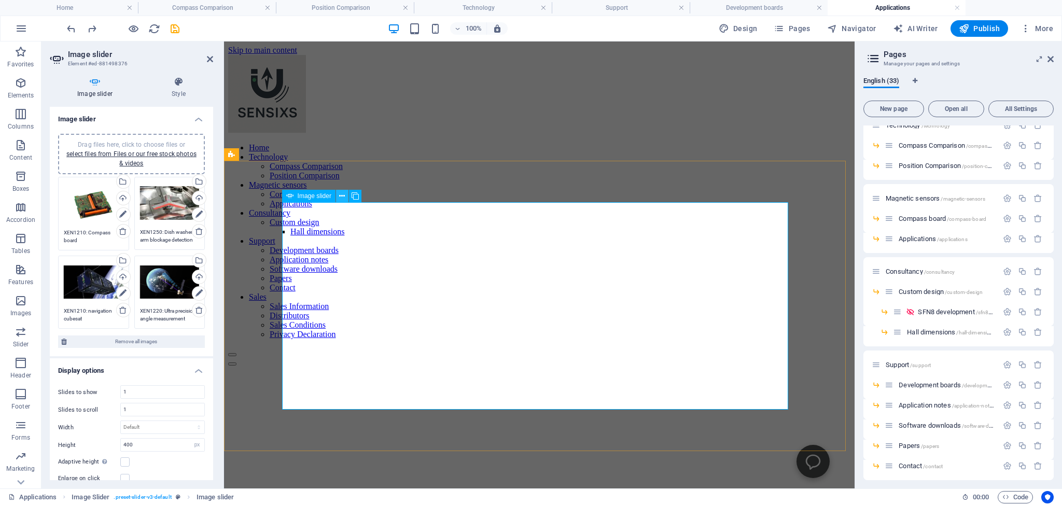
click at [342, 197] on icon at bounding box center [342, 196] width 6 height 11
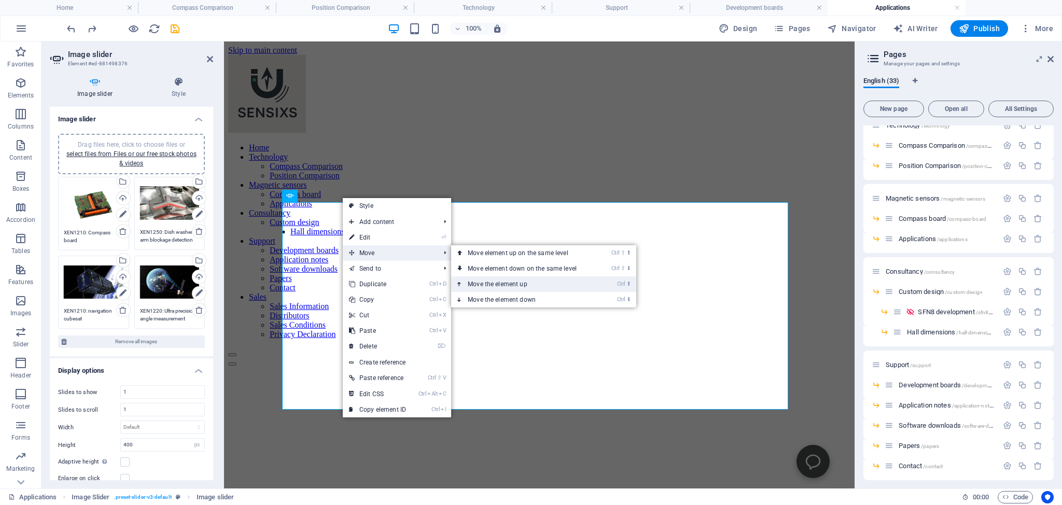
click at [481, 285] on link "Ctrl ⬆ Move the element up" at bounding box center [524, 284] width 146 height 16
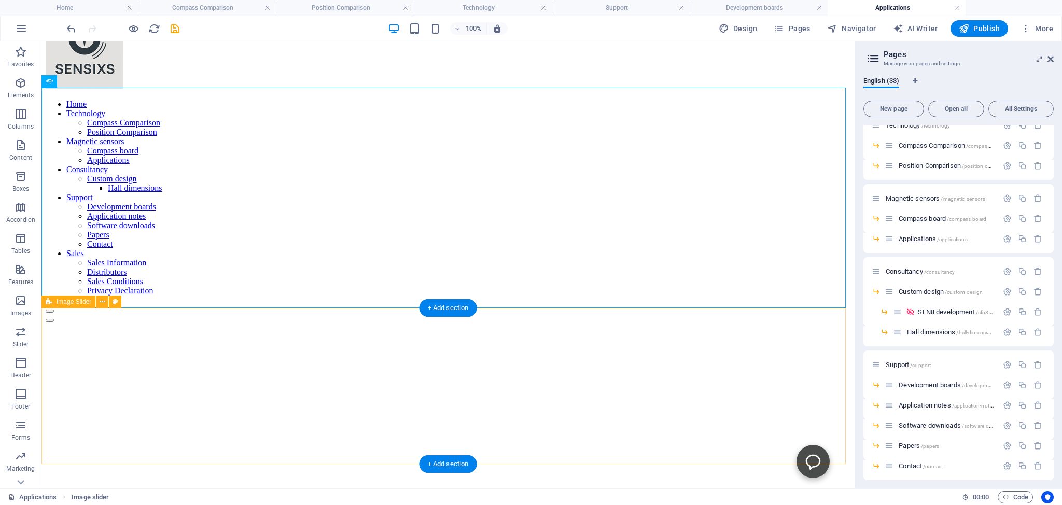
scroll to position [109, 0]
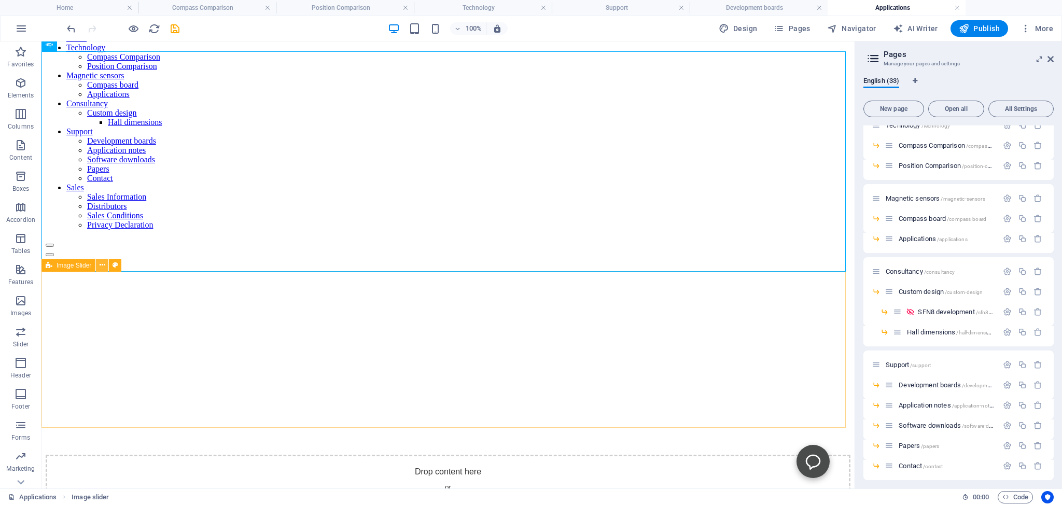
click at [102, 266] on icon at bounding box center [103, 265] width 6 height 11
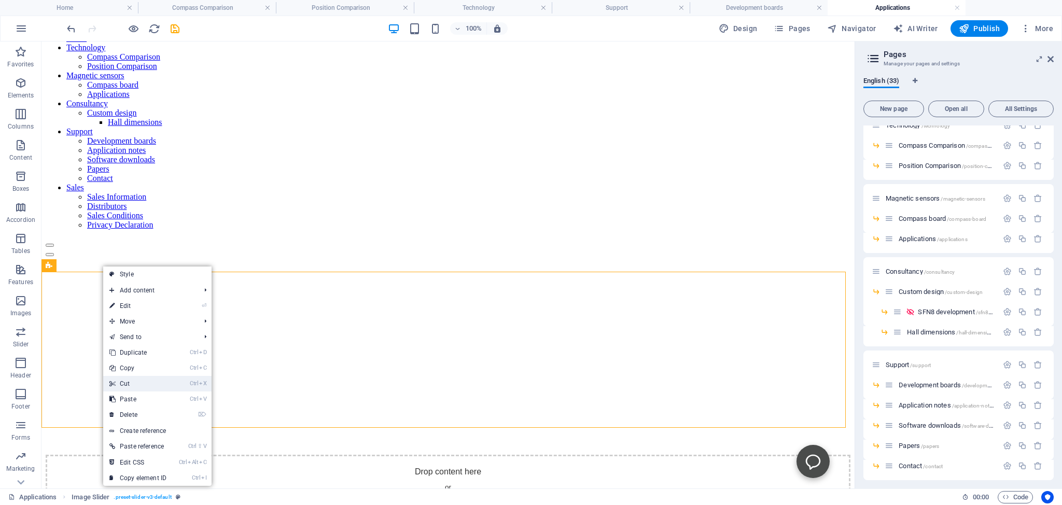
click at [120, 383] on link "Ctrl X Cut" at bounding box center [138, 384] width 70 height 16
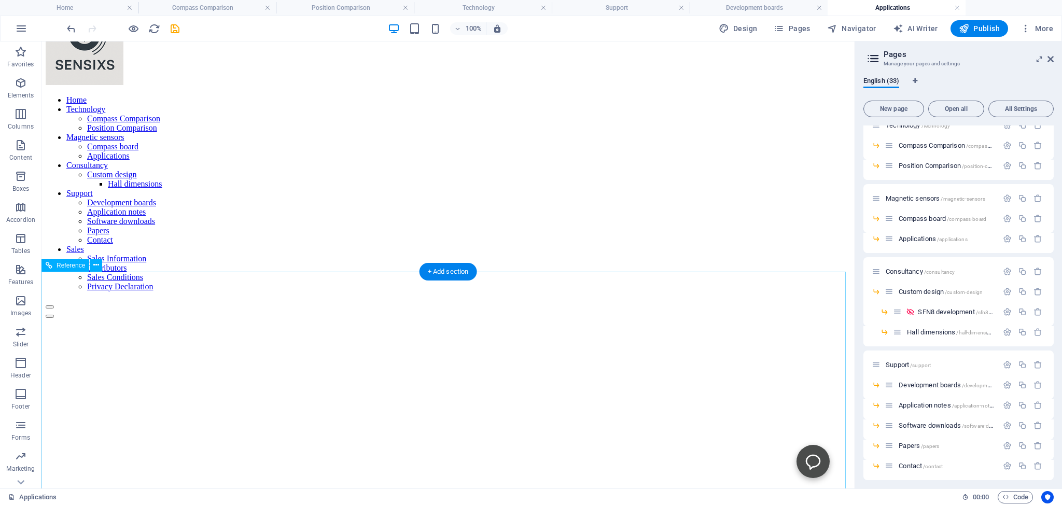
scroll to position [0, 0]
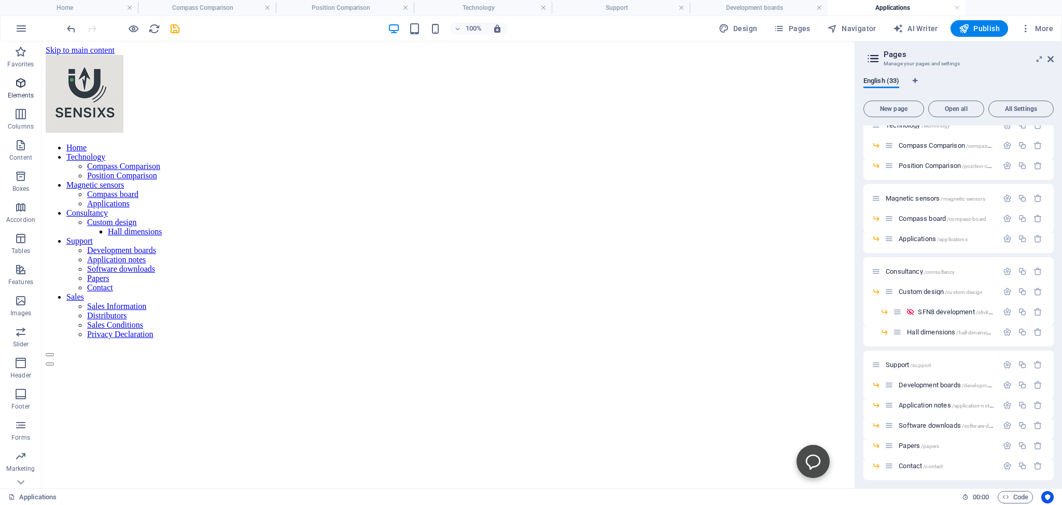
click at [21, 87] on icon "button" at bounding box center [21, 83] width 12 height 12
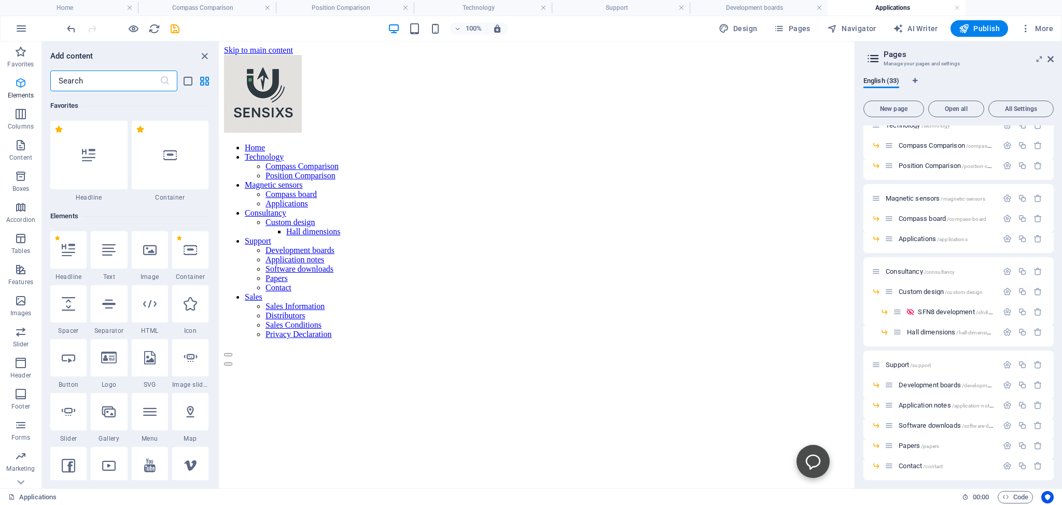
scroll to position [110, 0]
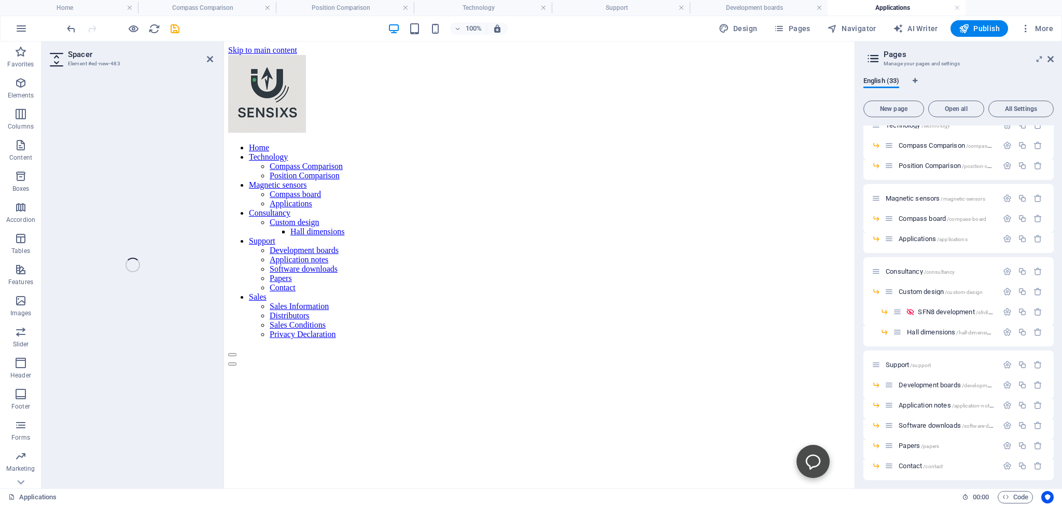
select select "px"
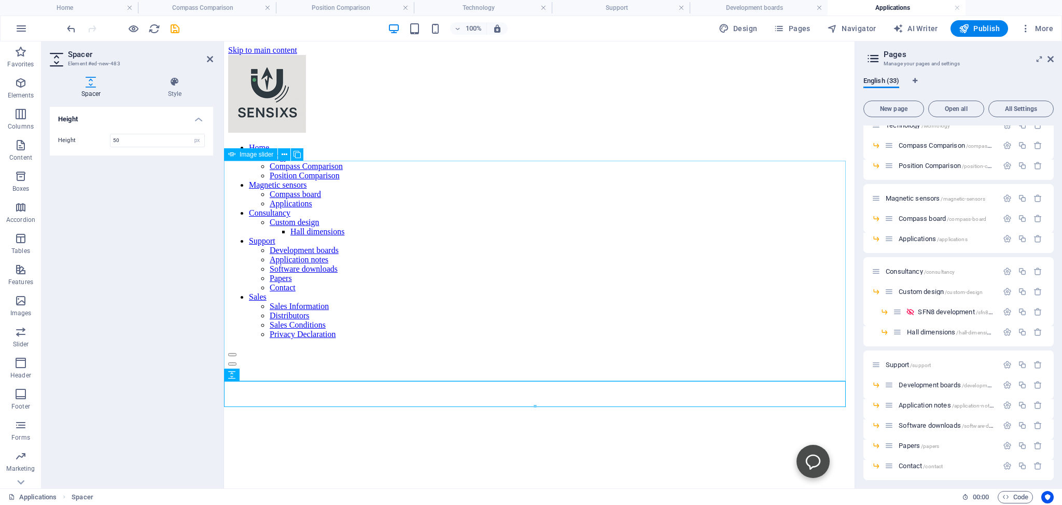
click at [314, 357] on div "XEN1220: Ultra precision angle measurement XEN1210: Compass board XEN1250: Dish…" at bounding box center [539, 460] width 622 height 207
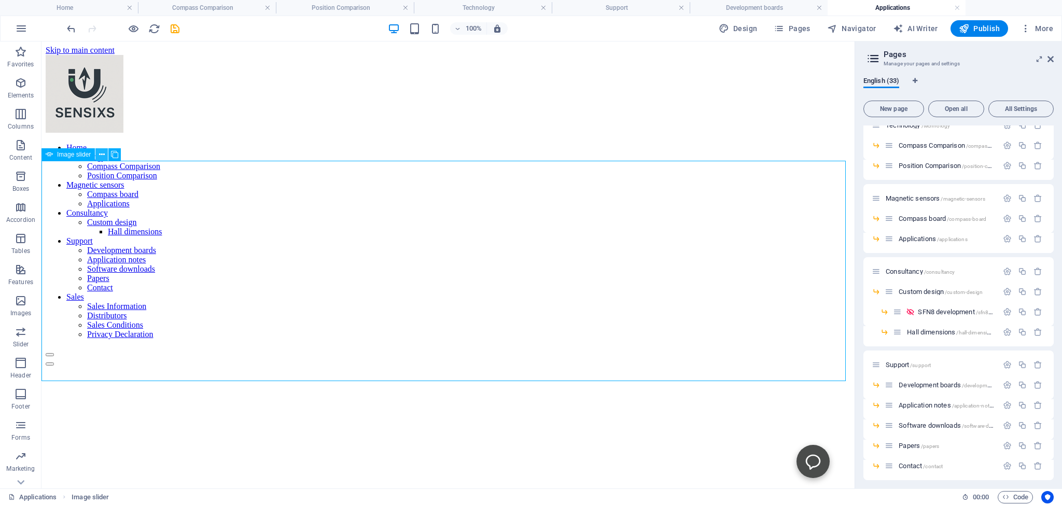
click at [102, 155] on icon at bounding box center [102, 154] width 6 height 11
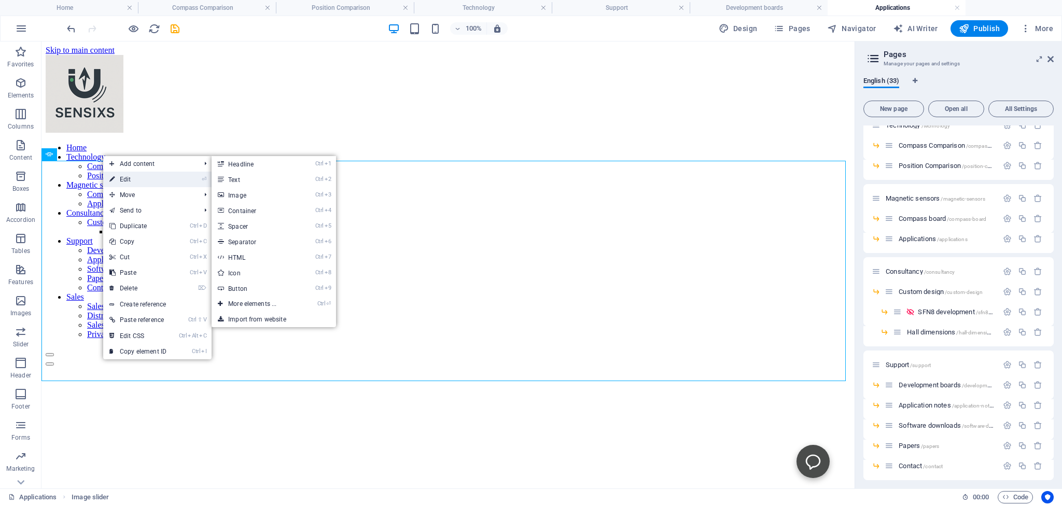
click at [123, 177] on link "⏎ Edit" at bounding box center [138, 180] width 70 height 16
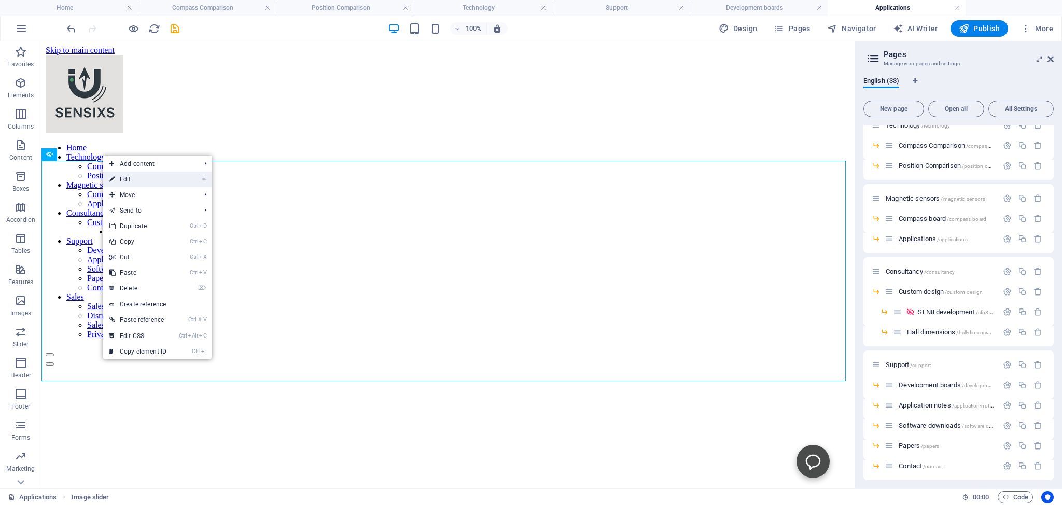
select select "px"
select select "ms"
select select "s"
select select "progressive"
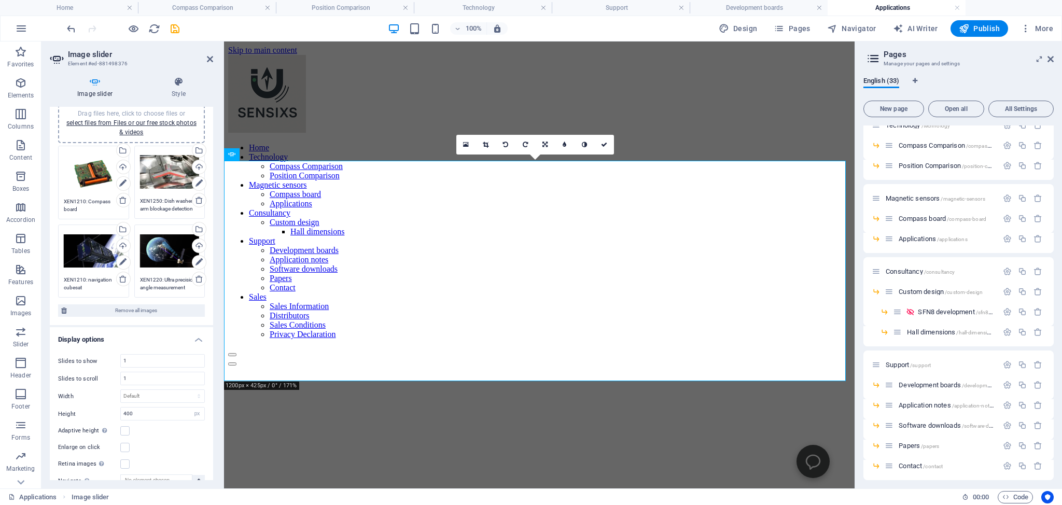
scroll to position [47, 0]
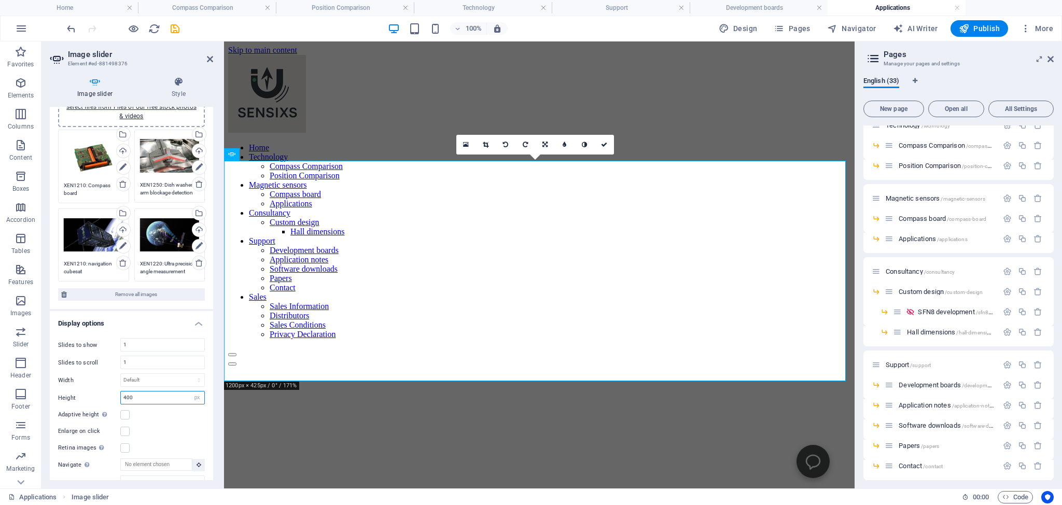
drag, startPoint x: 135, startPoint y: 396, endPoint x: 120, endPoint y: 396, distance: 15.6
click at [121, 396] on input "400" at bounding box center [163, 398] width 84 height 12
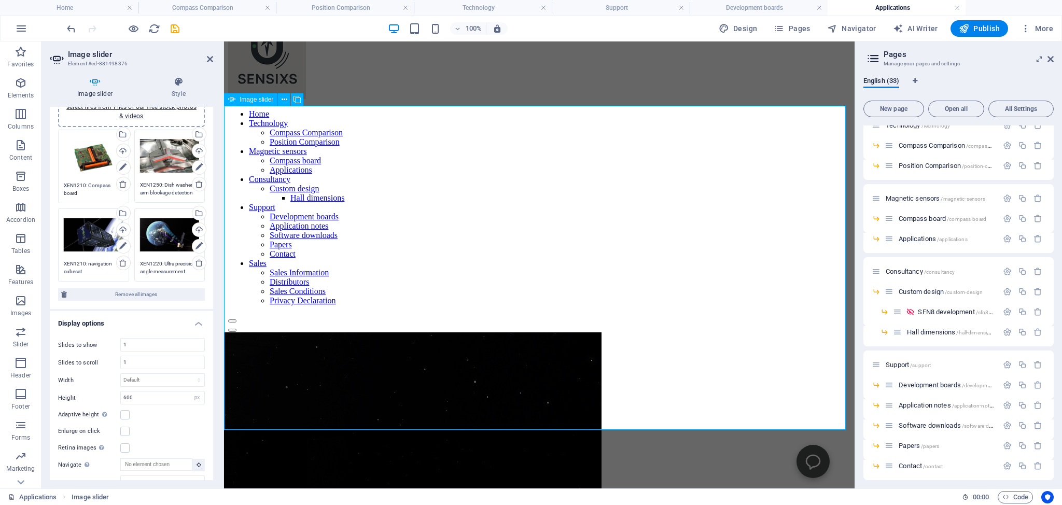
scroll to position [54, 0]
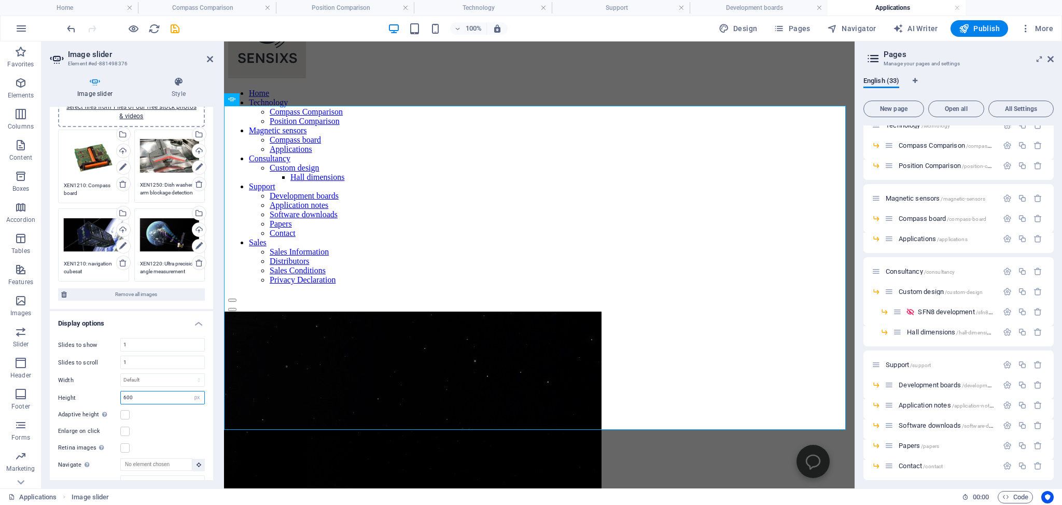
drag, startPoint x: 136, startPoint y: 395, endPoint x: 122, endPoint y: 395, distance: 13.5
click at [122, 395] on input "600" at bounding box center [163, 398] width 84 height 12
type input "550"
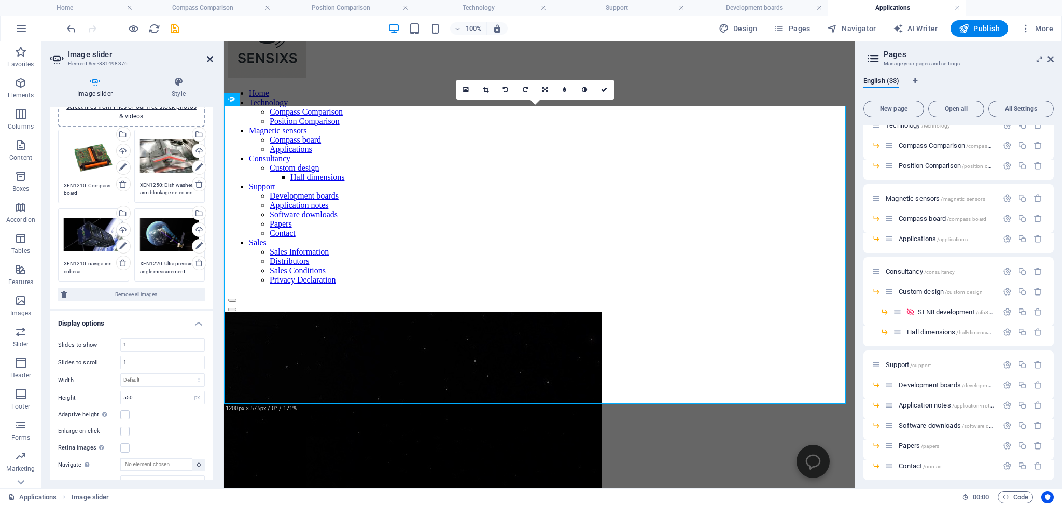
drag, startPoint x: 210, startPoint y: 59, endPoint x: 171, endPoint y: 30, distance: 48.9
click at [210, 59] on icon at bounding box center [210, 59] width 6 height 8
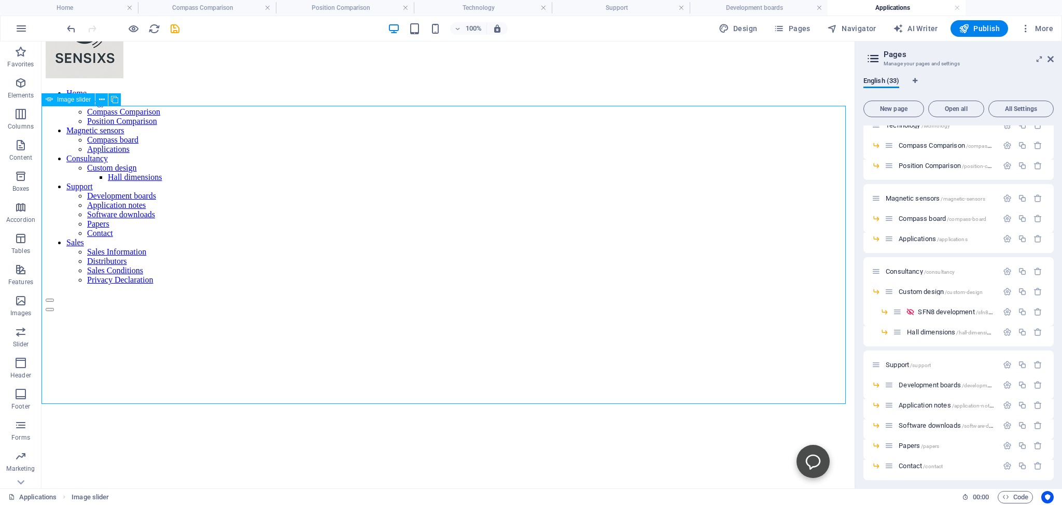
click at [100, 101] on icon at bounding box center [102, 99] width 6 height 11
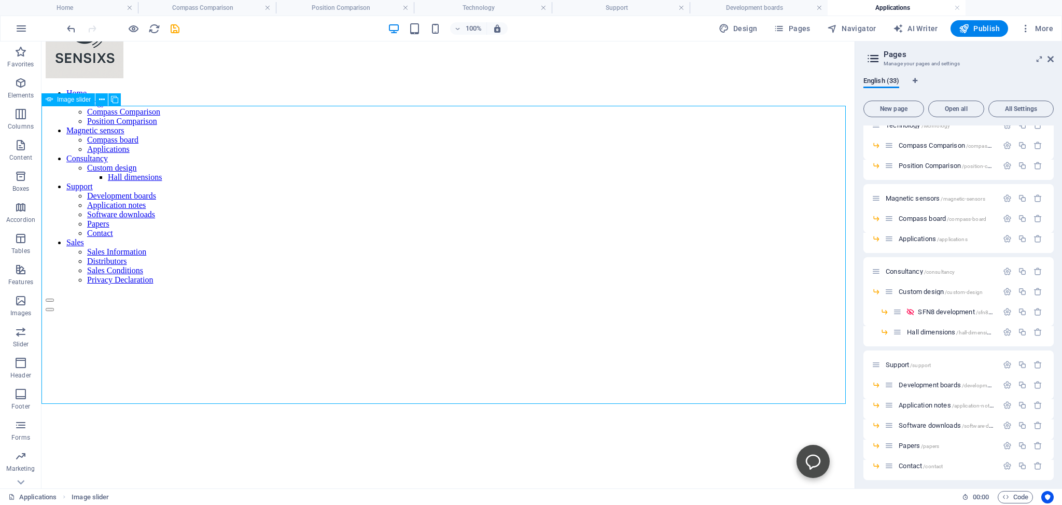
click at [102, 99] on icon at bounding box center [102, 99] width 6 height 11
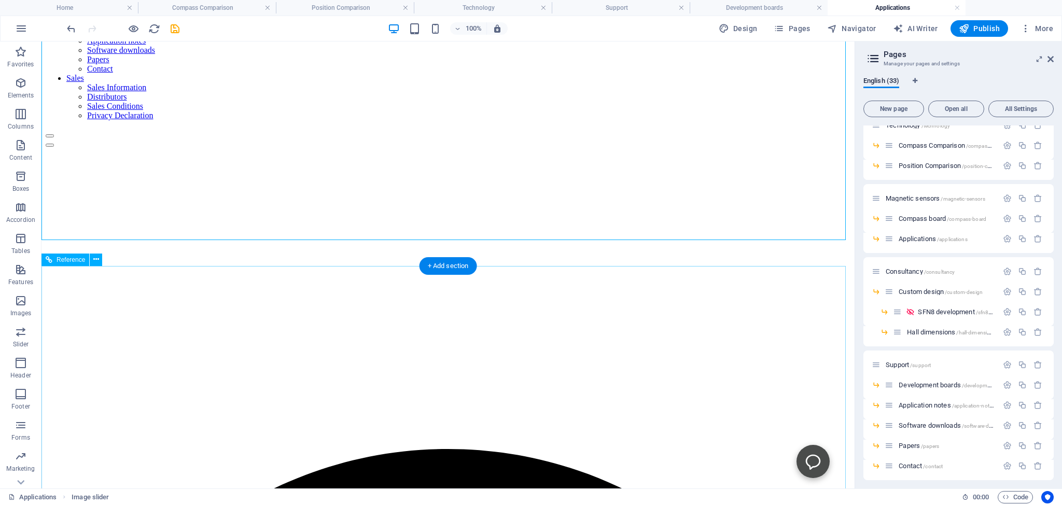
scroll to position [0, 0]
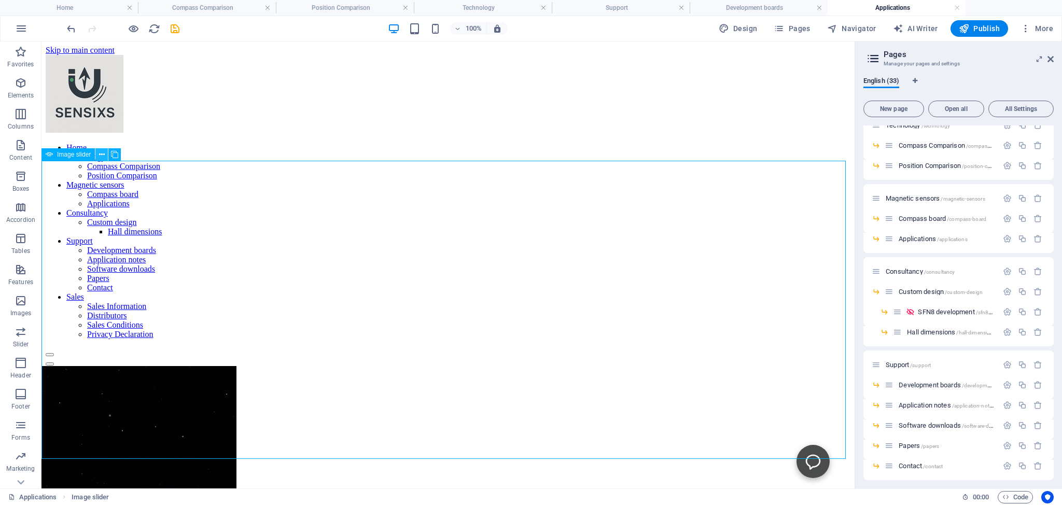
click at [103, 156] on icon at bounding box center [102, 154] width 6 height 11
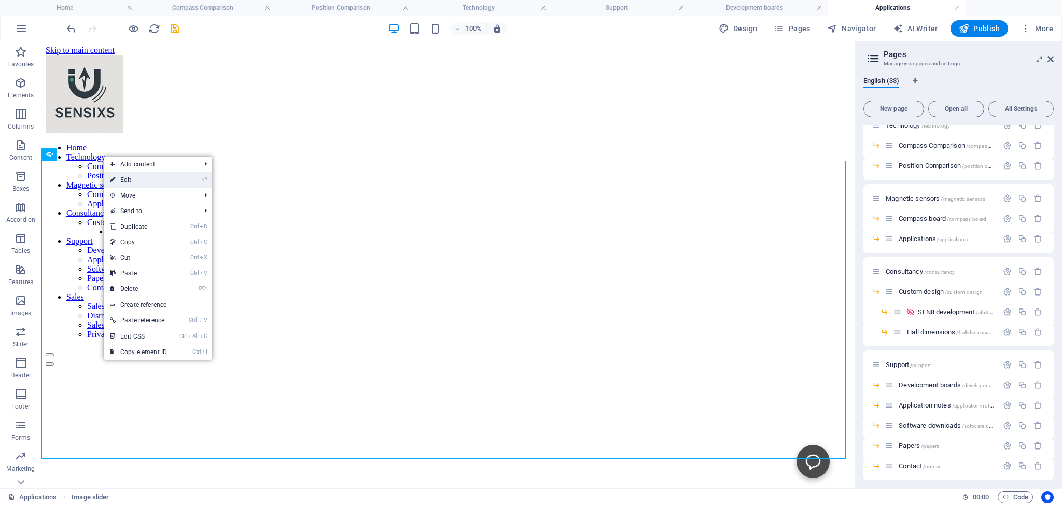
click at [126, 182] on link "⏎ Edit" at bounding box center [139, 180] width 70 height 16
select select "px"
select select "ms"
select select "s"
select select "progressive"
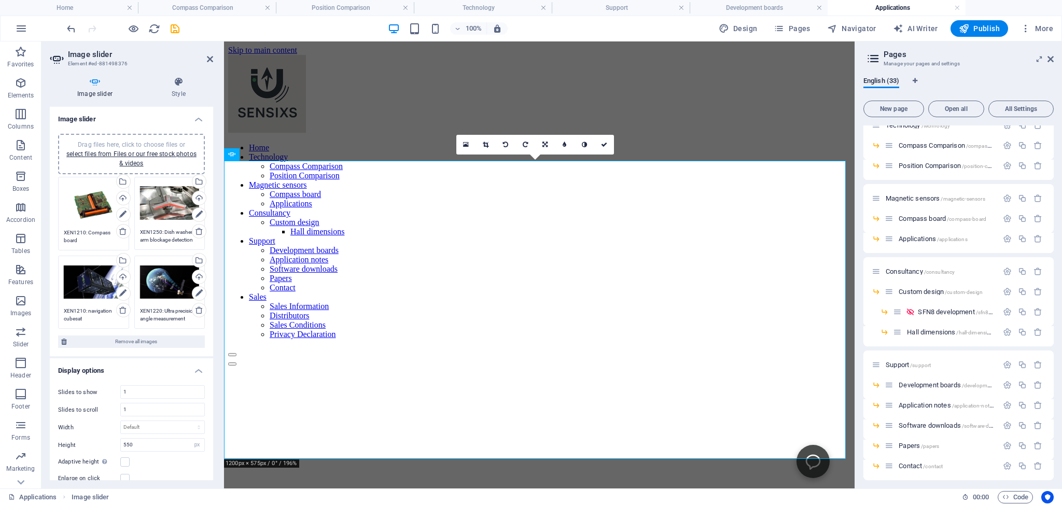
scroll to position [8, 0]
click at [119, 155] on link "select files from Files or our free stock photos & videos" at bounding box center [131, 158] width 130 height 17
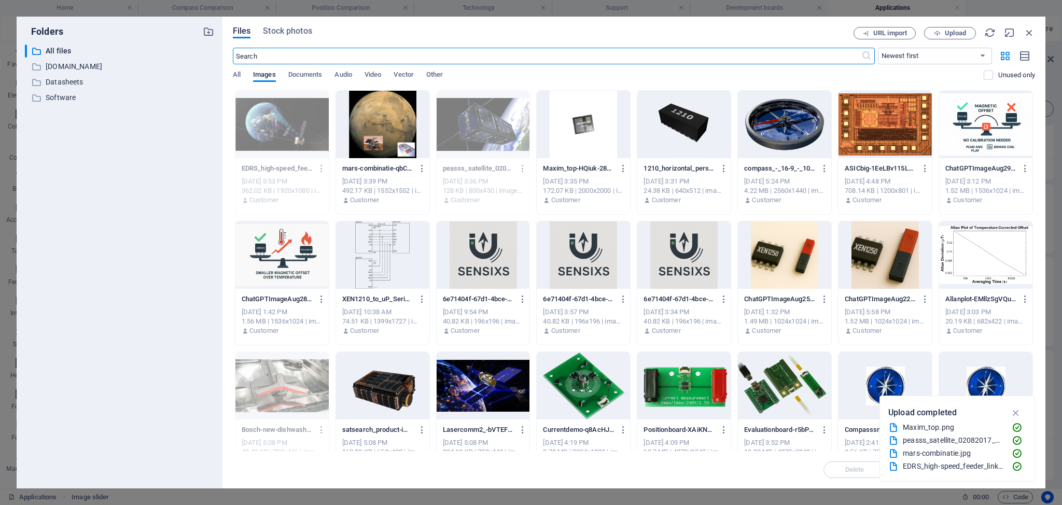
click at [406, 129] on div at bounding box center [382, 124] width 93 height 67
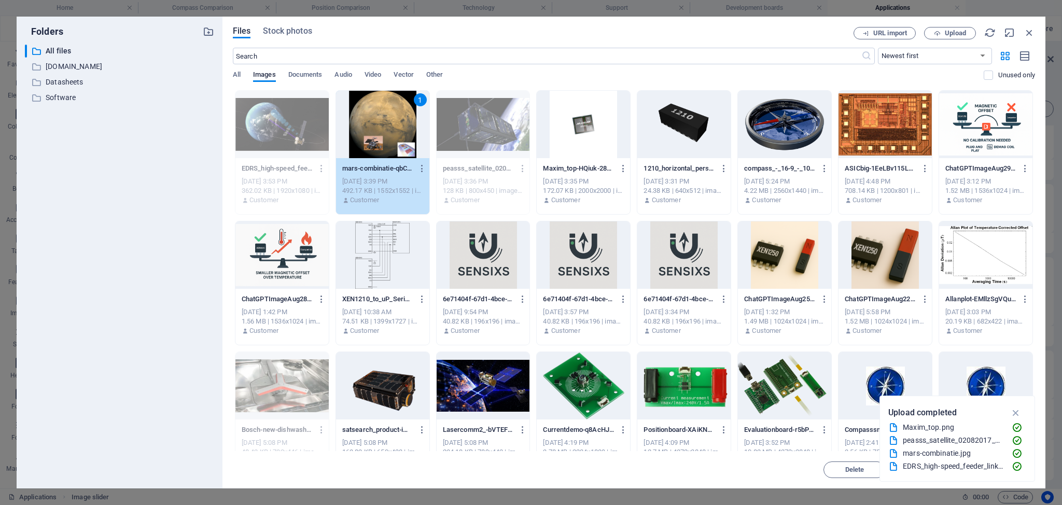
click at [406, 129] on div "1" at bounding box center [382, 124] width 93 height 67
click at [406, 129] on div at bounding box center [382, 124] width 93 height 67
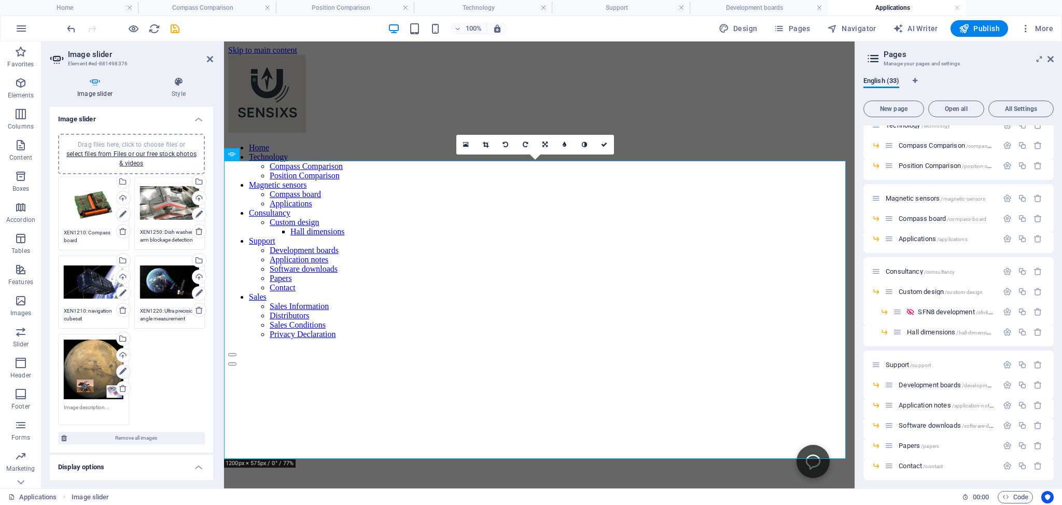
click at [119, 370] on icon at bounding box center [122, 372] width 7 height 12
click at [545, 142] on icon at bounding box center [545, 145] width 5 height 6
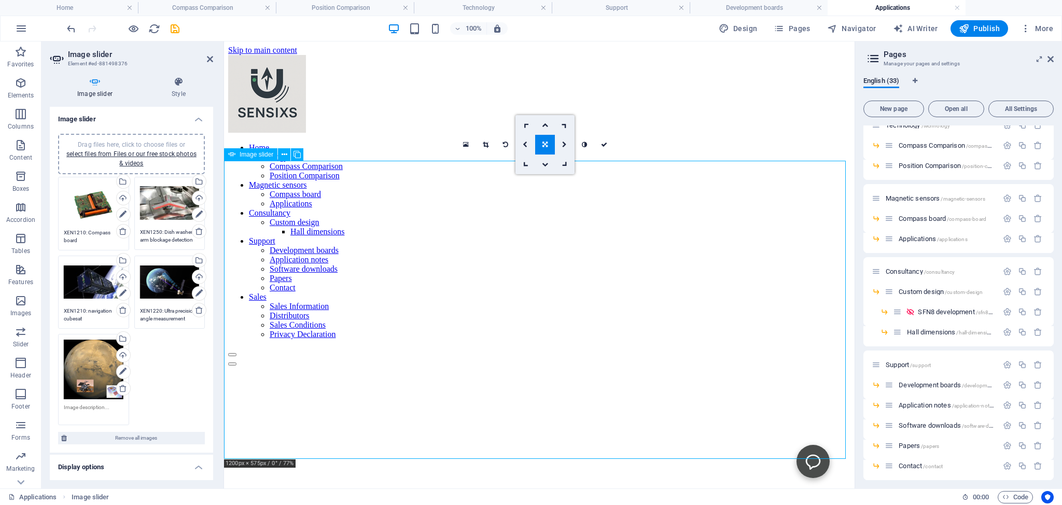
drag, startPoint x: 538, startPoint y: 329, endPoint x: 538, endPoint y: 308, distance: 21.3
click at [462, 357] on div "XEN1210: Compass board XEN1250: Dish washer arm blockage detection XEN1210: nav…" at bounding box center [539, 499] width 622 height 285
click at [281, 155] on button at bounding box center [284, 154] width 12 height 12
click at [628, 357] on div "XEN1210: Compass board XEN1250: Dish washer arm blockage detection XEN1210: nav…" at bounding box center [539, 499] width 622 height 285
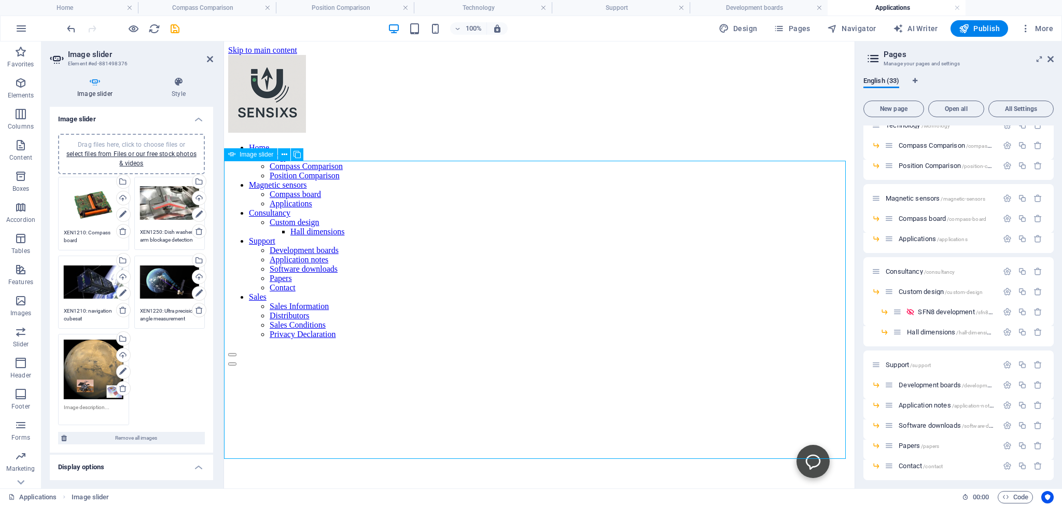
click at [625, 357] on div "XEN1210: Compass board XEN1250: Dish washer arm blockage detection XEN1210: nav…" at bounding box center [539, 499] width 622 height 285
click at [95, 354] on div "Drag files here, click to choose files or select files from Files or our free s…" at bounding box center [94, 370] width 60 height 60
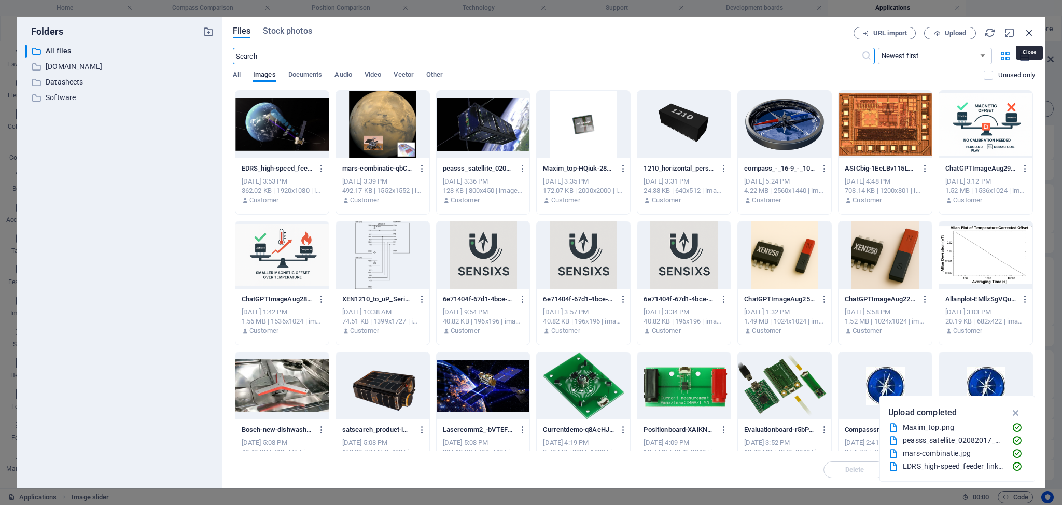
drag, startPoint x: 1031, startPoint y: 30, endPoint x: 380, endPoint y: 149, distance: 661.8
click at [1031, 30] on icon "button" at bounding box center [1029, 32] width 11 height 11
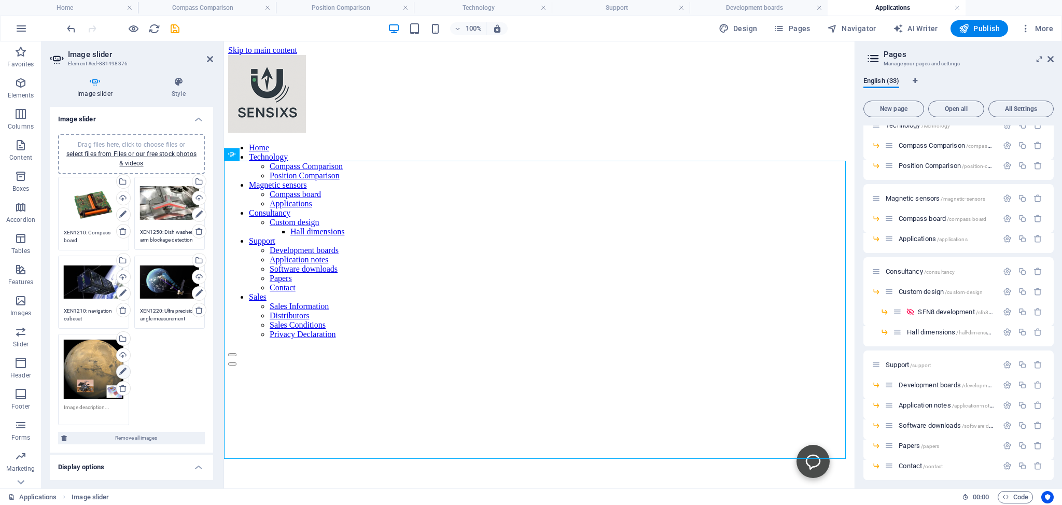
click at [119, 370] on icon at bounding box center [122, 372] width 7 height 12
click at [87, 363] on div "Drag files here, click to choose files or select files from Files or our free s…" at bounding box center [132, 301] width 152 height 254
click at [87, 363] on div "Drag files here, click to choose files or select files from Files or our free s…" at bounding box center [94, 370] width 60 height 60
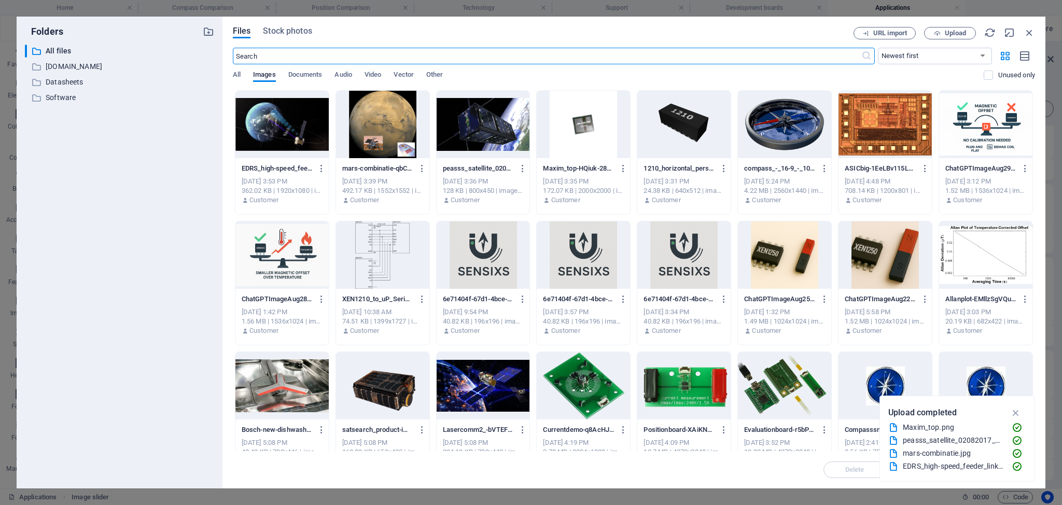
click at [412, 123] on div at bounding box center [382, 124] width 93 height 67
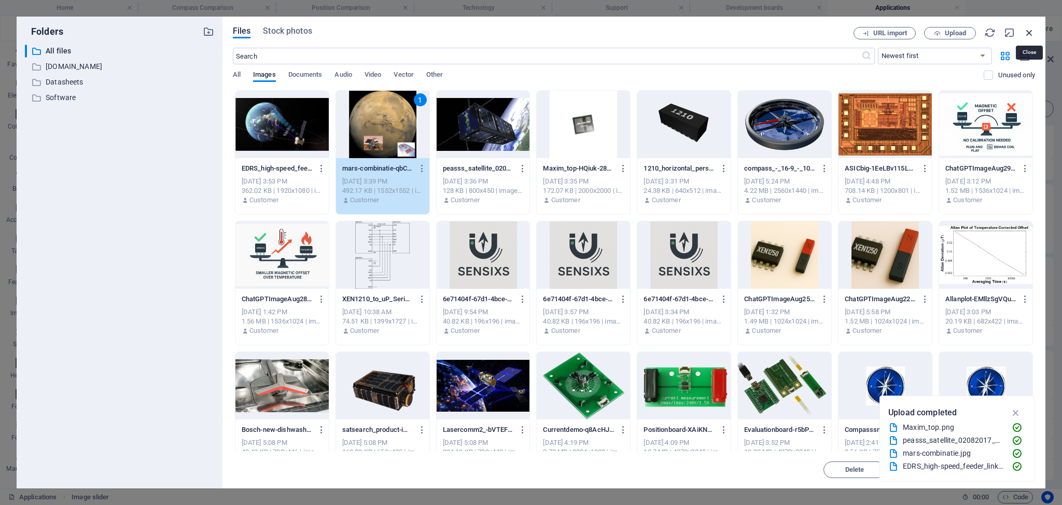
drag, startPoint x: 1032, startPoint y: 32, endPoint x: 312, endPoint y: 140, distance: 728.0
click at [1032, 32] on icon "button" at bounding box center [1029, 32] width 11 height 11
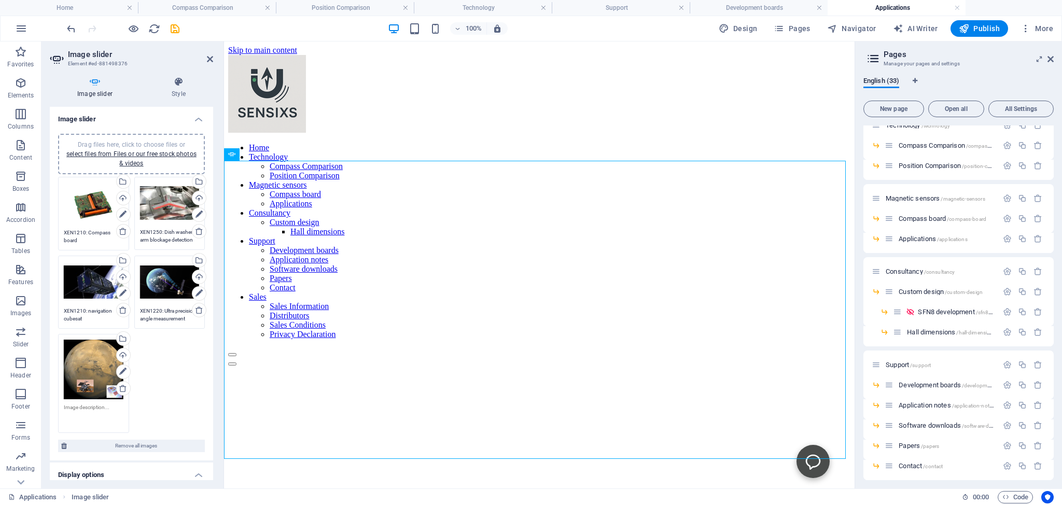
click at [65, 404] on textarea at bounding box center [94, 415] width 60 height 23
drag, startPoint x: 65, startPoint y: 402, endPoint x: 108, endPoint y: 403, distance: 43.6
click at [108, 404] on textarea at bounding box center [94, 415] width 60 height 23
type textarea "XEN1210-ADC on Exomars mission"
click at [163, 395] on div "Drag files here, click to choose files or select files from Files or our free s…" at bounding box center [132, 304] width 152 height 261
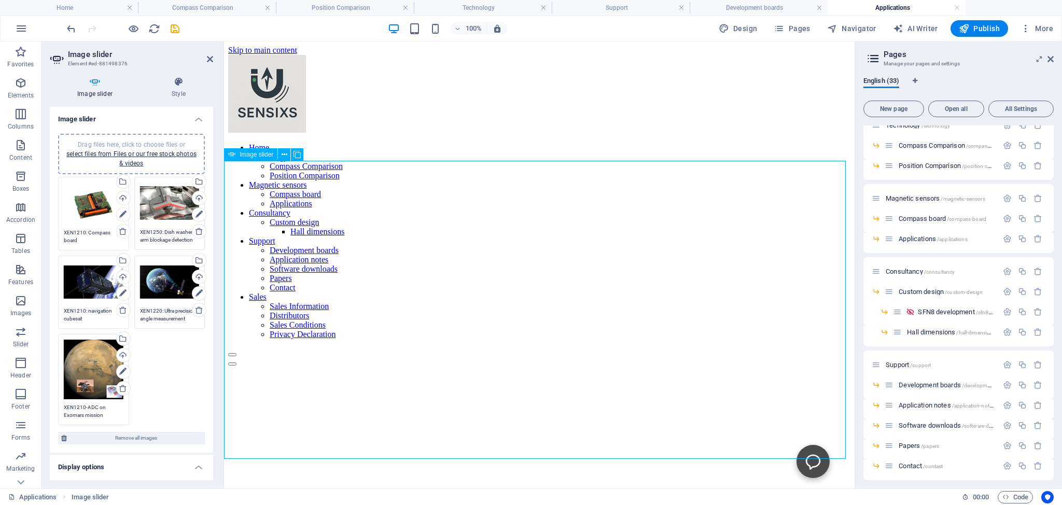
click at [177, 27] on icon "save" at bounding box center [175, 29] width 12 height 12
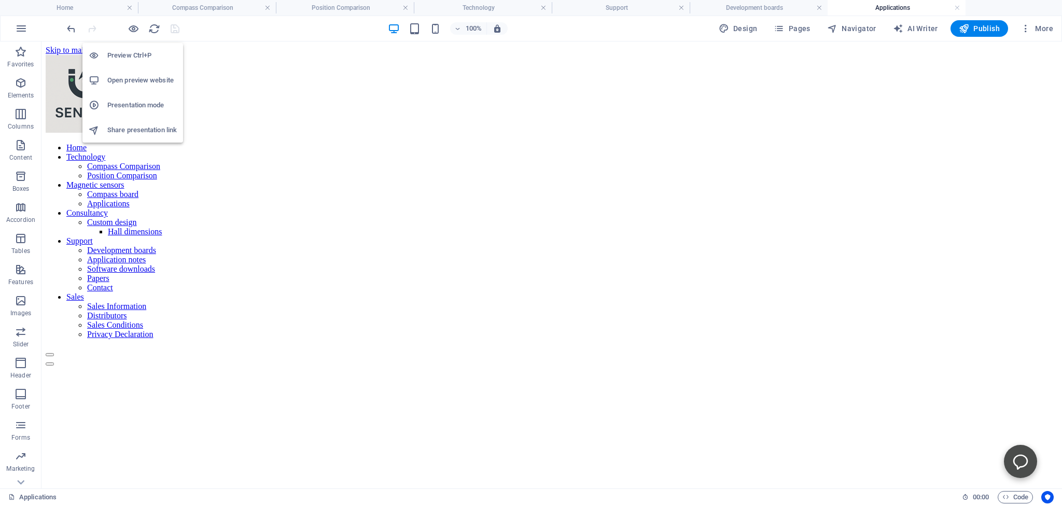
click at [126, 80] on h6 "Open preview website" at bounding box center [142, 80] width 70 height 12
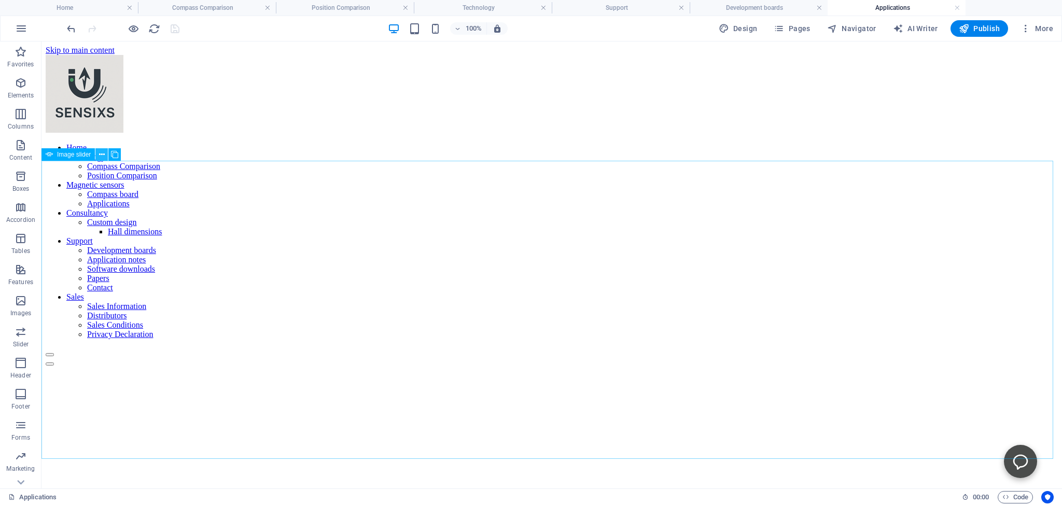
click at [101, 155] on icon at bounding box center [102, 154] width 6 height 11
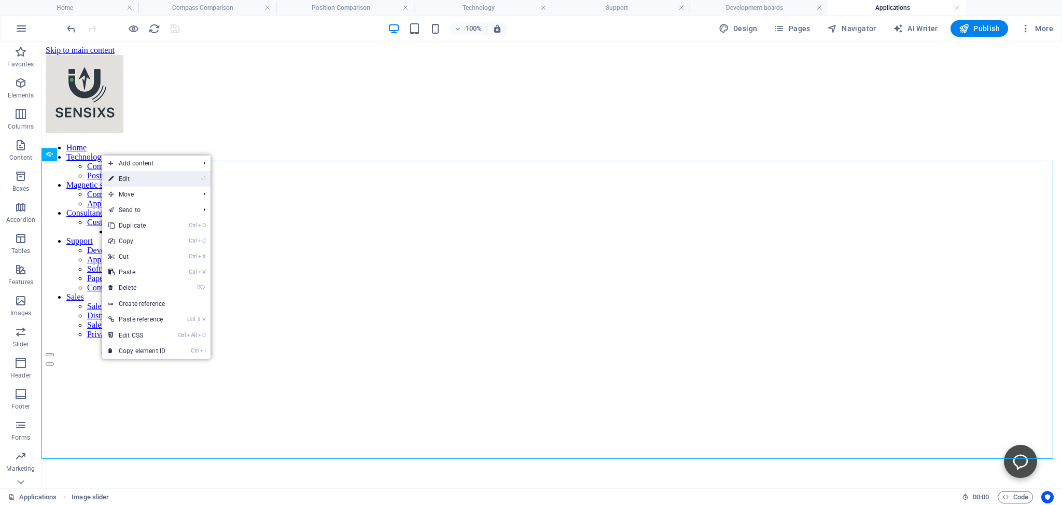
click at [127, 177] on link "⏎ Edit" at bounding box center [137, 179] width 70 height 16
select select "px"
select select "ms"
select select "s"
select select "progressive"
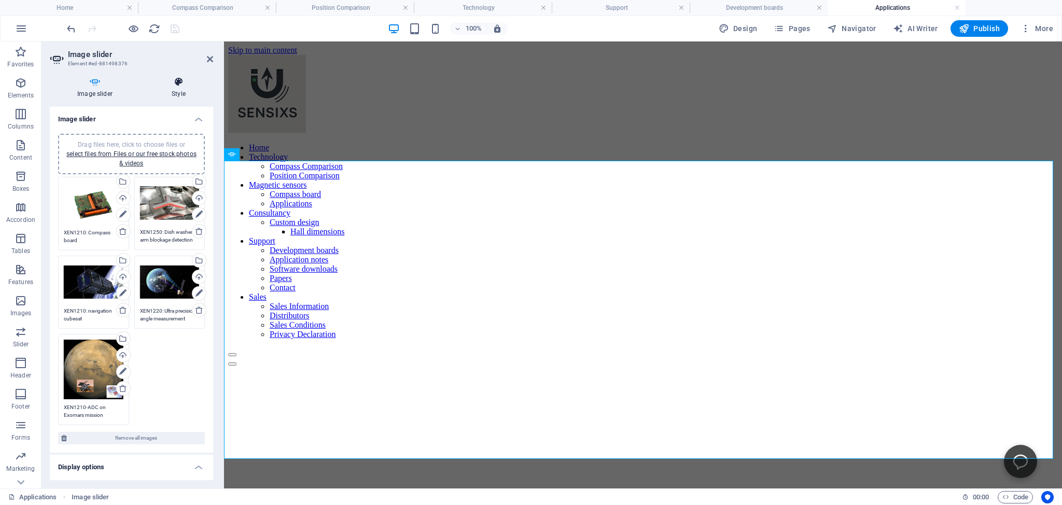
click at [178, 81] on icon at bounding box center [178, 82] width 69 height 10
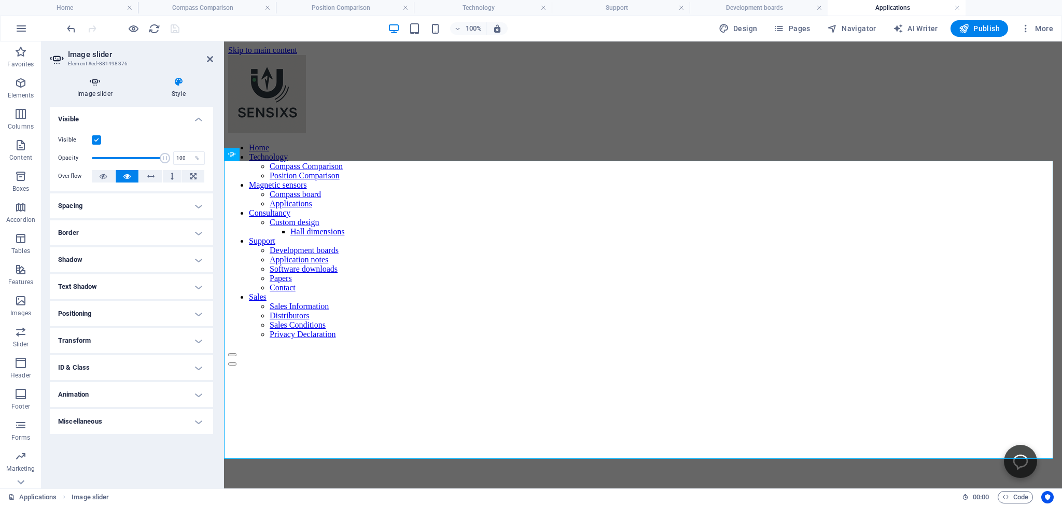
click at [90, 84] on icon at bounding box center [95, 82] width 90 height 10
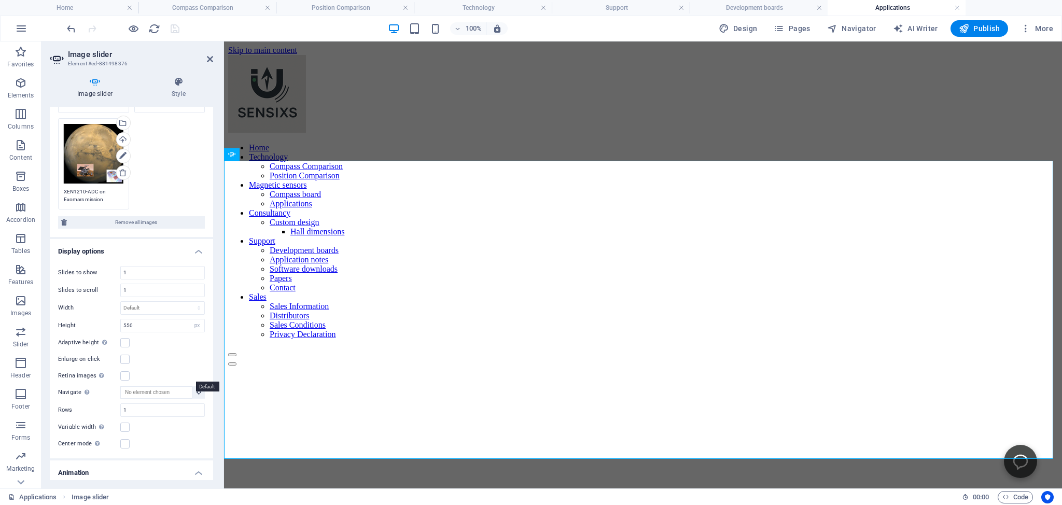
scroll to position [237, 0]
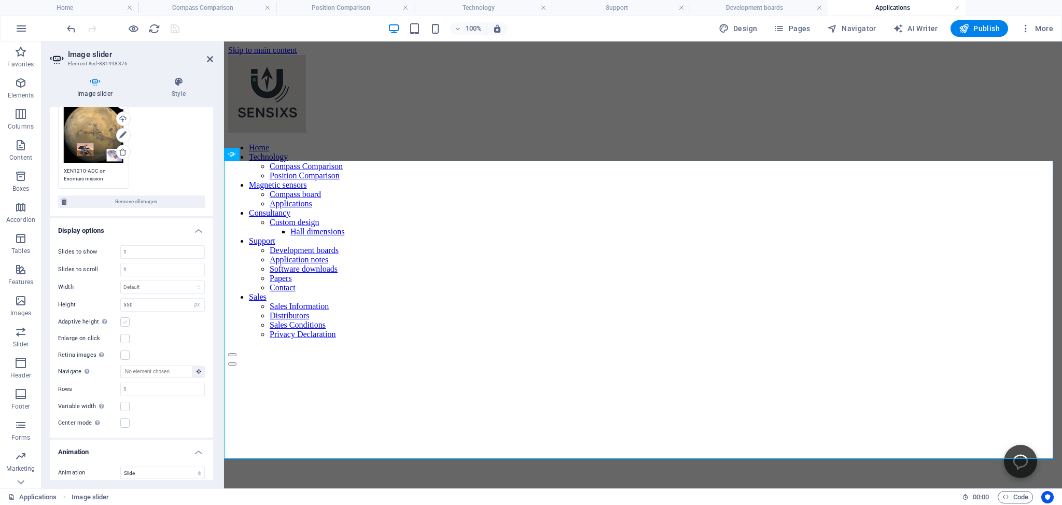
click at [126, 317] on label at bounding box center [124, 321] width 9 height 9
click at [0, 0] on input "Adaptive height Automatically adjust the height for single slide horizontal sli…" at bounding box center [0, 0] width 0 height 0
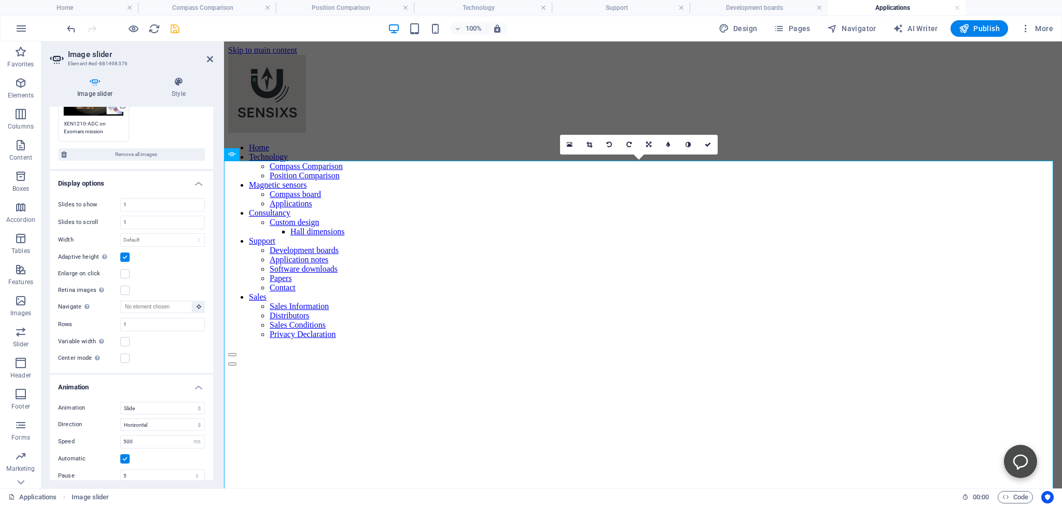
scroll to position [371, 0]
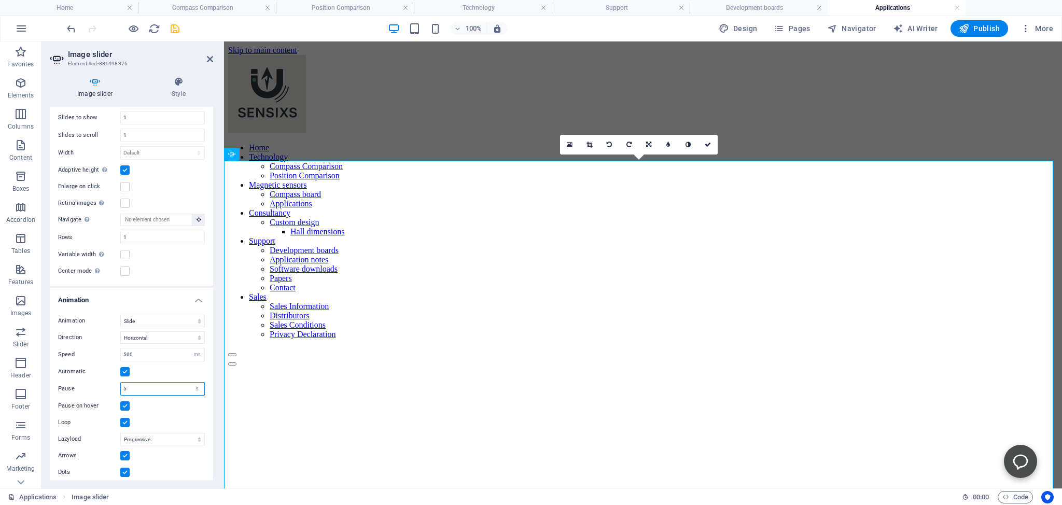
drag, startPoint x: 134, startPoint y: 382, endPoint x: 121, endPoint y: 382, distance: 13.0
click at [121, 383] on input "5" at bounding box center [163, 389] width 84 height 12
type input "2"
click at [164, 408] on div "Animation Slide Fade Direction Horizontal Vertical Speed 500 s ms Automatic Pau…" at bounding box center [131, 397] width 163 height 181
click at [210, 57] on icon at bounding box center [210, 59] width 6 height 8
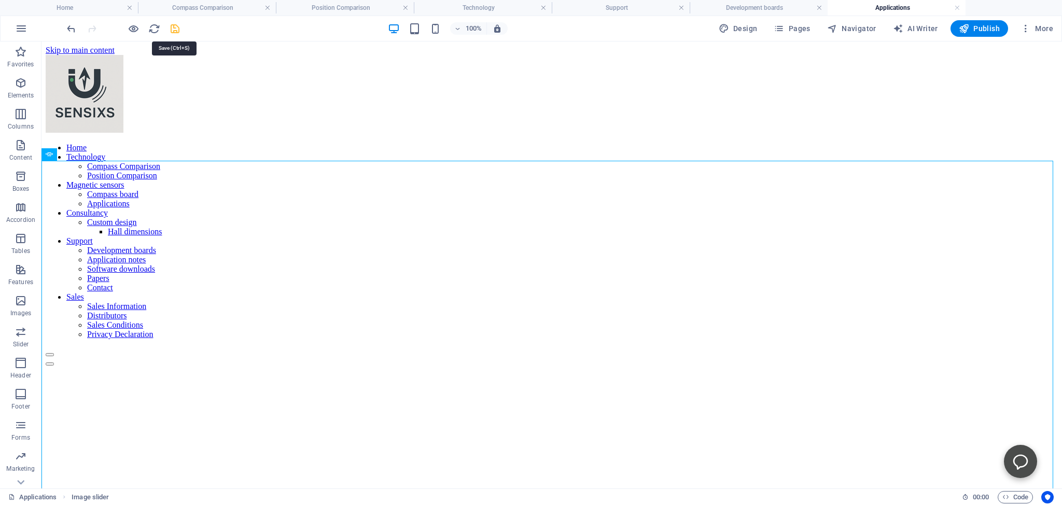
click at [175, 27] on icon "save" at bounding box center [175, 29] width 12 height 12
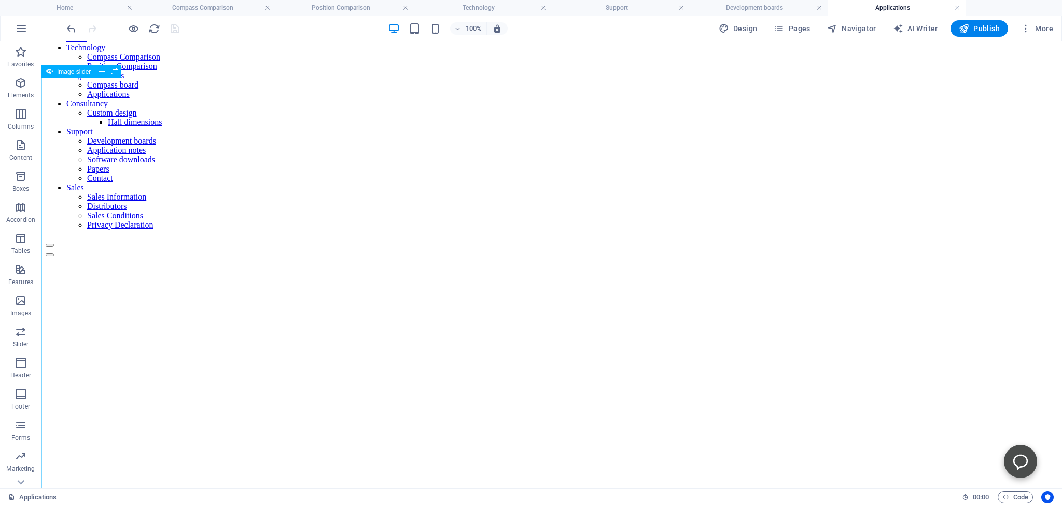
scroll to position [0, 0]
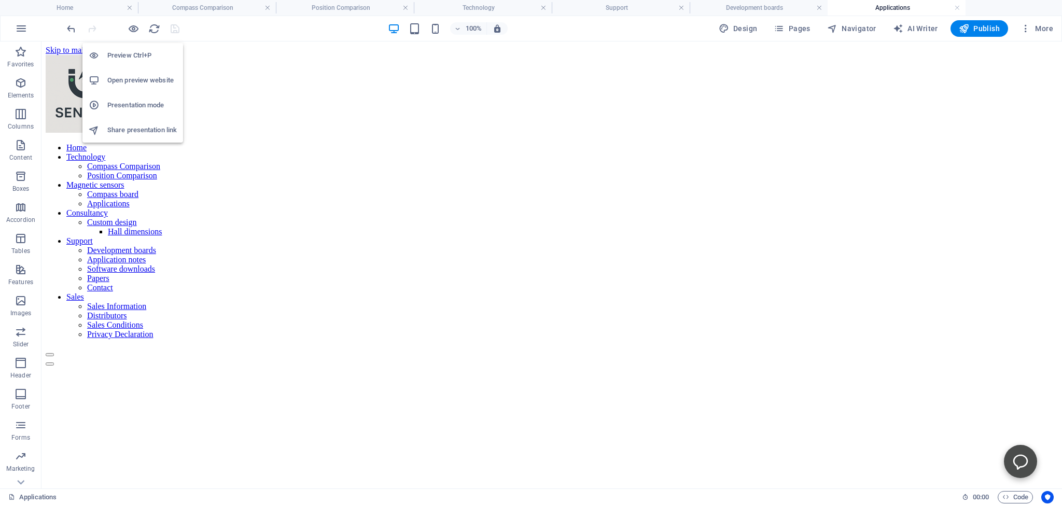
click at [126, 77] on h6 "Open preview website" at bounding box center [142, 80] width 70 height 12
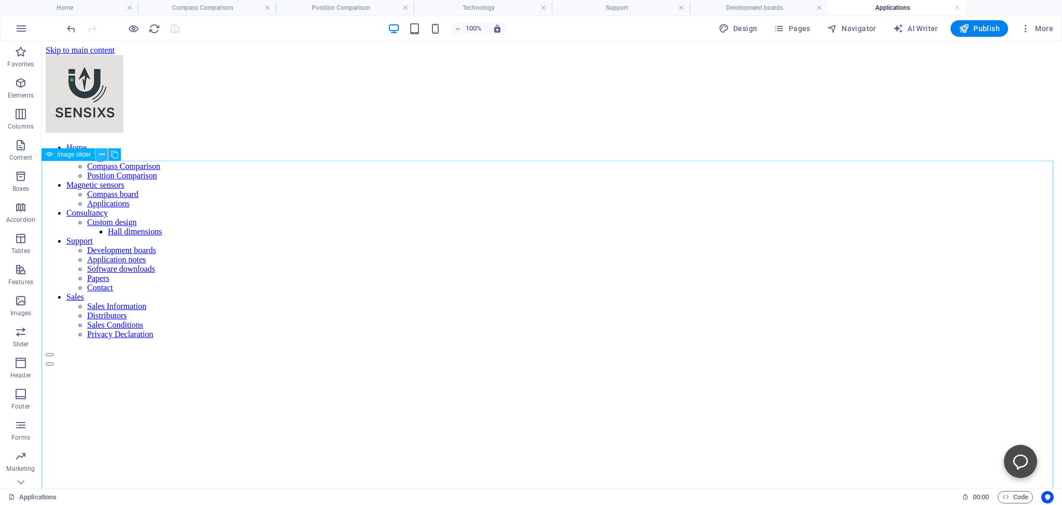
click at [101, 157] on icon at bounding box center [102, 154] width 6 height 11
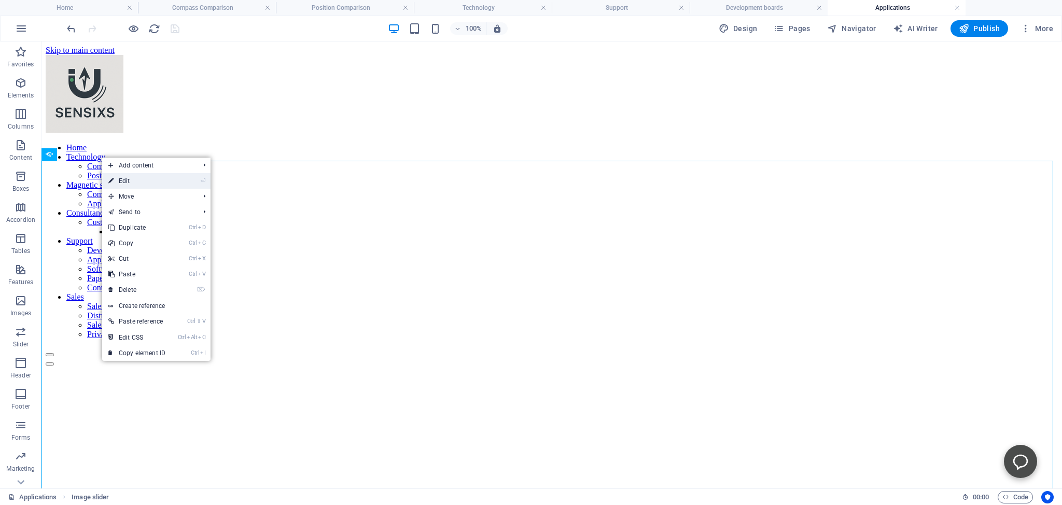
click at [128, 179] on link "⏎ Edit" at bounding box center [137, 181] width 70 height 16
select select "ms"
select select "s"
select select "progressive"
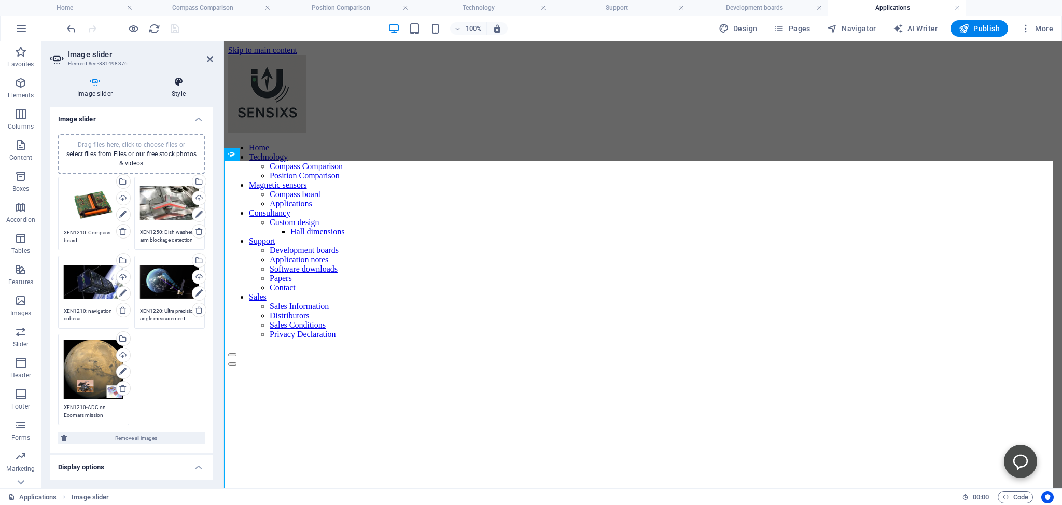
click at [177, 84] on icon at bounding box center [178, 82] width 69 height 10
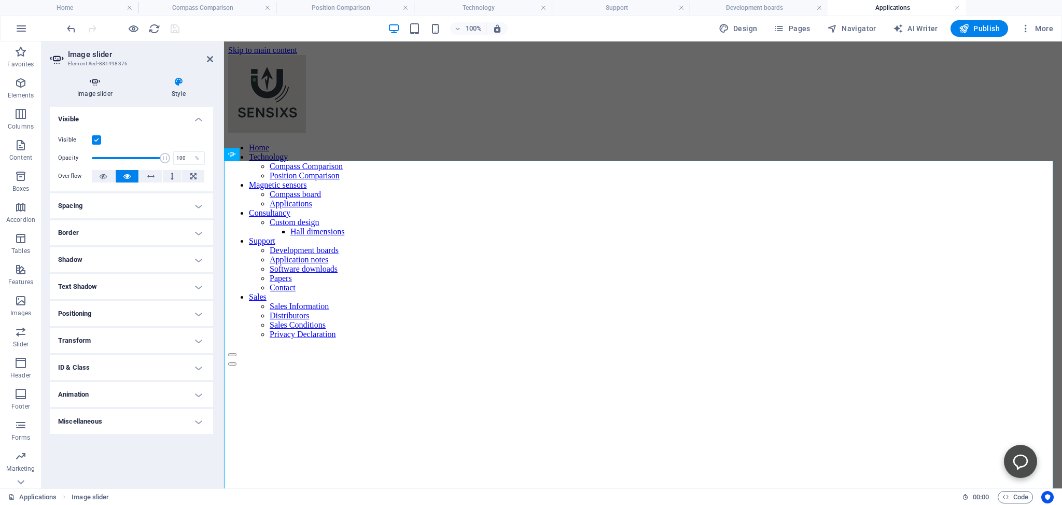
click at [94, 82] on icon at bounding box center [95, 82] width 90 height 10
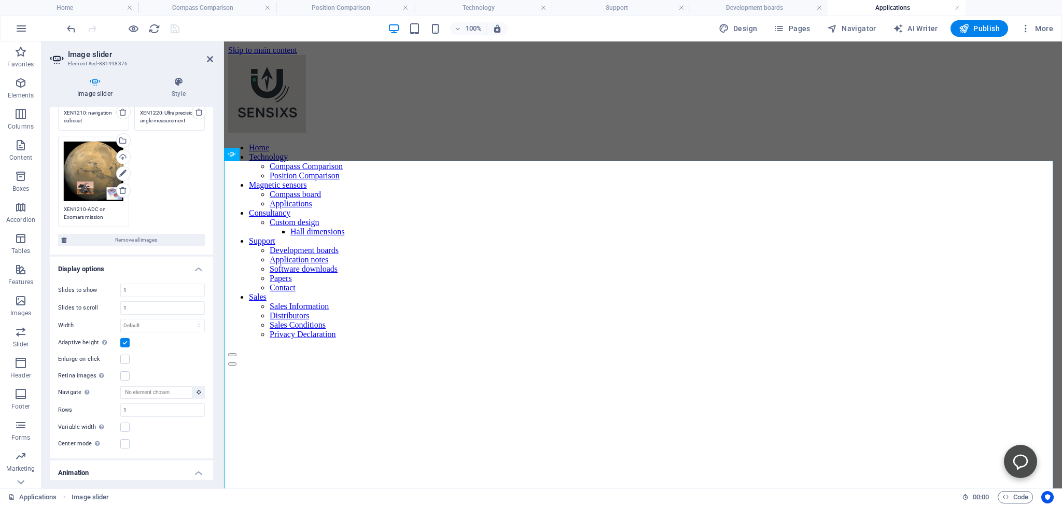
scroll to position [237, 0]
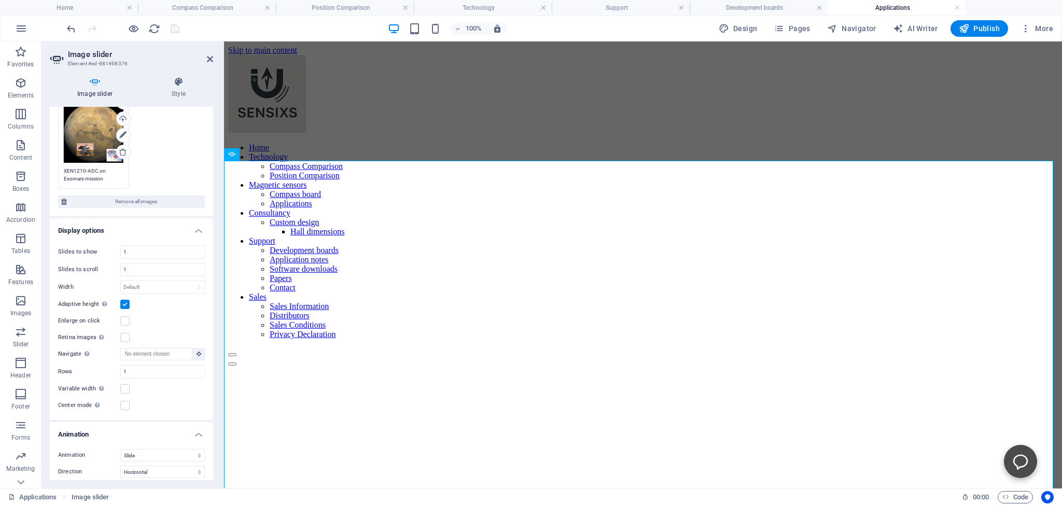
click at [123, 300] on label at bounding box center [124, 304] width 9 height 9
click at [0, 0] on input "Adaptive height Automatically adjust the height for single slide horizontal sli…" at bounding box center [0, 0] width 0 height 0
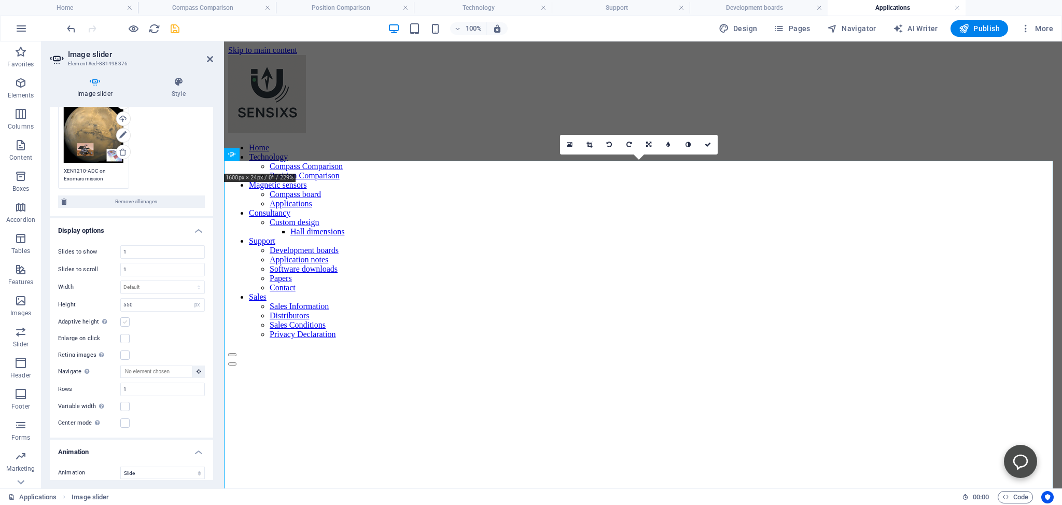
click at [123, 317] on label at bounding box center [124, 321] width 9 height 9
click at [0, 0] on input "Adaptive height Automatically adjust the height for single slide horizontal sli…" at bounding box center [0, 0] width 0 height 0
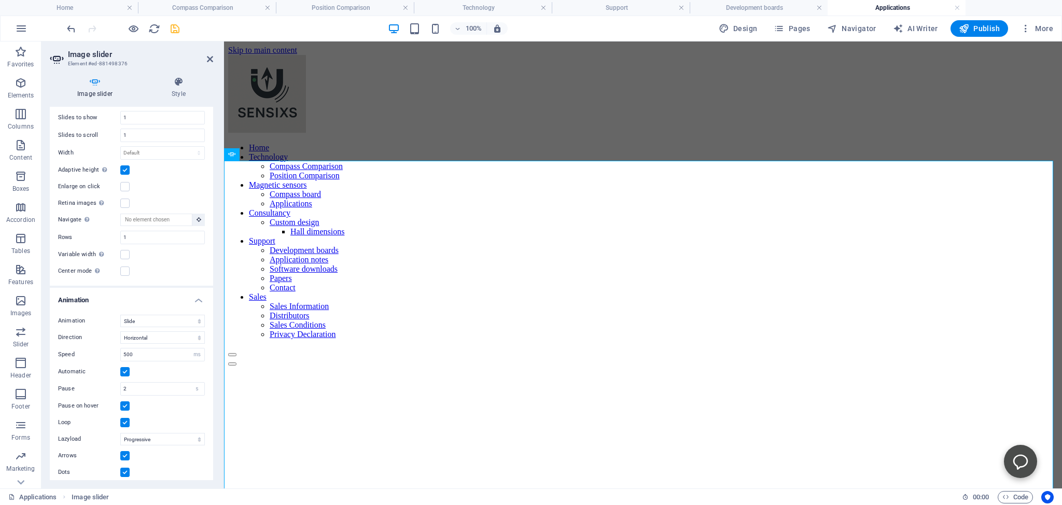
scroll to position [87, 0]
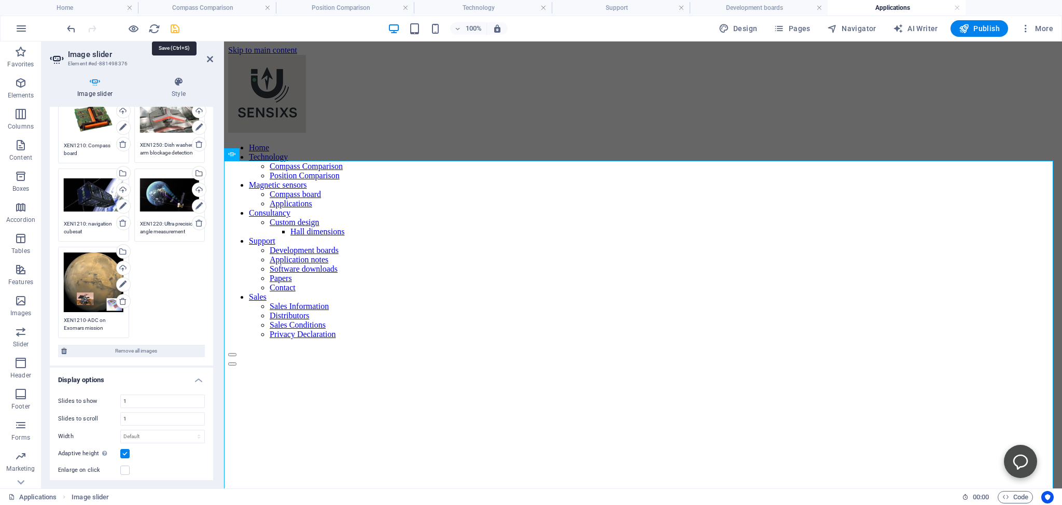
click at [176, 27] on icon "save" at bounding box center [175, 29] width 12 height 12
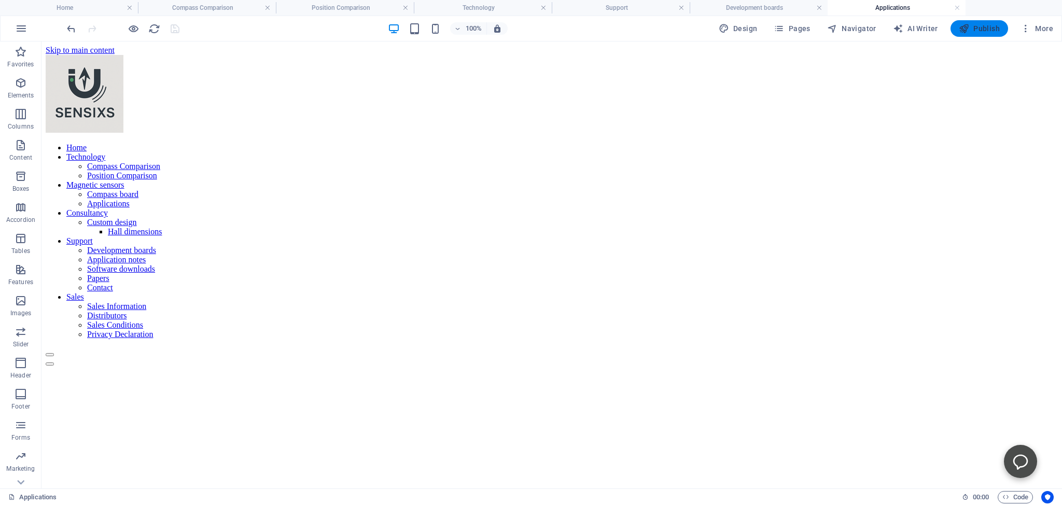
click at [980, 29] on span "Publish" at bounding box center [979, 28] width 41 height 10
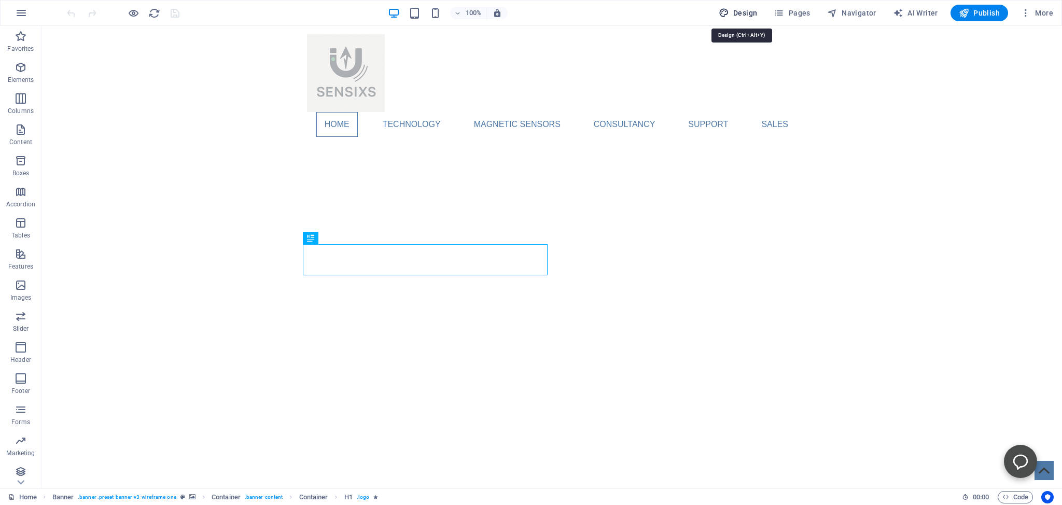
drag, startPoint x: 752, startPoint y: 11, endPoint x: 746, endPoint y: 98, distance: 86.3
click at [752, 11] on span "Design" at bounding box center [738, 13] width 39 height 10
select select "px"
select select "400"
select select "px"
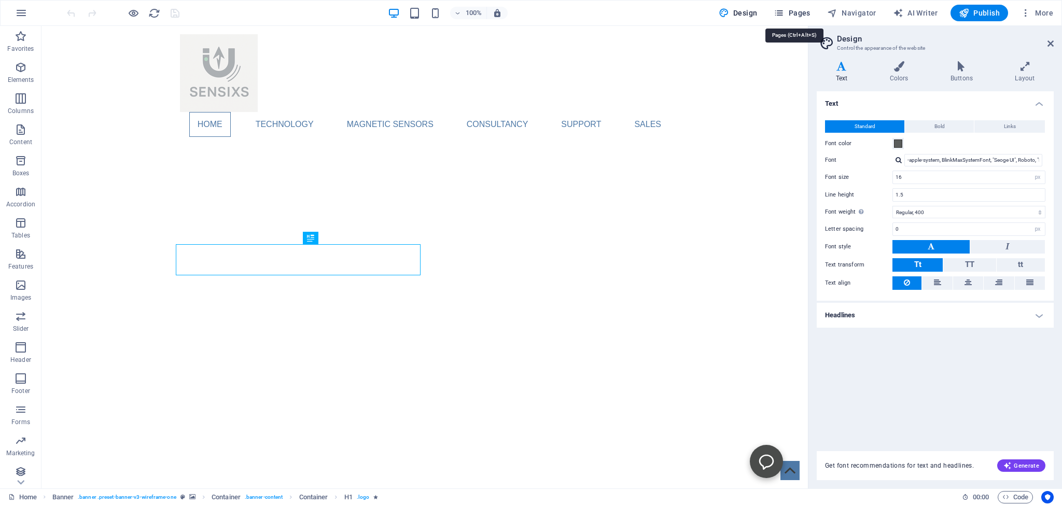
click at [804, 11] on span "Pages" at bounding box center [792, 13] width 36 height 10
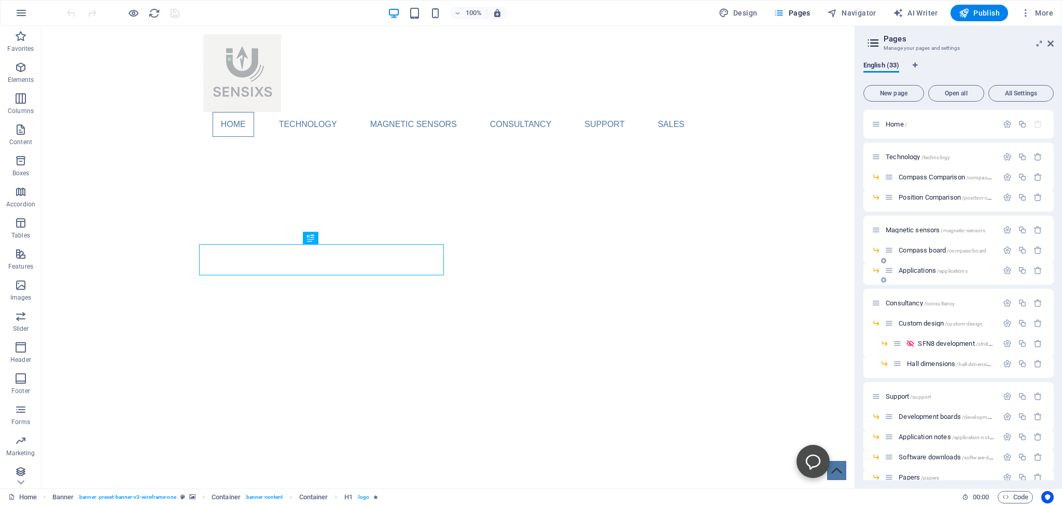
click at [912, 269] on span "Applications /applications" at bounding box center [933, 271] width 68 height 8
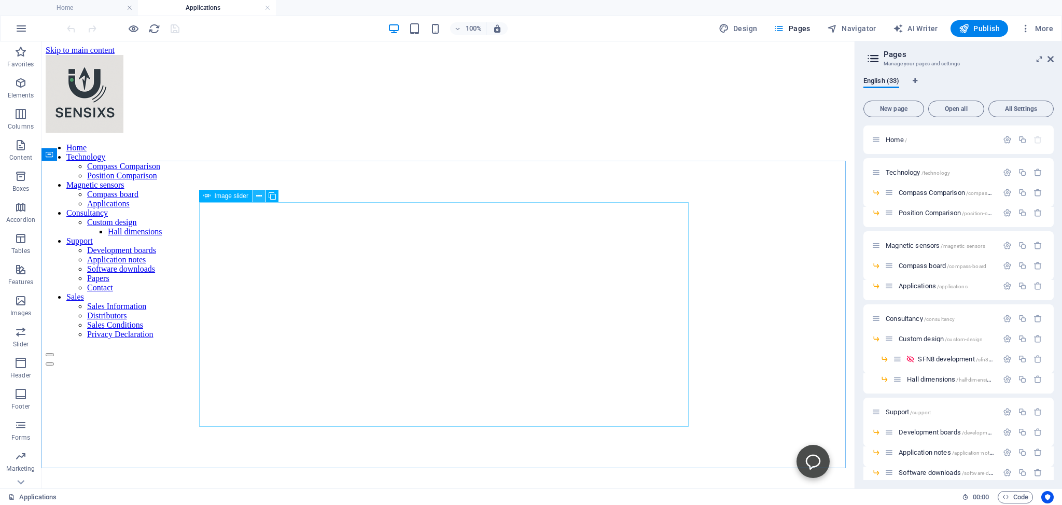
click at [259, 195] on icon at bounding box center [259, 196] width 6 height 11
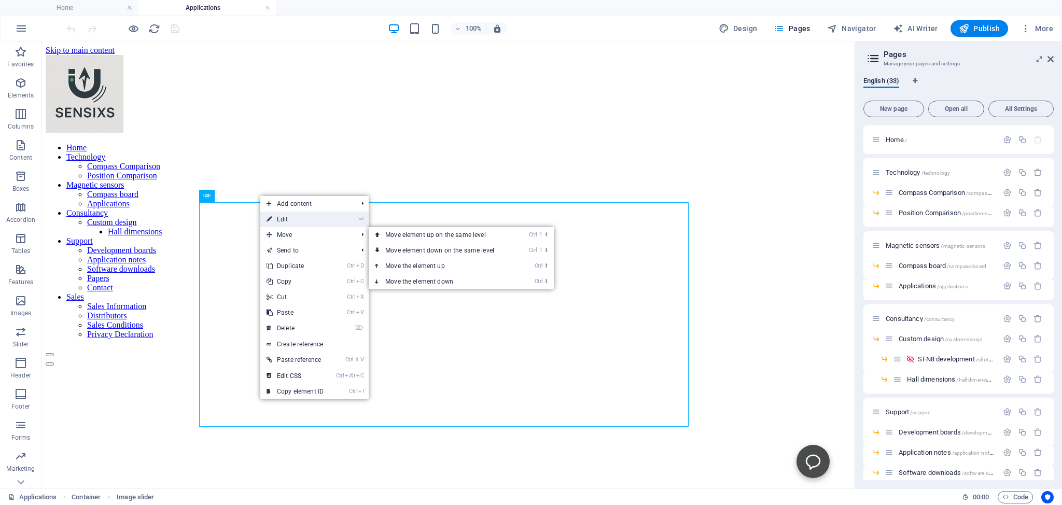
click at [283, 219] on link "⏎ Edit" at bounding box center [295, 220] width 70 height 16
select select "ms"
select select "s"
select select "progressive"
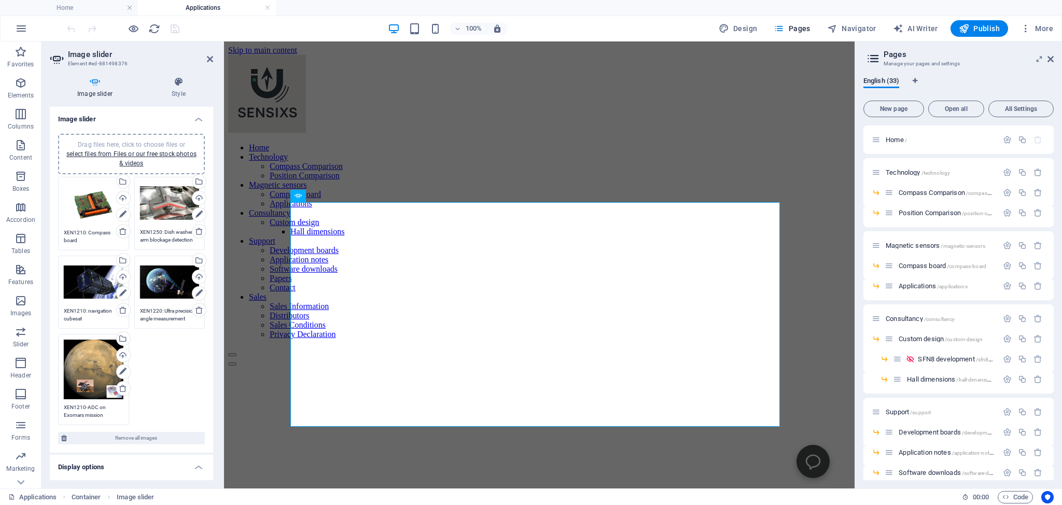
click at [88, 356] on div "Drag files here, click to choose files or select files from Files or our free s…" at bounding box center [94, 370] width 60 height 60
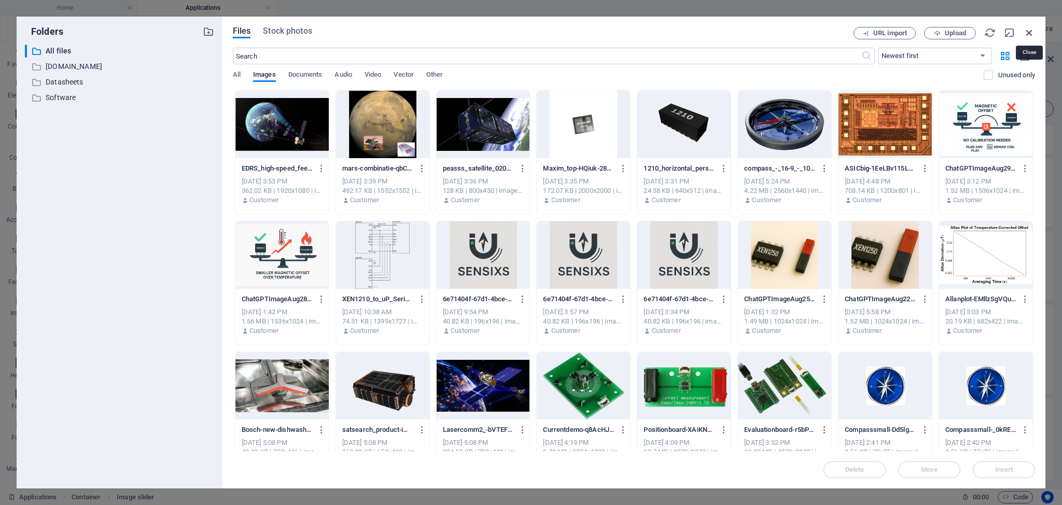
click at [1032, 28] on icon "button" at bounding box center [1029, 32] width 11 height 11
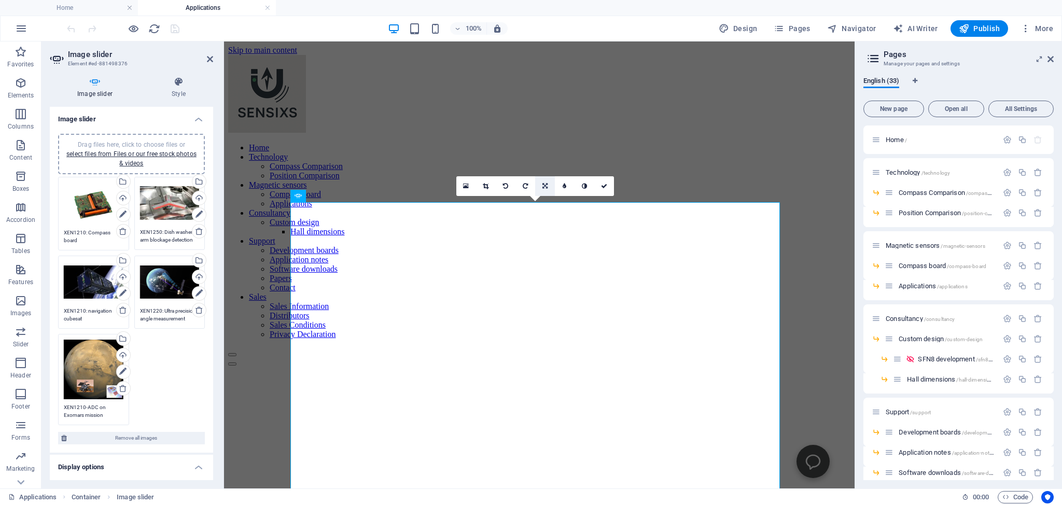
click at [543, 188] on link at bounding box center [545, 186] width 20 height 20
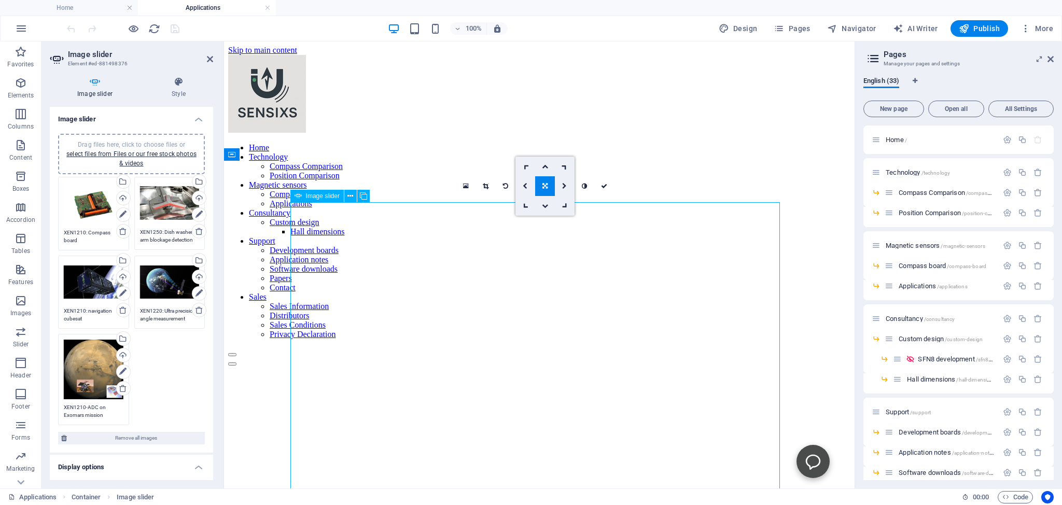
drag, startPoint x: 520, startPoint y: 377, endPoint x: 520, endPoint y: 351, distance: 25.4
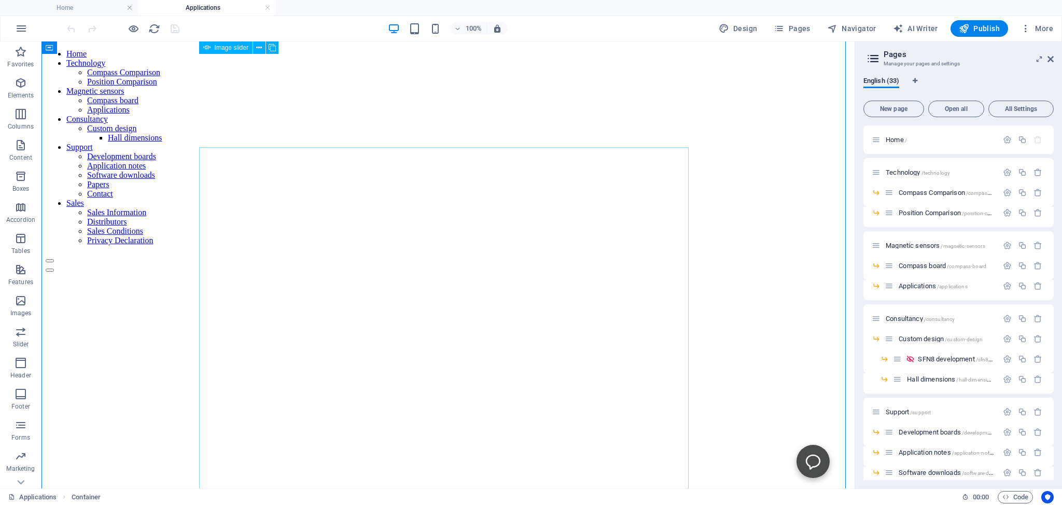
scroll to position [54, 0]
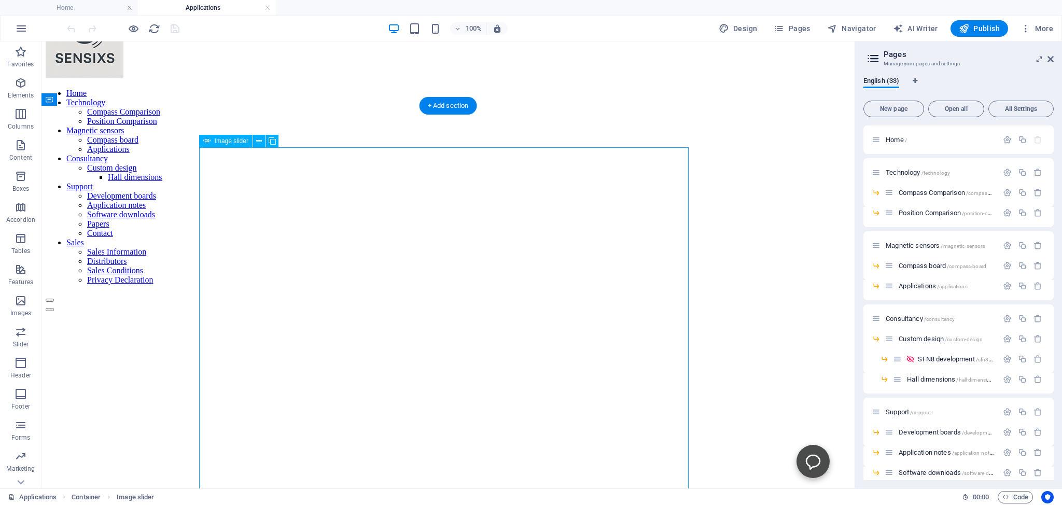
select select "ms"
select select "s"
select select "progressive"
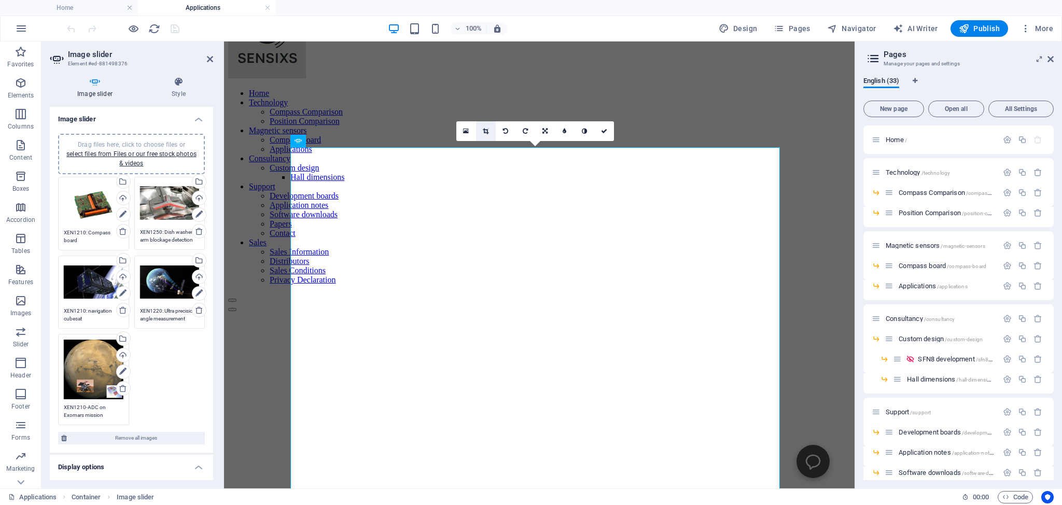
click at [485, 131] on icon at bounding box center [486, 131] width 6 height 6
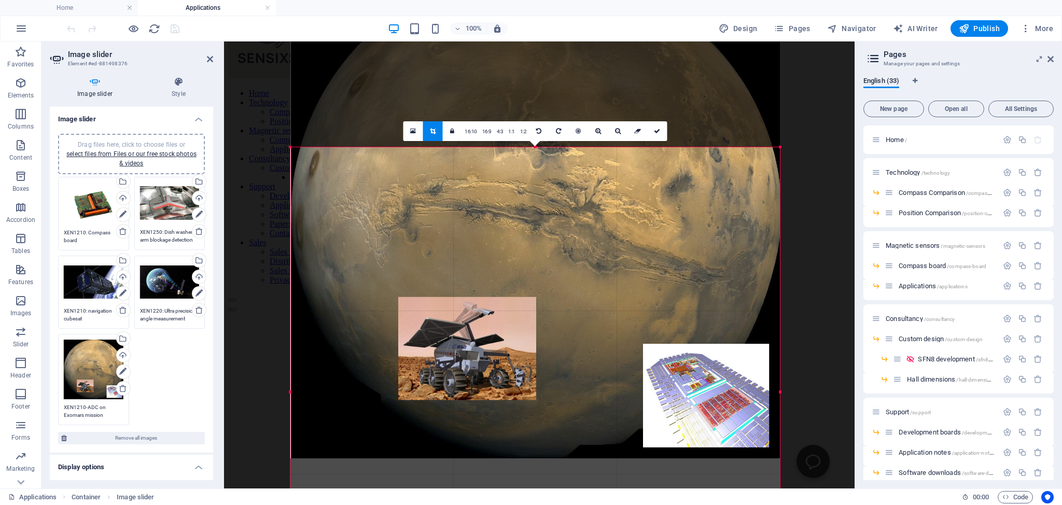
drag, startPoint x: 293, startPoint y: 250, endPoint x: 293, endPoint y: 71, distance: 178.4
click at [293, 71] on div at bounding box center [535, 214] width 490 height 490
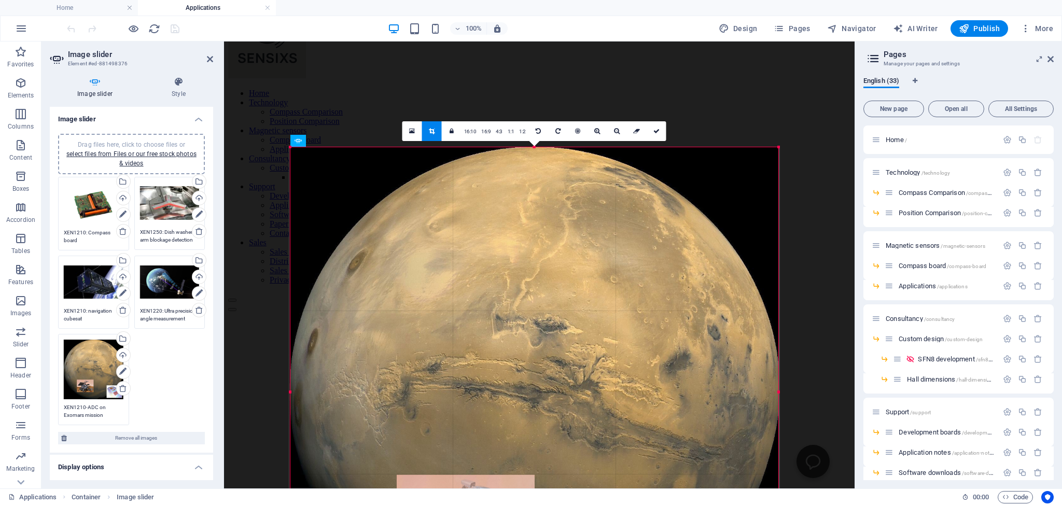
click at [294, 149] on div "180 170 160 150 140 130 120 110 100 90 80 70 60 50 40 30 20 10 0 -10 -20 -30 -4…" at bounding box center [534, 392] width 488 height 490
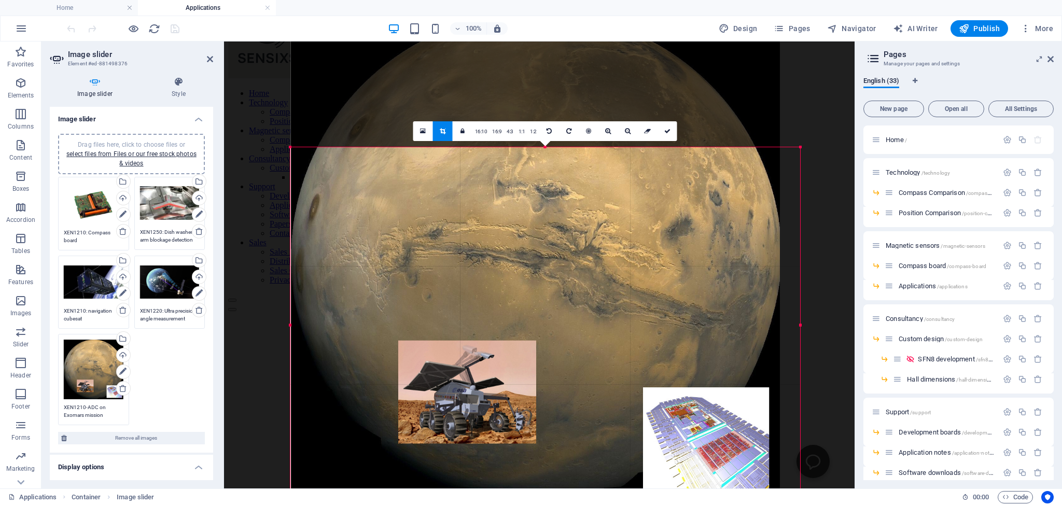
drag, startPoint x: 292, startPoint y: 148, endPoint x: 270, endPoint y: 283, distance: 136.1
click at [270, 283] on div "Drag and drop a file to add it Container Image slider Reference 180 170 160 150…" at bounding box center [539, 238] width 631 height 502
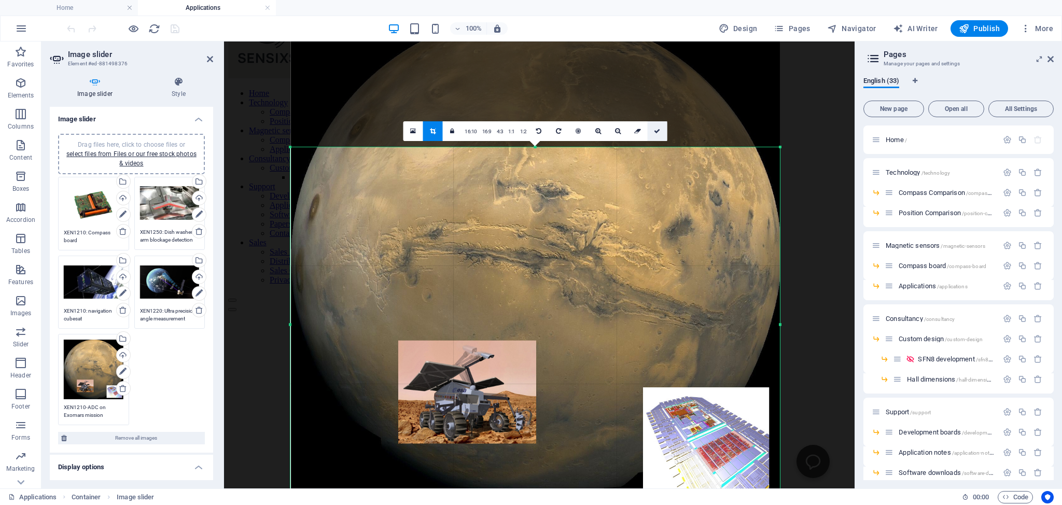
click at [657, 130] on icon at bounding box center [657, 131] width 6 height 6
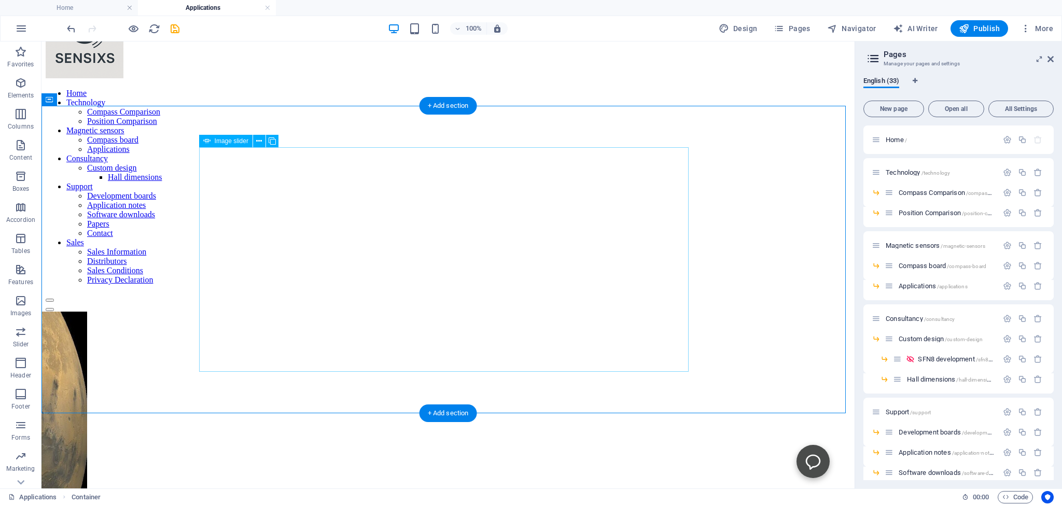
click at [258, 140] on icon at bounding box center [259, 141] width 6 height 11
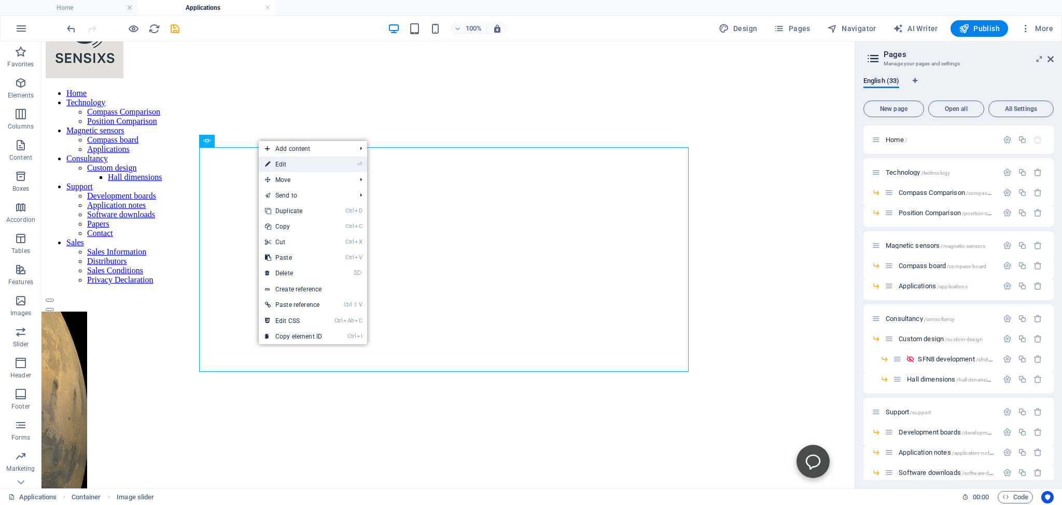
drag, startPoint x: 280, startPoint y: 163, endPoint x: 304, endPoint y: 172, distance: 26.1
click at [280, 163] on link "⏎ Edit" at bounding box center [294, 165] width 70 height 16
select select "ms"
select select "s"
select select "progressive"
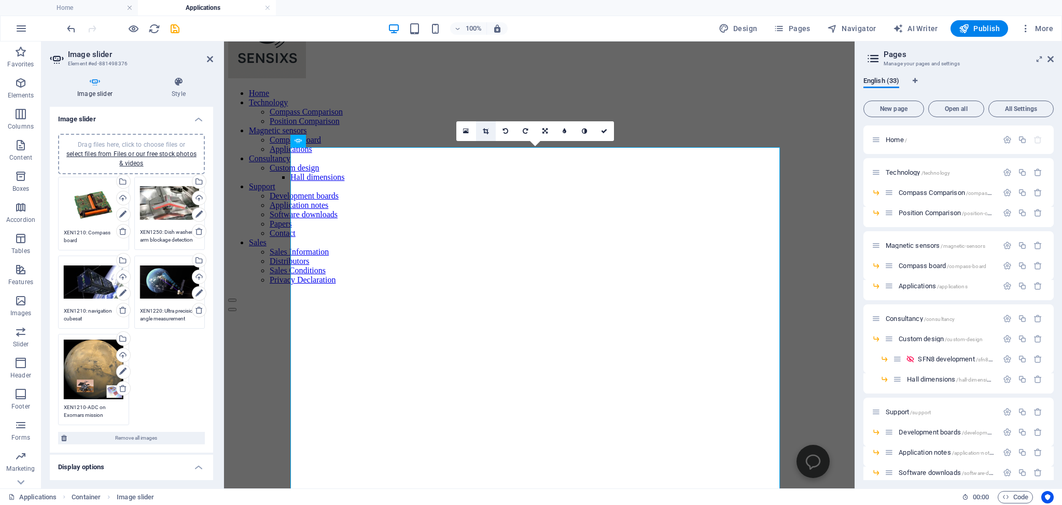
click at [486, 132] on icon at bounding box center [486, 131] width 6 height 6
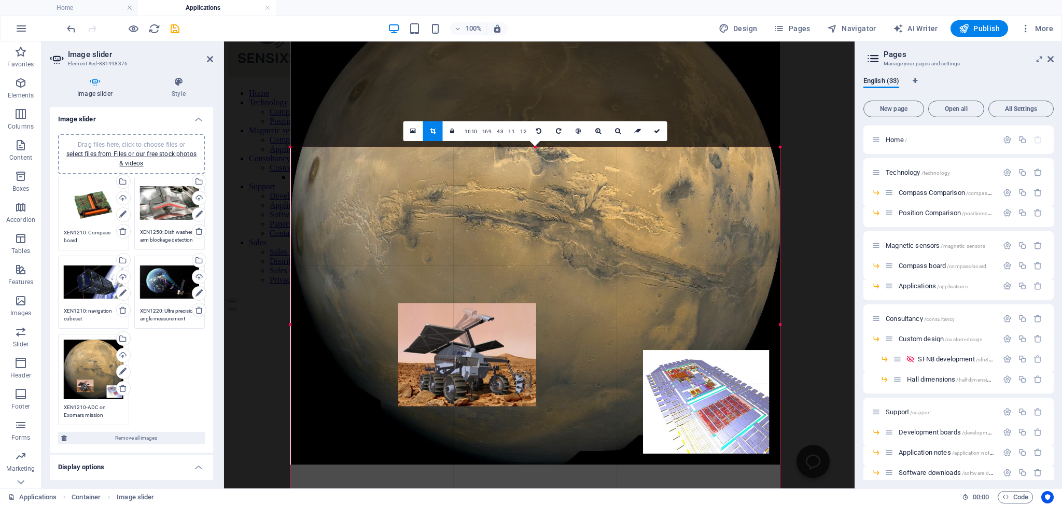
drag, startPoint x: 534, startPoint y: 288, endPoint x: 536, endPoint y: 250, distance: 38.0
click at [536, 250] on div at bounding box center [535, 220] width 490 height 490
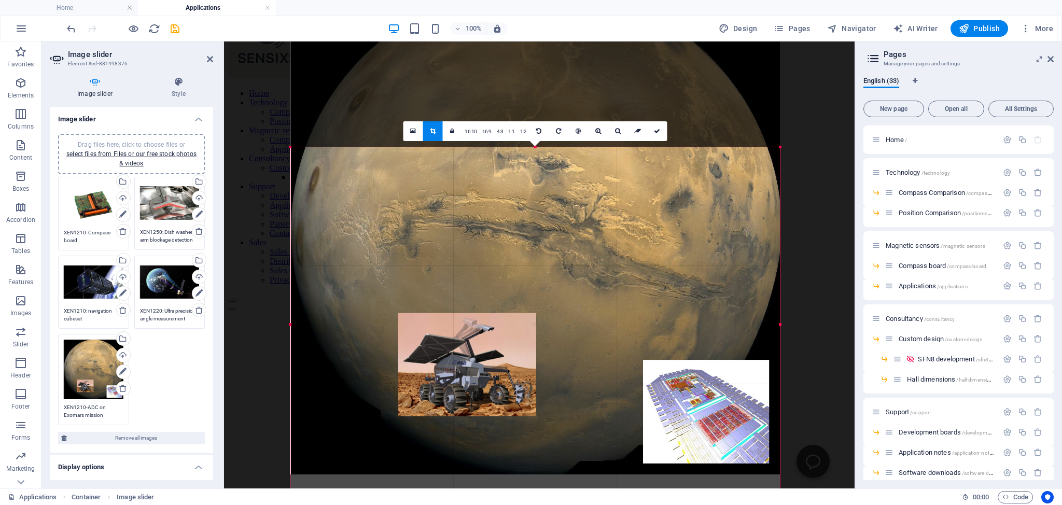
drag, startPoint x: 545, startPoint y: 261, endPoint x: 544, endPoint y: 236, distance: 25.4
click at [544, 236] on div at bounding box center [535, 230] width 490 height 490
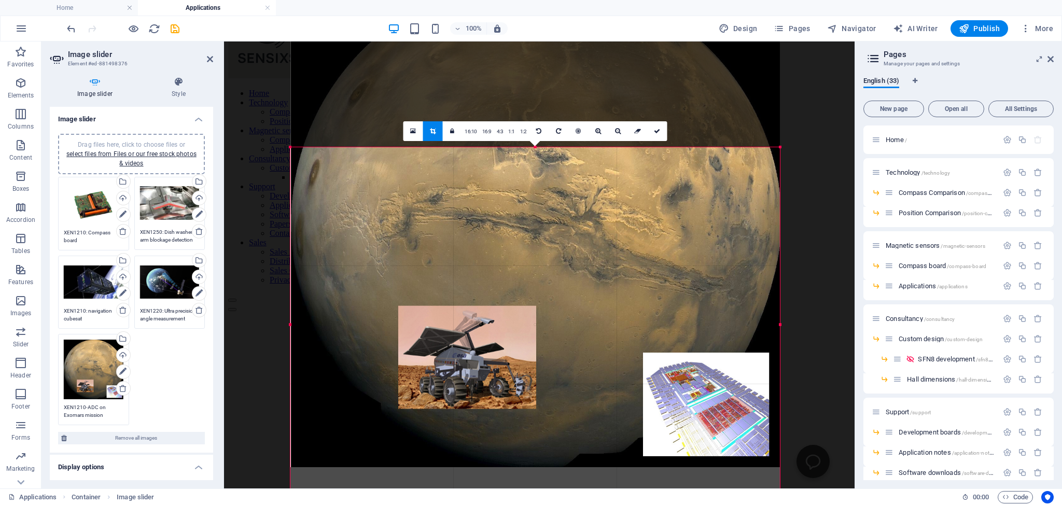
drag, startPoint x: 544, startPoint y: 236, endPoint x: 547, endPoint y: 201, distance: 34.9
click at [547, 201] on div at bounding box center [535, 223] width 490 height 490
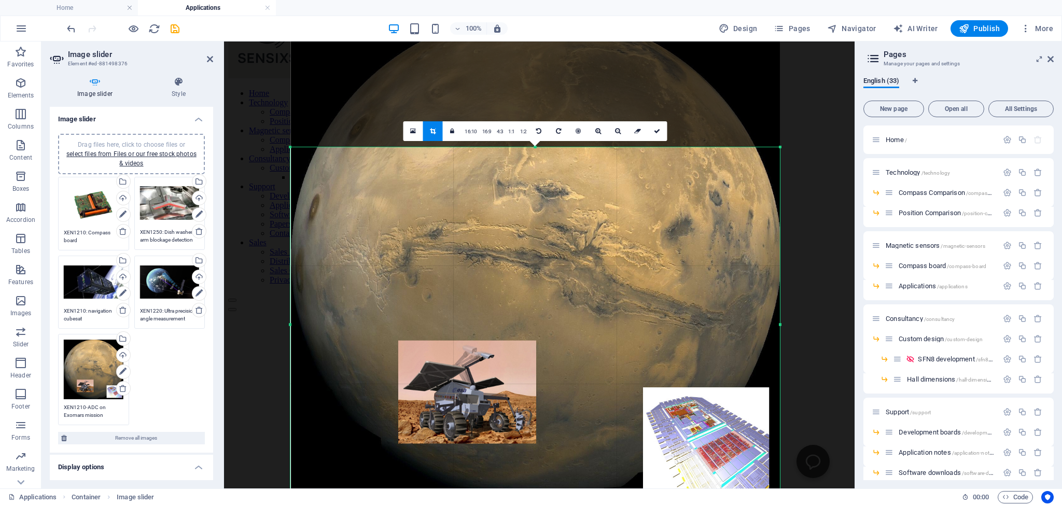
click at [547, 201] on div at bounding box center [535, 257] width 490 height 490
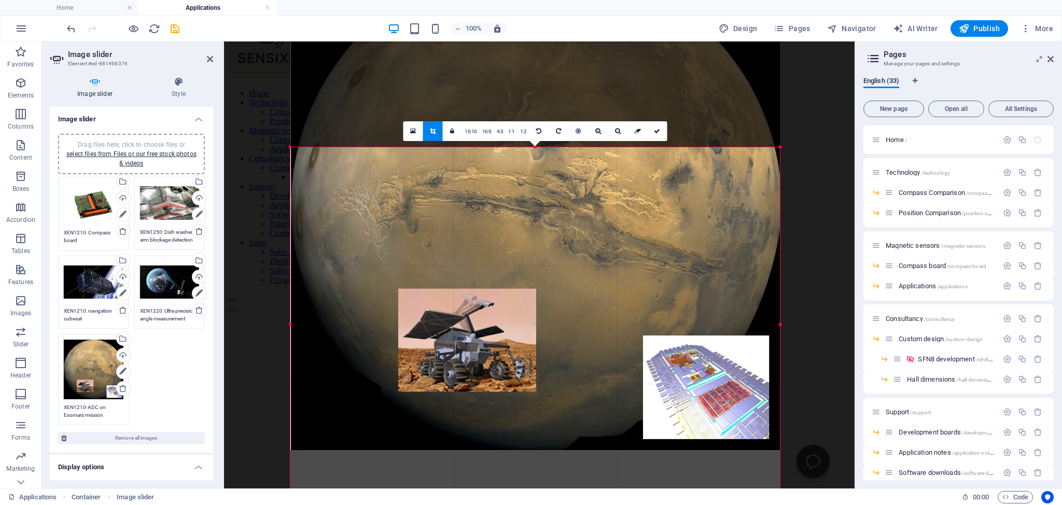
drag, startPoint x: 575, startPoint y: 414, endPoint x: 572, endPoint y: 363, distance: 52.0
click at [572, 363] on div at bounding box center [535, 206] width 490 height 490
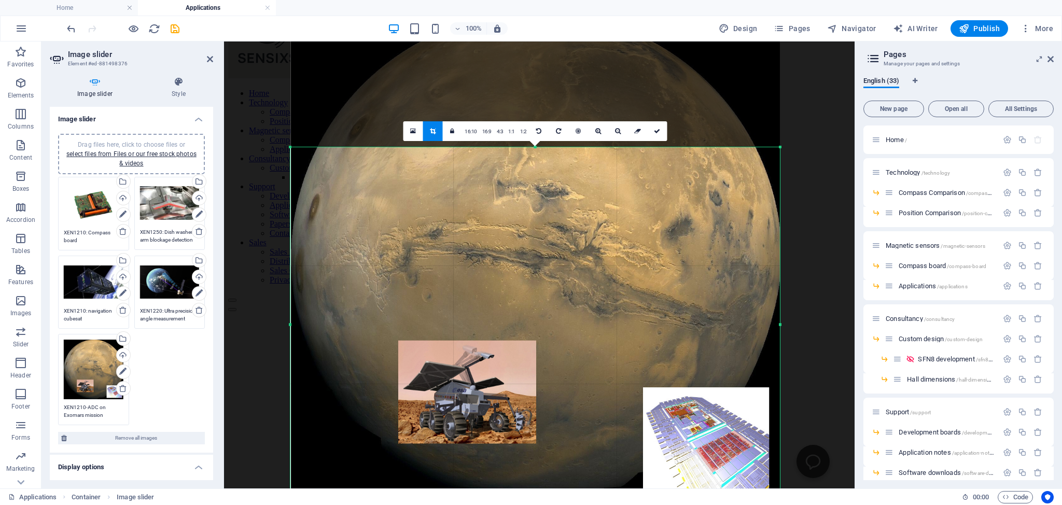
click at [572, 363] on div at bounding box center [535, 257] width 490 height 490
click at [658, 133] on icon at bounding box center [657, 131] width 6 height 6
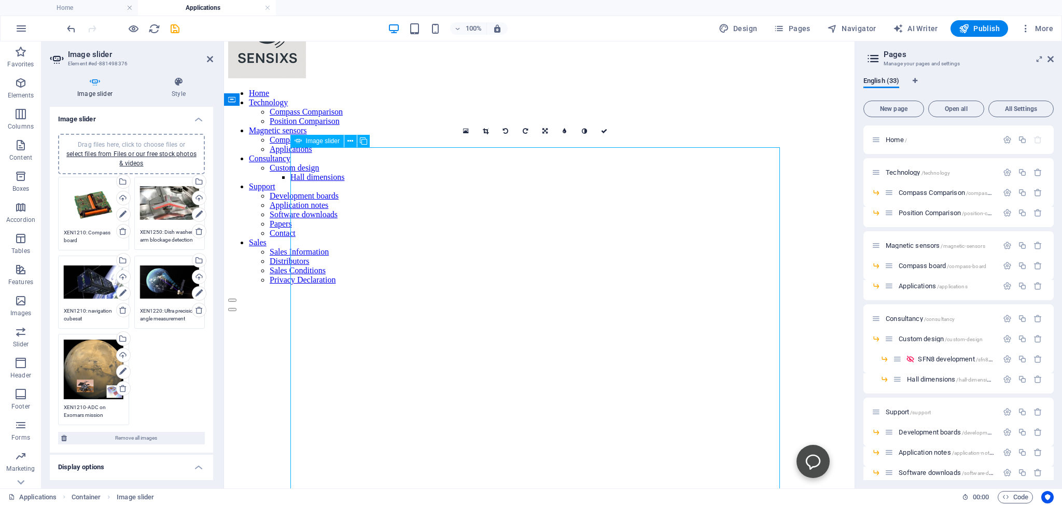
drag, startPoint x: 575, startPoint y: 342, endPoint x: 575, endPoint y: 336, distance: 6.7
click at [486, 131] on icon at bounding box center [486, 131] width 6 height 6
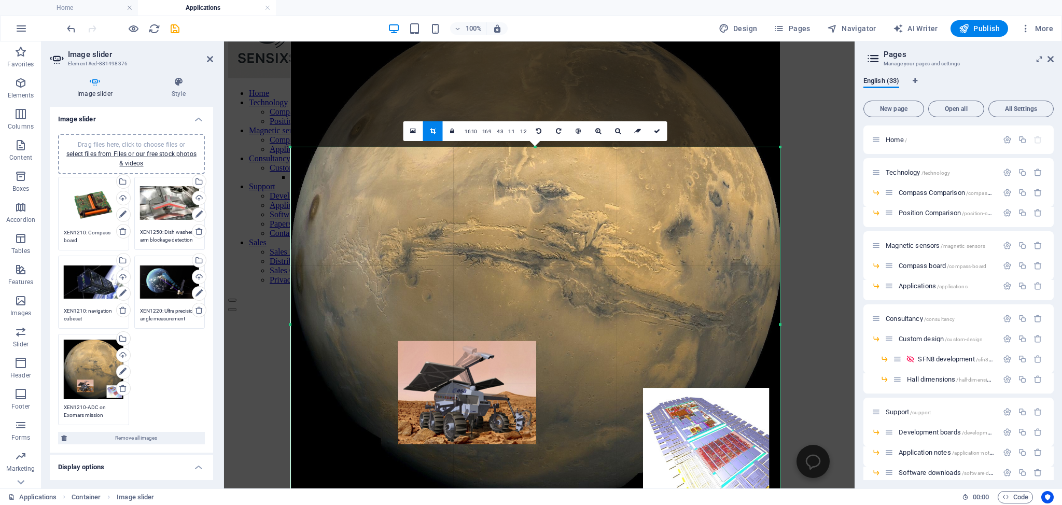
drag, startPoint x: 292, startPoint y: 149, endPoint x: 289, endPoint y: 171, distance: 21.9
click at [290, 171] on div "180 170 160 150 140 130 120 110 100 90 80 70 60 50 40 30 20 10 0 -10 -20 -30 -4…" at bounding box center [535, 324] width 490 height 355
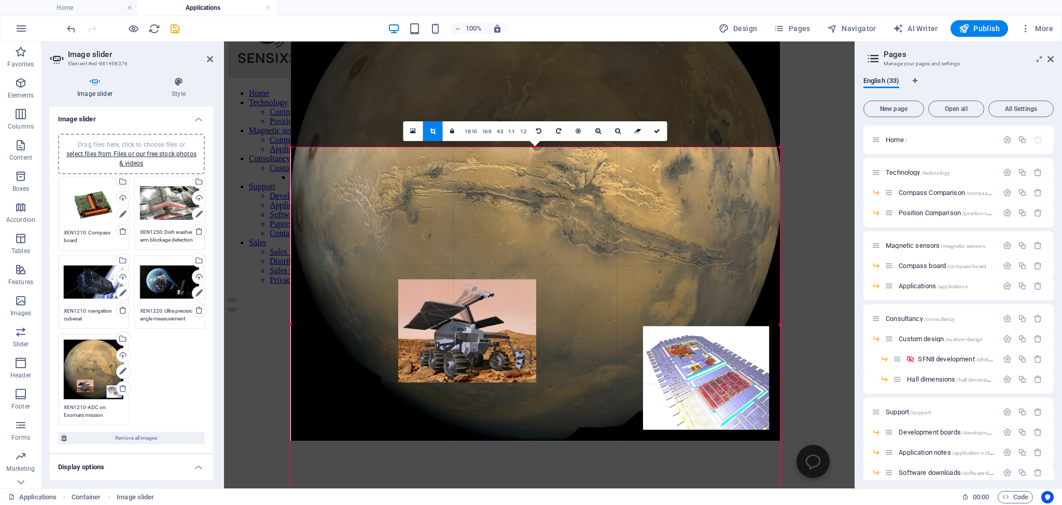
drag, startPoint x: 331, startPoint y: 257, endPoint x: 330, endPoint y: 195, distance: 61.8
click at [330, 195] on div at bounding box center [535, 196] width 490 height 490
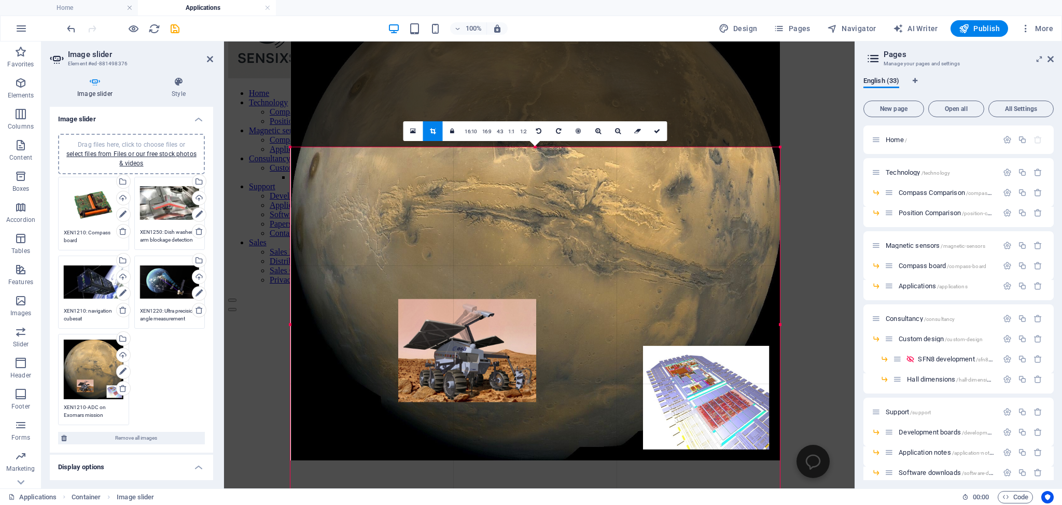
drag, startPoint x: 619, startPoint y: 422, endPoint x: 620, endPoint y: 380, distance: 41.5
click at [620, 380] on div at bounding box center [535, 216] width 490 height 490
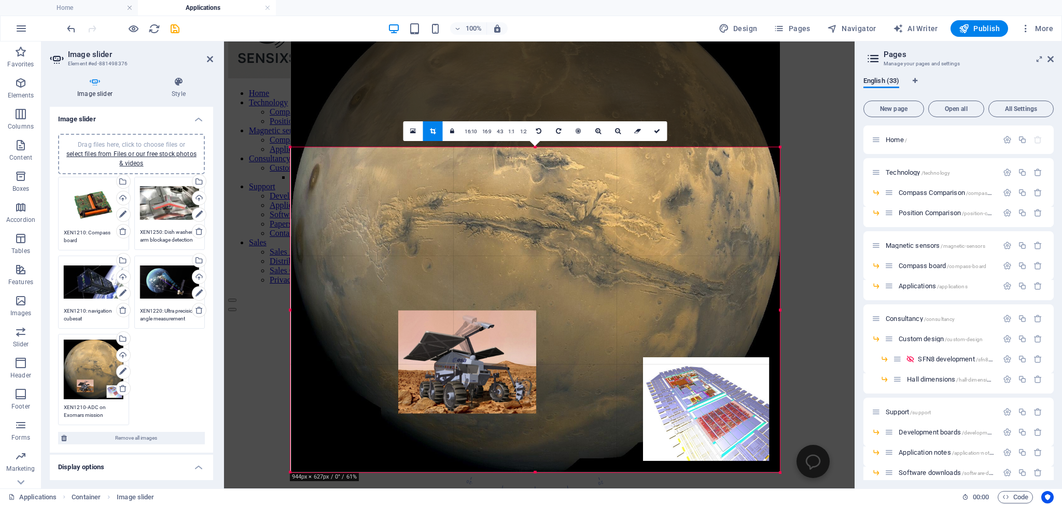
drag, startPoint x: 295, startPoint y: 147, endPoint x: 291, endPoint y: 177, distance: 29.8
click at [291, 177] on div "180 170 160 150 140 130 120 110 100 90 80 70 60 50 40 30 20 10 0 -10 -20 -30 -4…" at bounding box center [535, 309] width 490 height 325
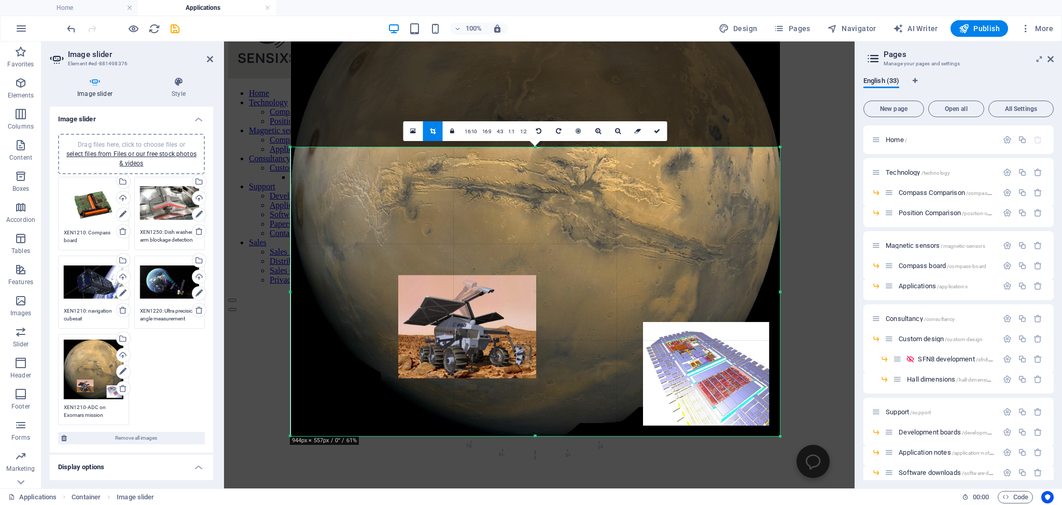
drag, startPoint x: 319, startPoint y: 148, endPoint x: 315, endPoint y: 184, distance: 35.9
click at [315, 184] on div "180 170 160 150 140 130 120 110 100 90 80 70 60 50 40 30 20 10 0 -10 -20 -30 -4…" at bounding box center [535, 291] width 490 height 289
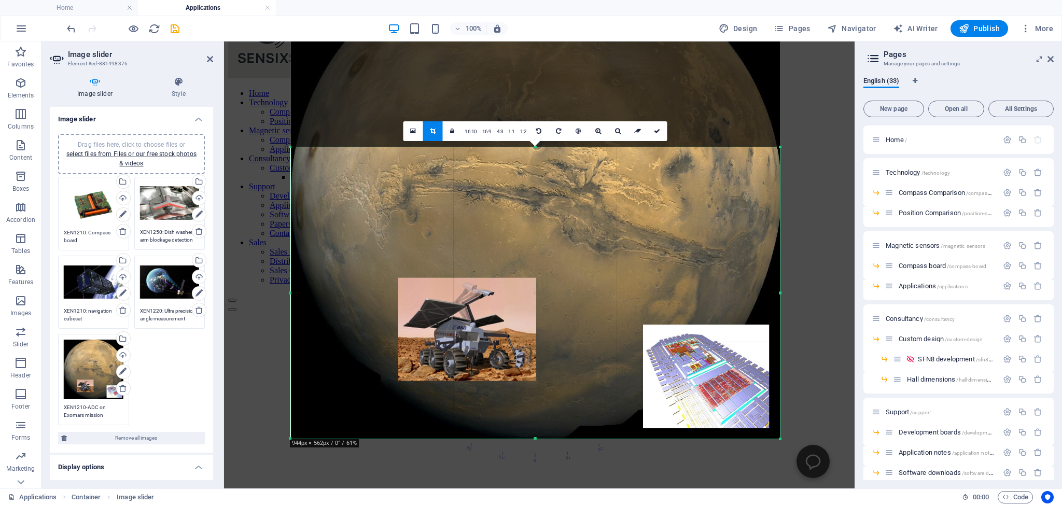
click at [337, 147] on div "180 170 160 150 140 130 120 110 100 90 80 70 60 50 40 30 20 10 0 -10 -20 -30 -4…" at bounding box center [535, 293] width 490 height 292
click at [657, 132] on icon at bounding box center [657, 131] width 6 height 6
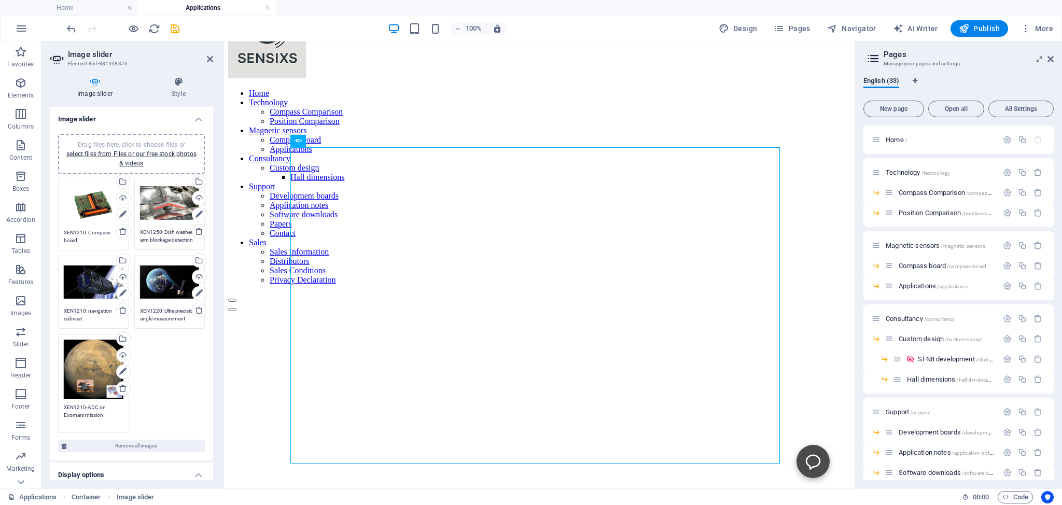
click at [103, 409] on textarea "XEN1210-ADC on Exomars mission" at bounding box center [94, 415] width 60 height 23
type textarea "XEN1210-ADC on Exomars mission (150kRad)"
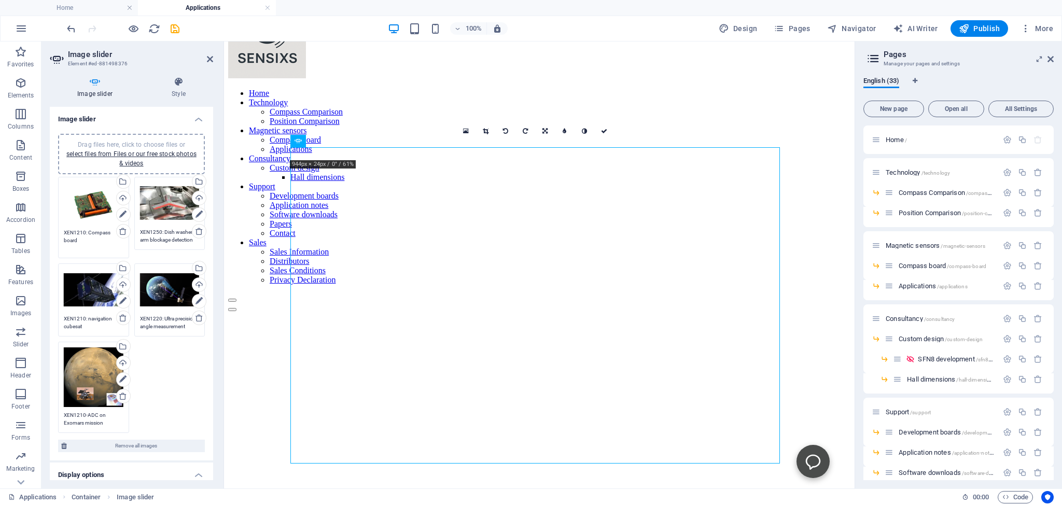
click at [78, 240] on textarea "XEN1210: Compass board" at bounding box center [94, 240] width 60 height 23
click at [82, 238] on textarea "XEN1210: Compass board (curtosy ISIS)" at bounding box center [94, 240] width 60 height 23
click at [89, 240] on textarea "XEN1210: Compass board (curtosy ISIS)" at bounding box center [94, 240] width 60 height 23
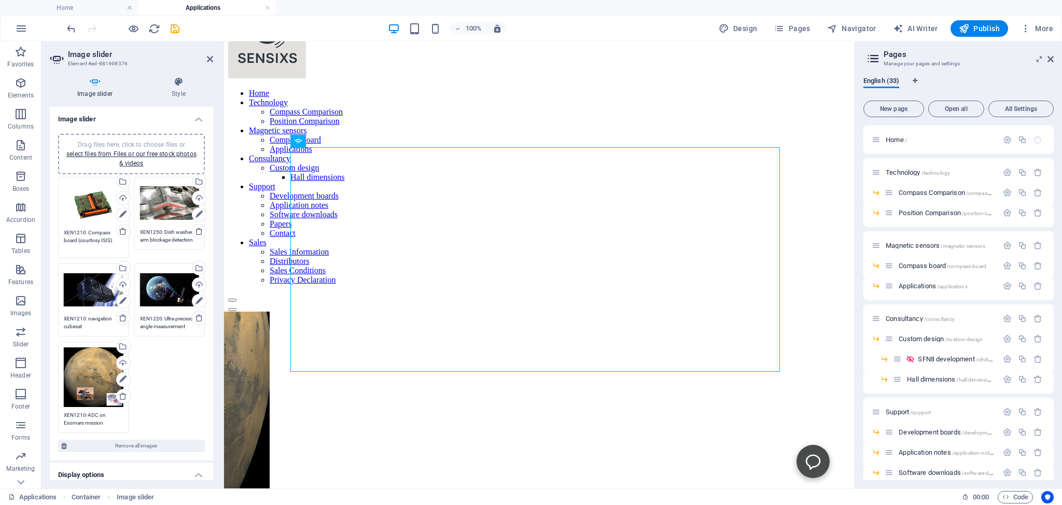
click at [95, 240] on textarea "XEN1210: Compass board (courtosy ISIS)" at bounding box center [94, 240] width 60 height 23
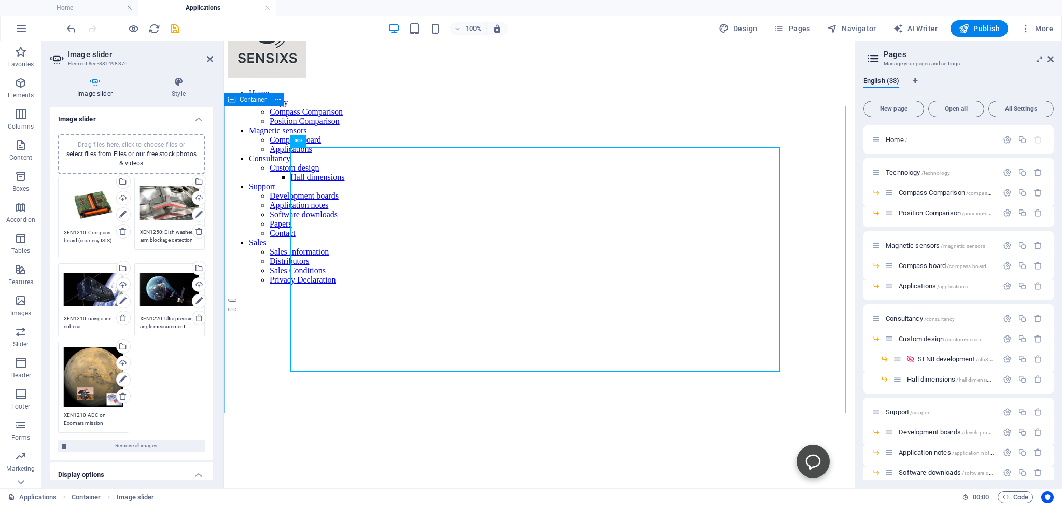
type textarea "XEN1210: Compass board (courtesy ISIS)"
click at [244, 302] on div "XEN1210-ADC on Exomars mission (150kRad) XEN1210: Compass board (courtesy ISIS)…" at bounding box center [539, 443] width 622 height 282
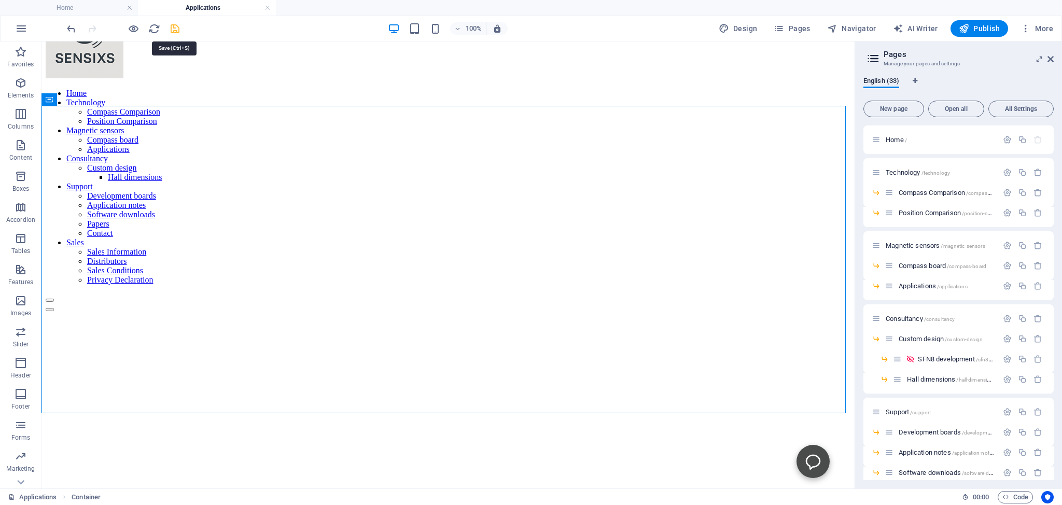
click at [175, 28] on icon "save" at bounding box center [175, 29] width 12 height 12
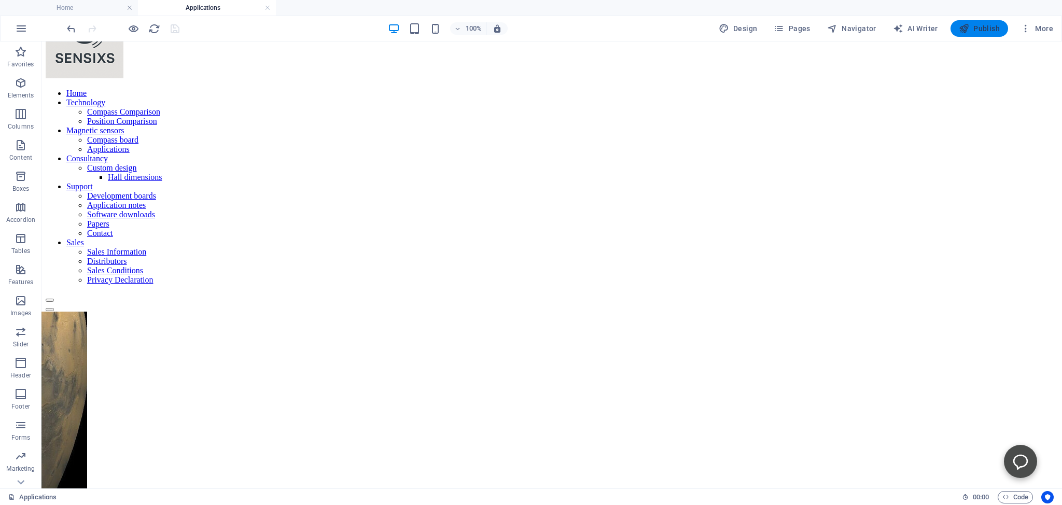
click at [980, 27] on span "Publish" at bounding box center [979, 28] width 41 height 10
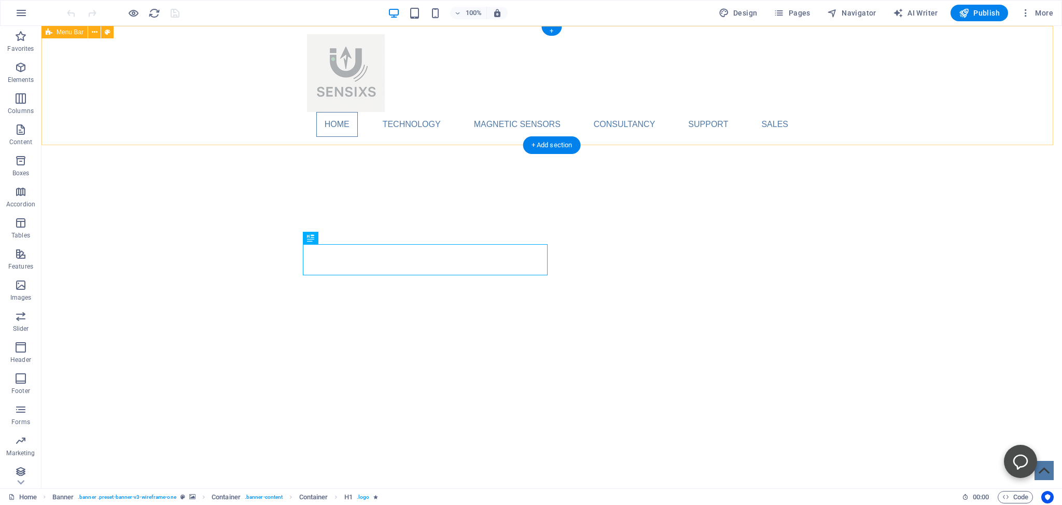
click at [1028, 72] on div "Home Technology Compass Comparison Position Comparison Magnetic sensors Compass…" at bounding box center [551, 85] width 1021 height 119
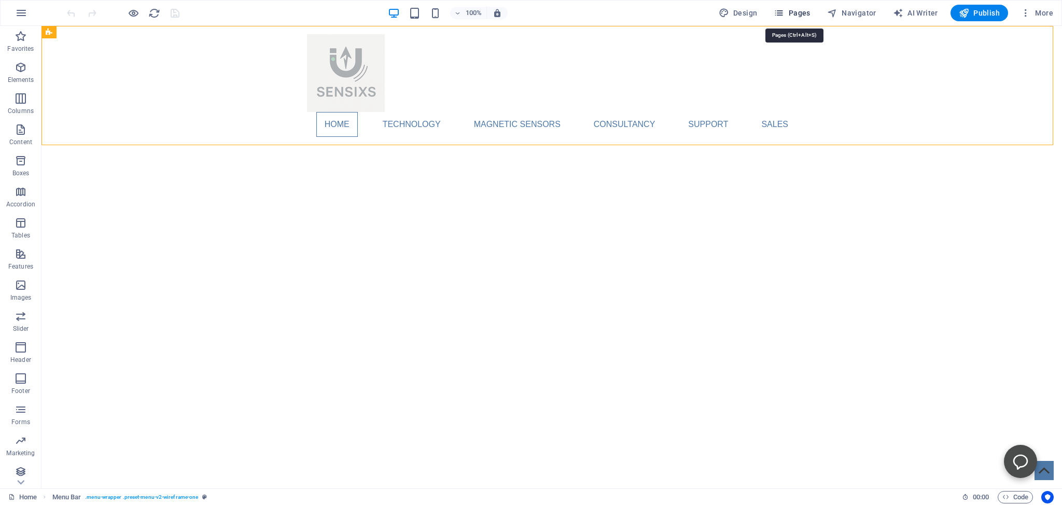
click at [792, 11] on span "Pages" at bounding box center [792, 13] width 36 height 10
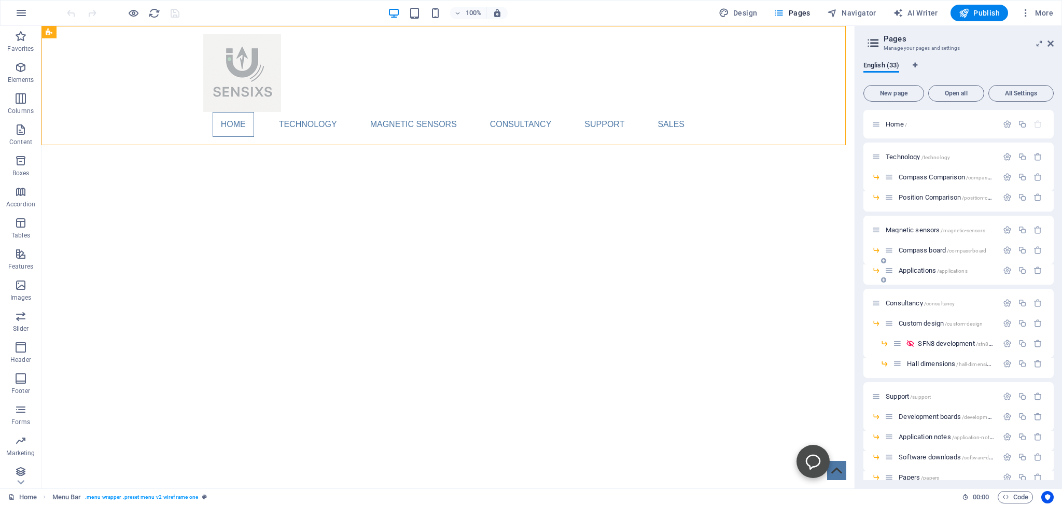
click at [914, 269] on span "Applications /applications" at bounding box center [933, 271] width 68 height 8
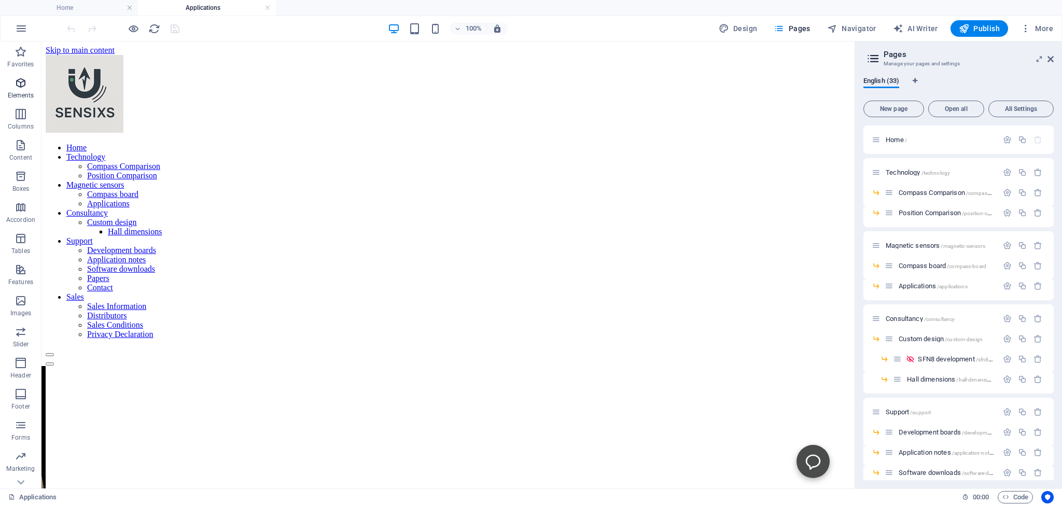
click at [18, 80] on icon "button" at bounding box center [21, 83] width 12 height 12
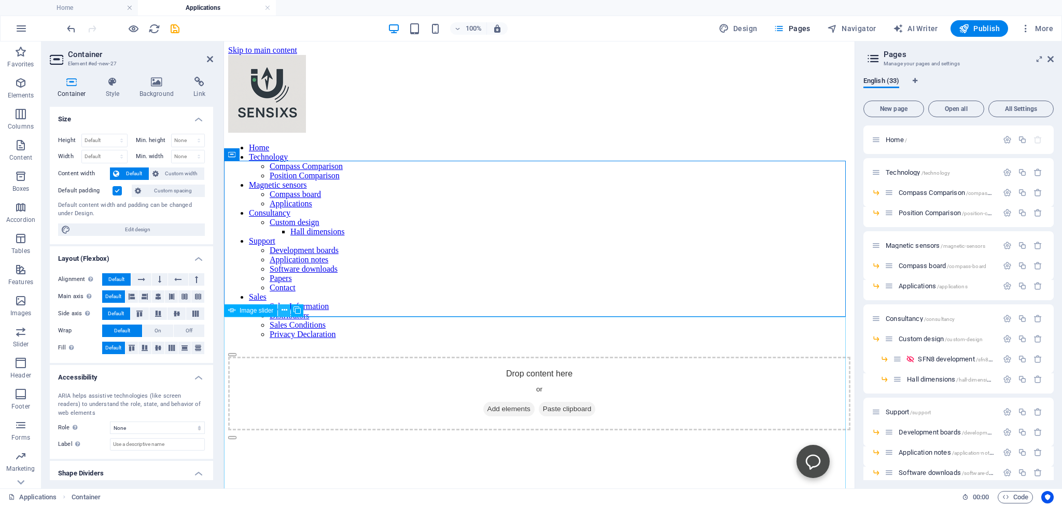
click at [285, 311] on icon at bounding box center [285, 310] width 6 height 11
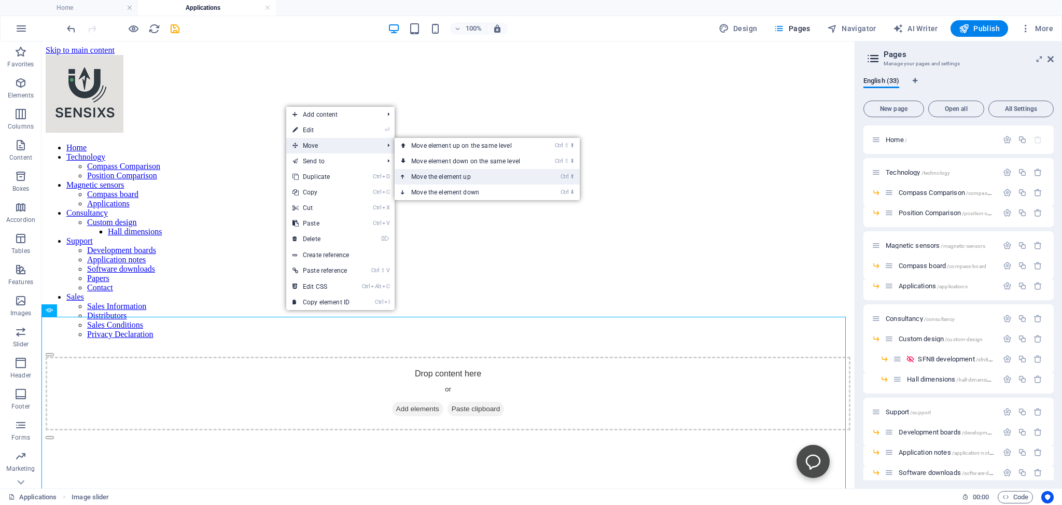
click at [433, 176] on link "Ctrl ⬆ Move the element up" at bounding box center [468, 177] width 146 height 16
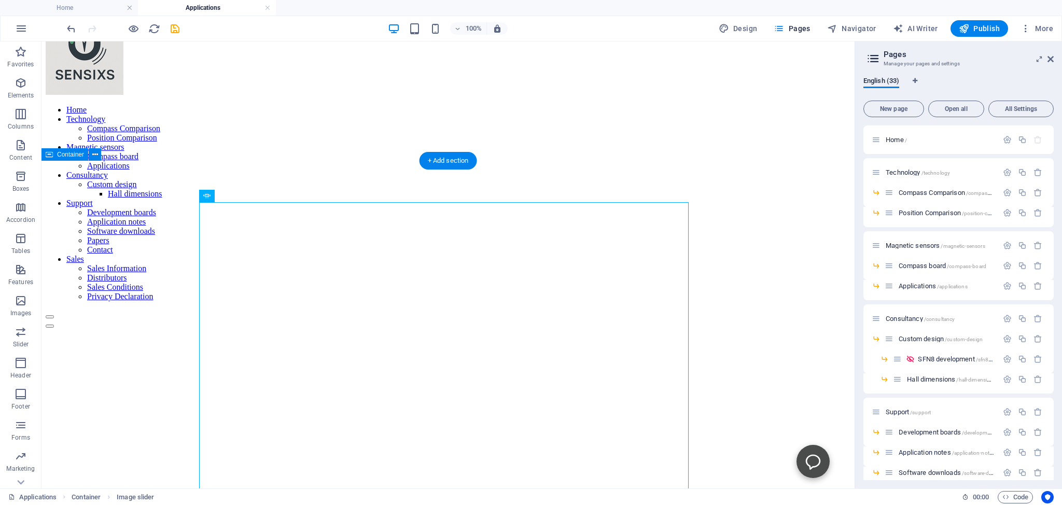
scroll to position [54, 0]
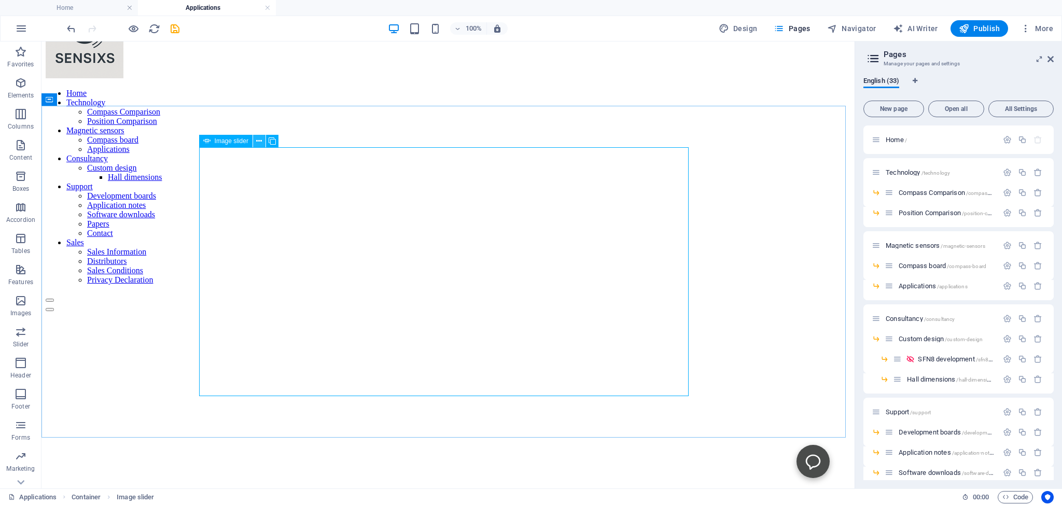
click at [256, 140] on button at bounding box center [259, 141] width 12 height 12
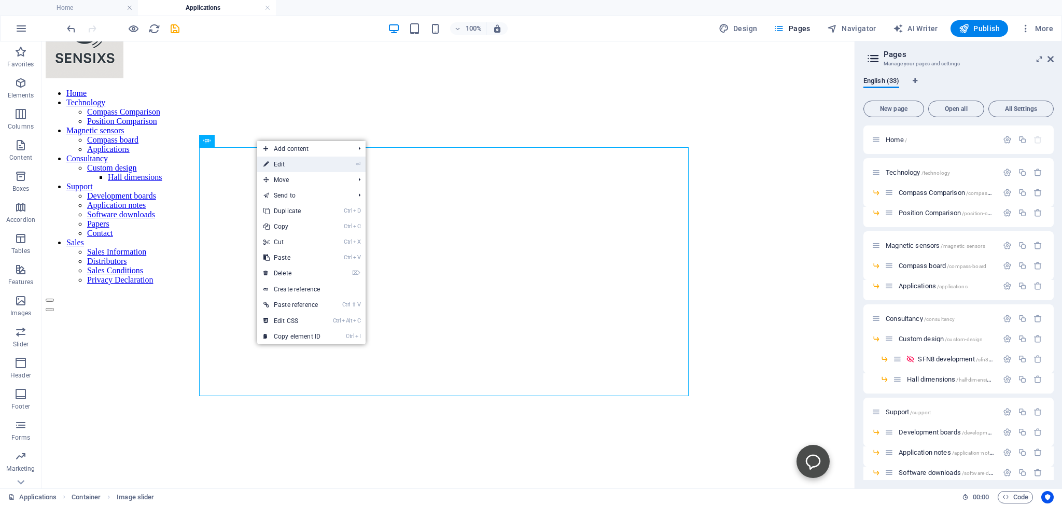
click at [274, 161] on link "⏎ Edit" at bounding box center [292, 165] width 70 height 16
select select "ms"
select select "s"
select select "progressive"
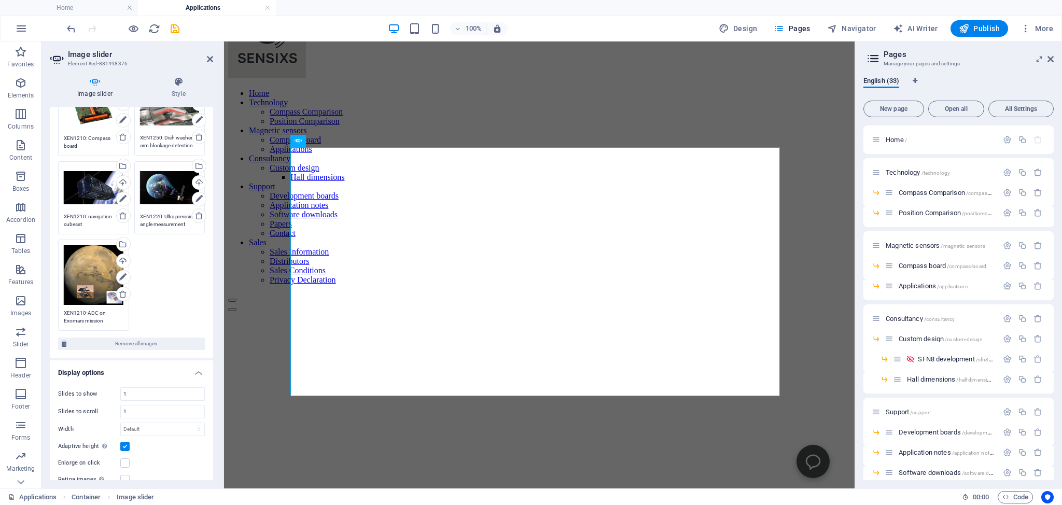
scroll to position [189, 0]
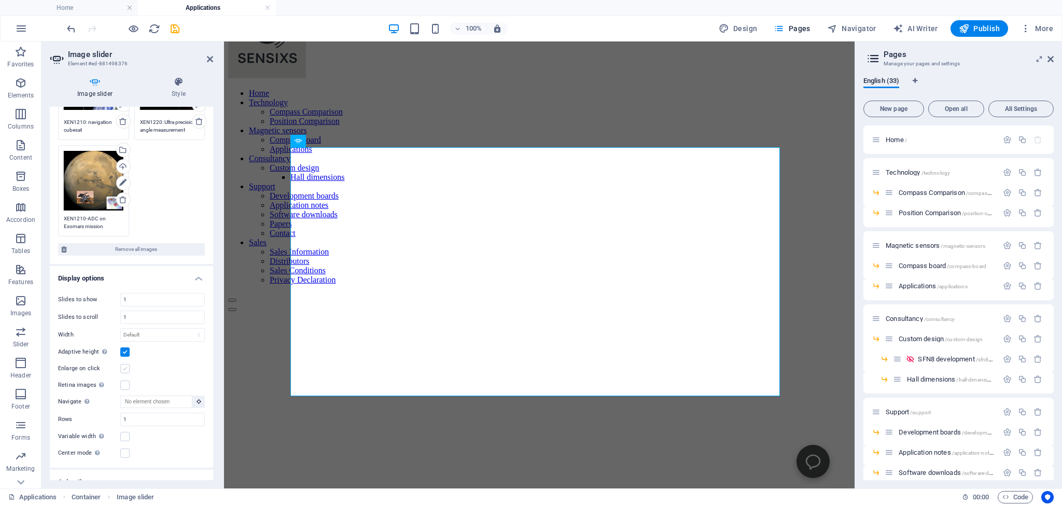
click at [126, 364] on label at bounding box center [124, 368] width 9 height 9
click at [0, 0] on input "Enlarge on click" at bounding box center [0, 0] width 0 height 0
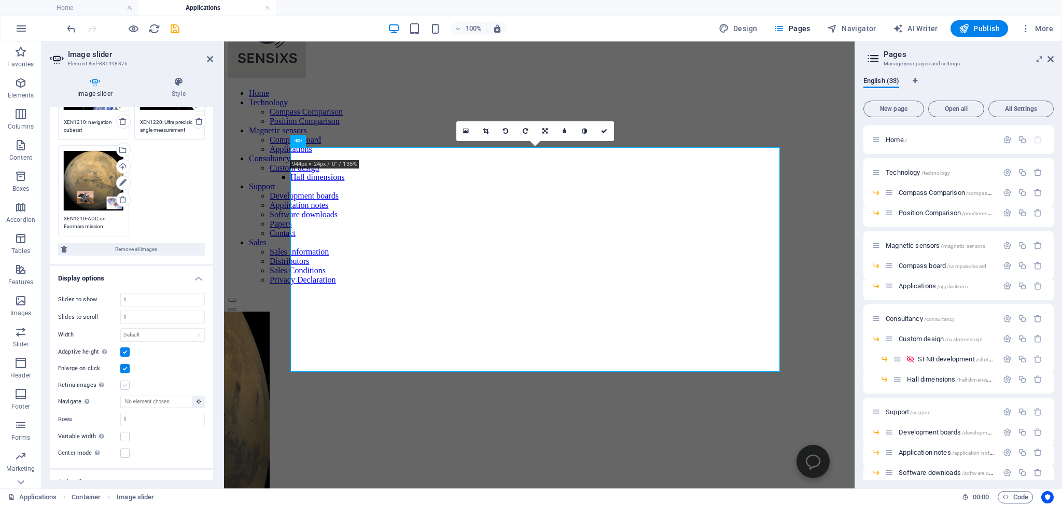
click at [123, 381] on label at bounding box center [124, 385] width 9 height 9
click at [0, 0] on input "Retina images Automatically load retina image and smartphone optimized sizes." at bounding box center [0, 0] width 0 height 0
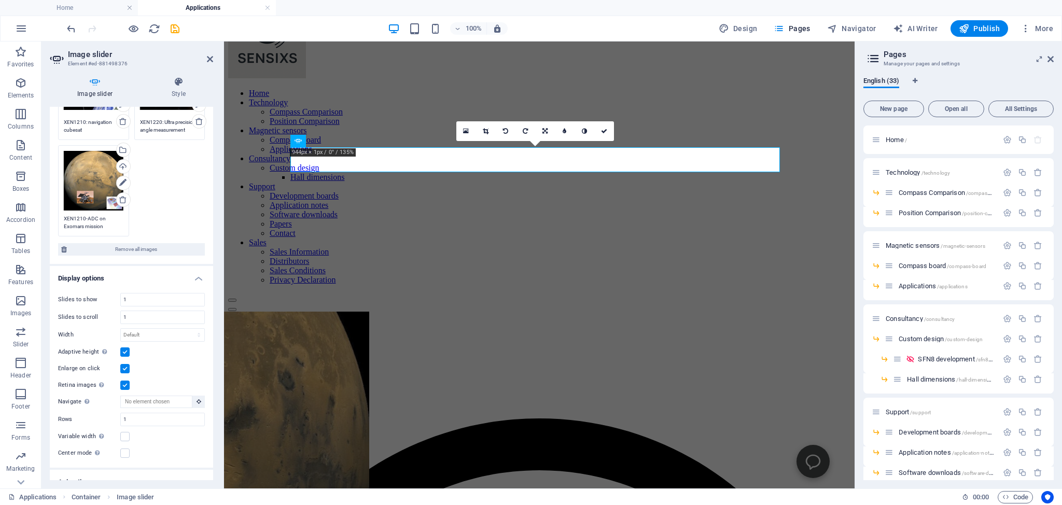
click at [125, 381] on label at bounding box center [124, 385] width 9 height 9
click at [0, 0] on input "Retina images Automatically load retina image and smartphone optimized sizes." at bounding box center [0, 0] width 0 height 0
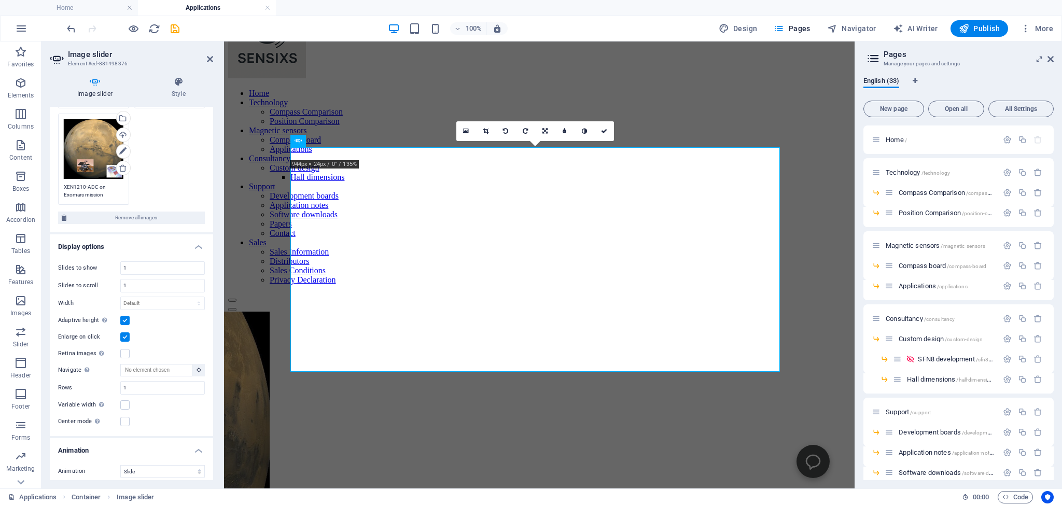
scroll to position [237, 0]
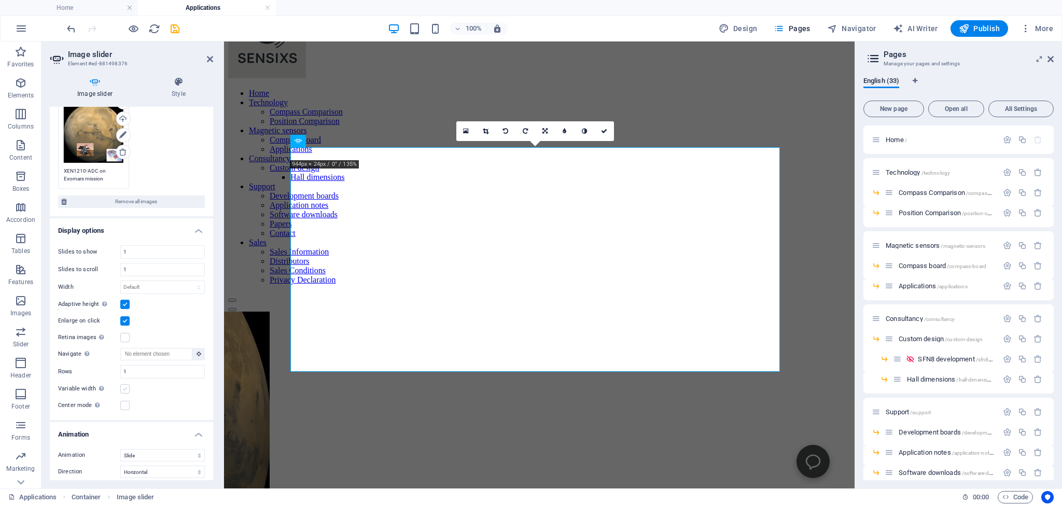
click at [125, 384] on label at bounding box center [124, 388] width 9 height 9
click at [0, 0] on input "Variable width Automatically adjust the width of the visible slide." at bounding box center [0, 0] width 0 height 0
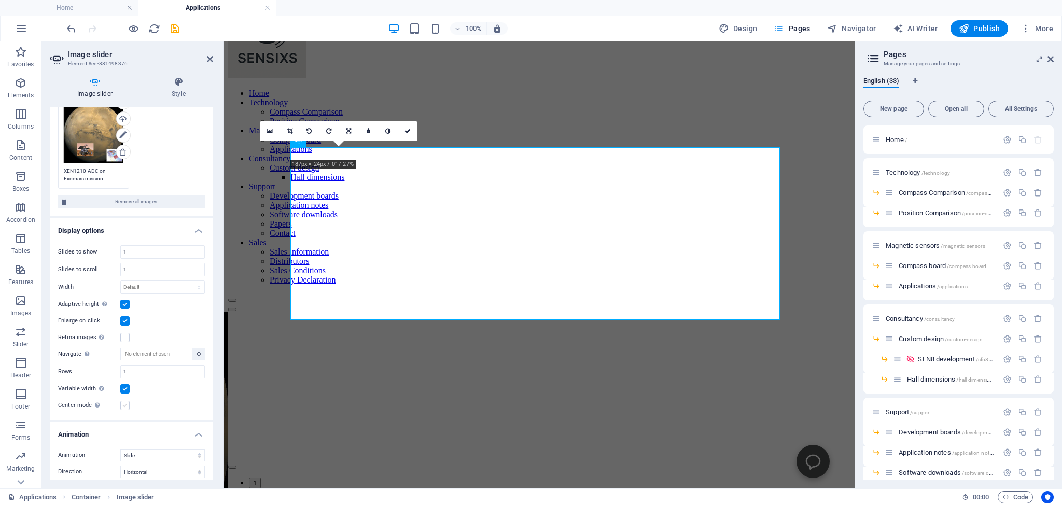
click at [125, 401] on label at bounding box center [124, 405] width 9 height 9
click at [0, 0] on input "Center mode Enables centered view with partial previous/next slide. Use with od…" at bounding box center [0, 0] width 0 height 0
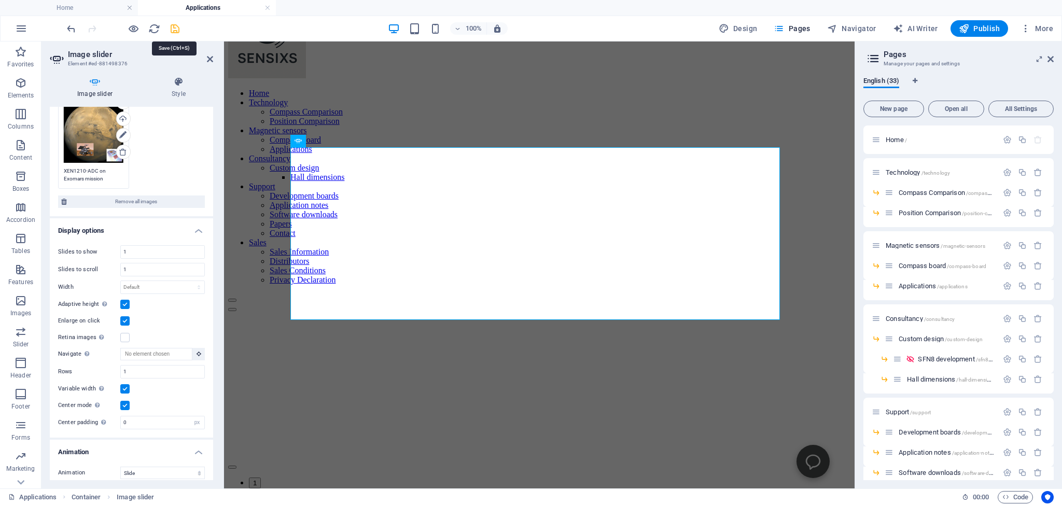
click at [173, 26] on icon "save" at bounding box center [175, 29] width 12 height 12
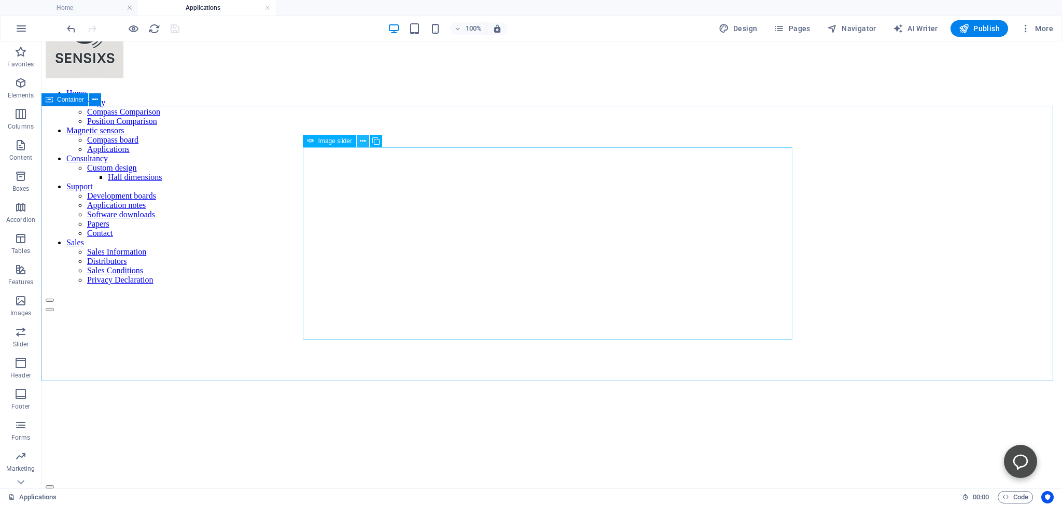
click at [362, 142] on icon at bounding box center [363, 141] width 6 height 11
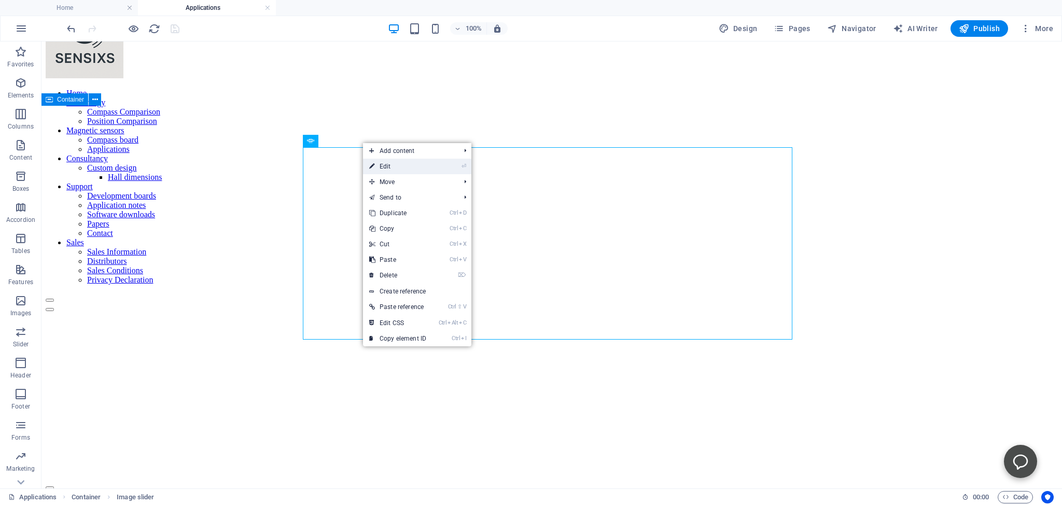
click at [382, 165] on link "⏎ Edit" at bounding box center [398, 167] width 70 height 16
select select "px"
select select "ms"
select select "s"
select select "progressive"
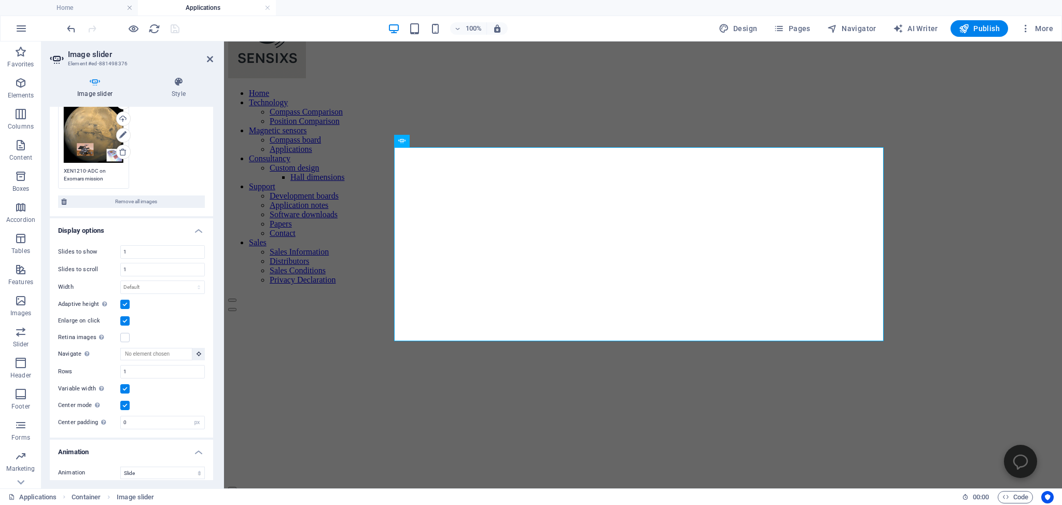
click at [124, 401] on label at bounding box center [124, 405] width 9 height 9
click at [0, 0] on input "Center mode Enables centered view with partial previous/next slide. Use with od…" at bounding box center [0, 0] width 0 height 0
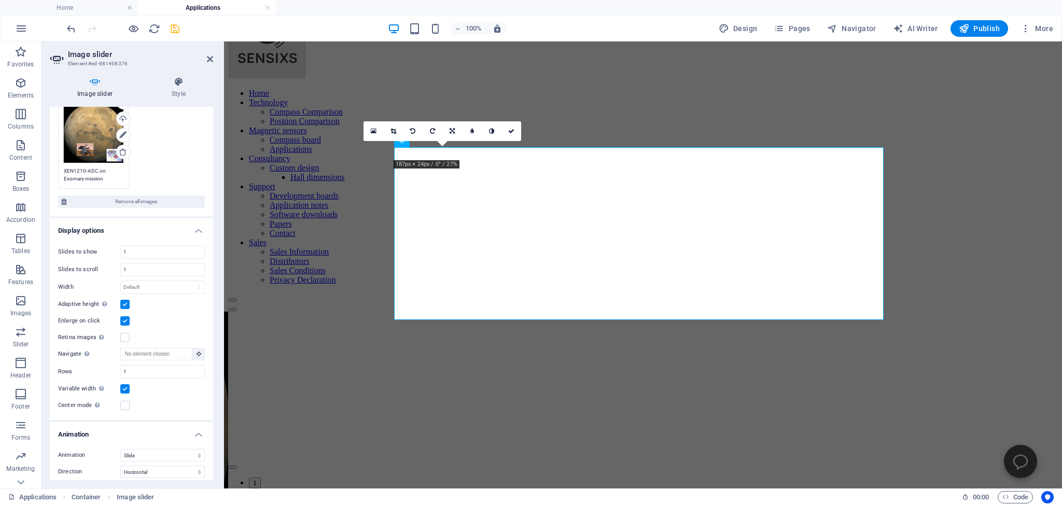
click at [125, 384] on label at bounding box center [124, 388] width 9 height 9
click at [0, 0] on input "Variable width Automatically adjust the width of the visible slide." at bounding box center [0, 0] width 0 height 0
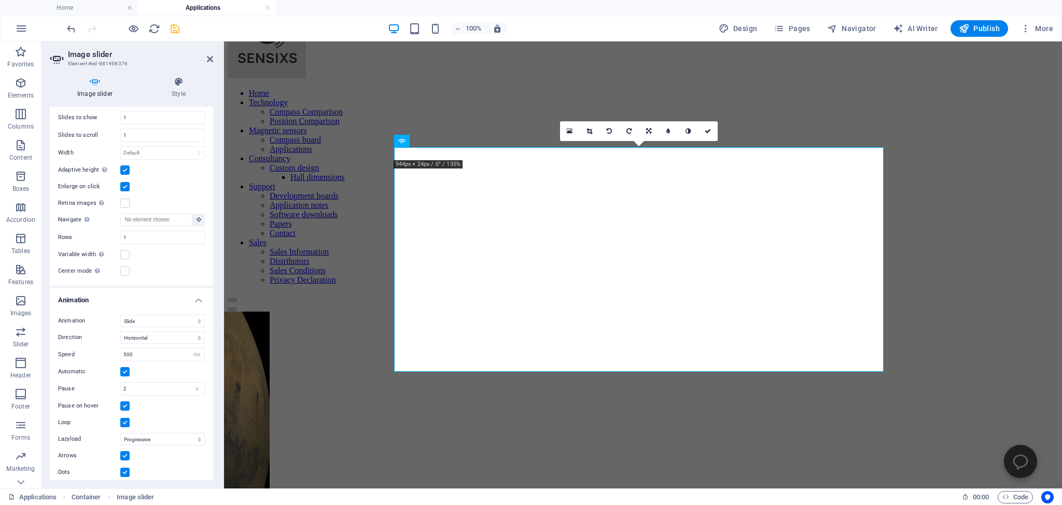
scroll to position [134, 0]
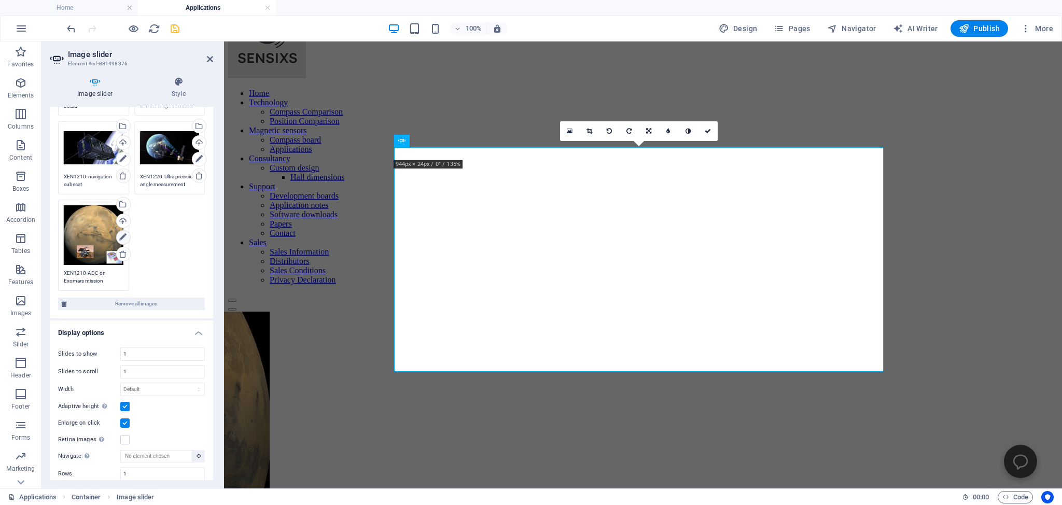
click at [119, 236] on icon at bounding box center [122, 237] width 7 height 12
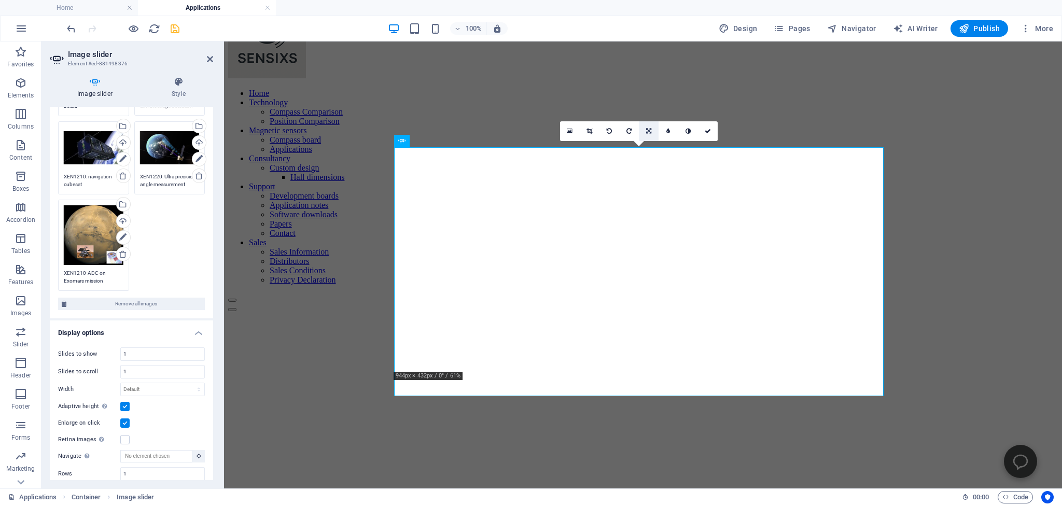
click at [649, 131] on icon at bounding box center [648, 131] width 5 height 6
click at [650, 141] on link at bounding box center [649, 131] width 20 height 20
click at [650, 134] on icon at bounding box center [648, 131] width 5 height 6
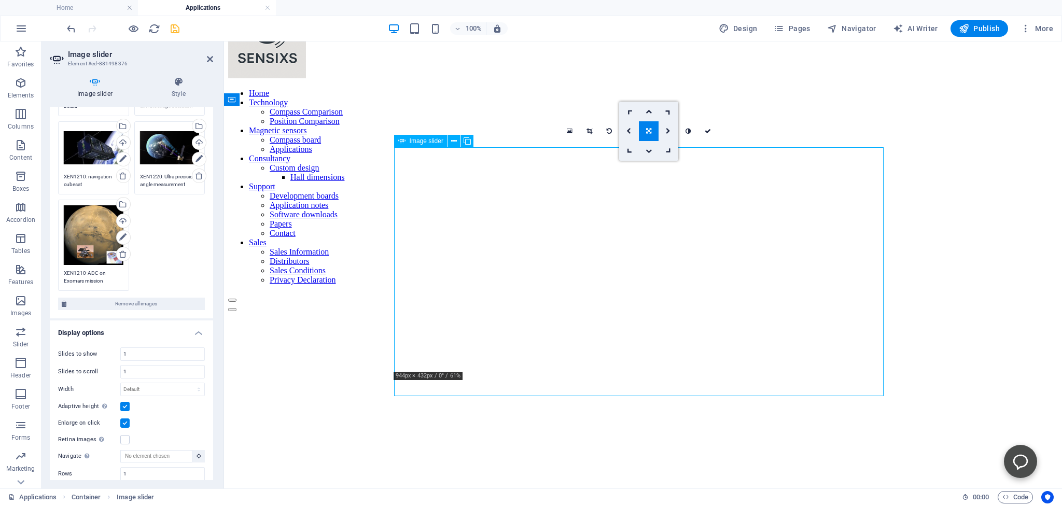
drag, startPoint x: 661, startPoint y: 258, endPoint x: 658, endPoint y: 229, distance: 29.2
drag, startPoint x: 624, startPoint y: 273, endPoint x: 632, endPoint y: 281, distance: 11.4
click at [610, 131] on icon at bounding box center [609, 131] width 5 height 6
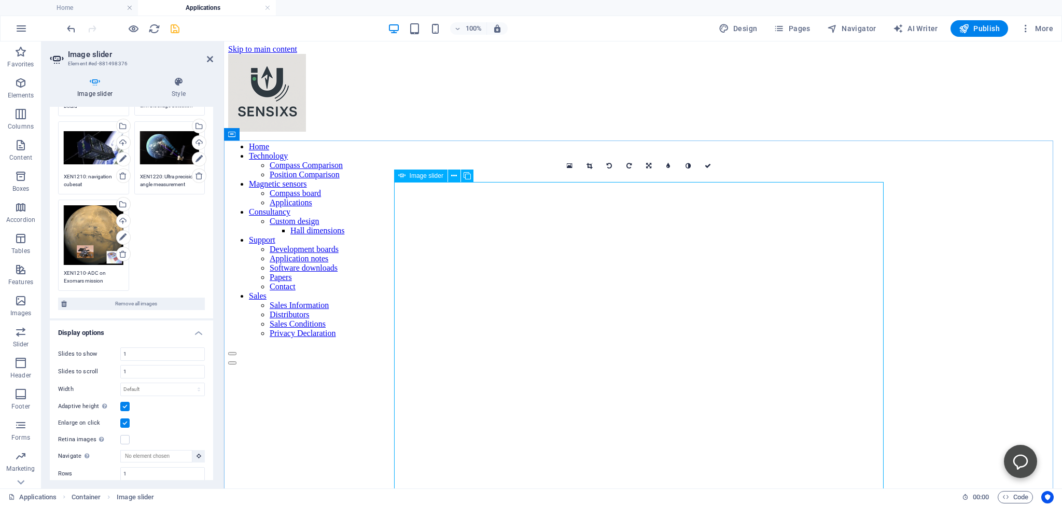
scroll to position [0, 0]
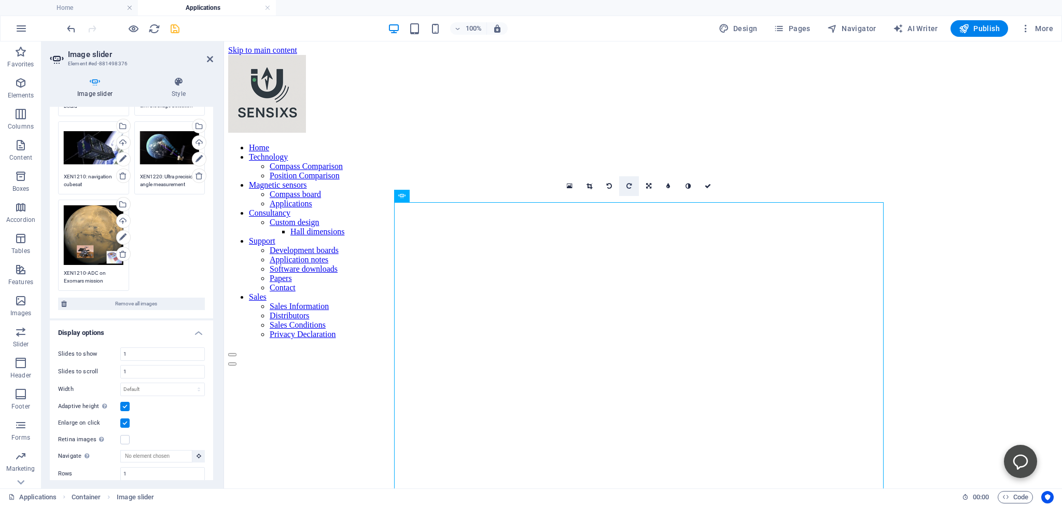
click at [627, 186] on icon at bounding box center [629, 186] width 5 height 6
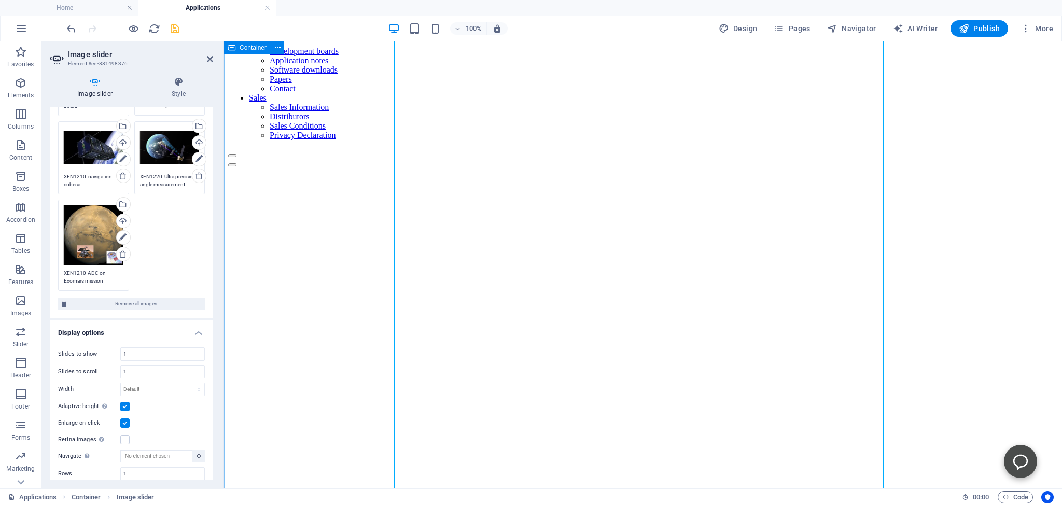
scroll to position [219, 0]
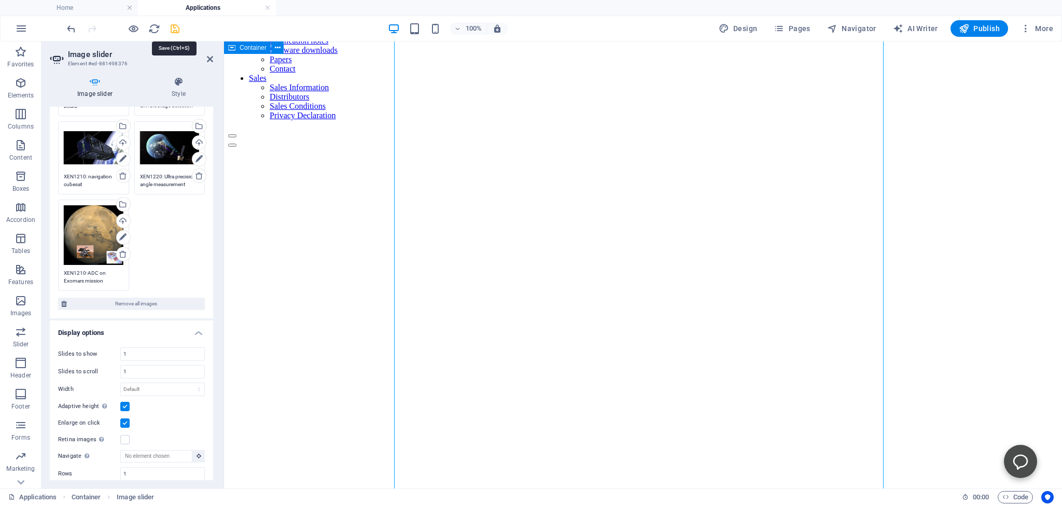
click at [173, 26] on icon "save" at bounding box center [175, 29] width 12 height 12
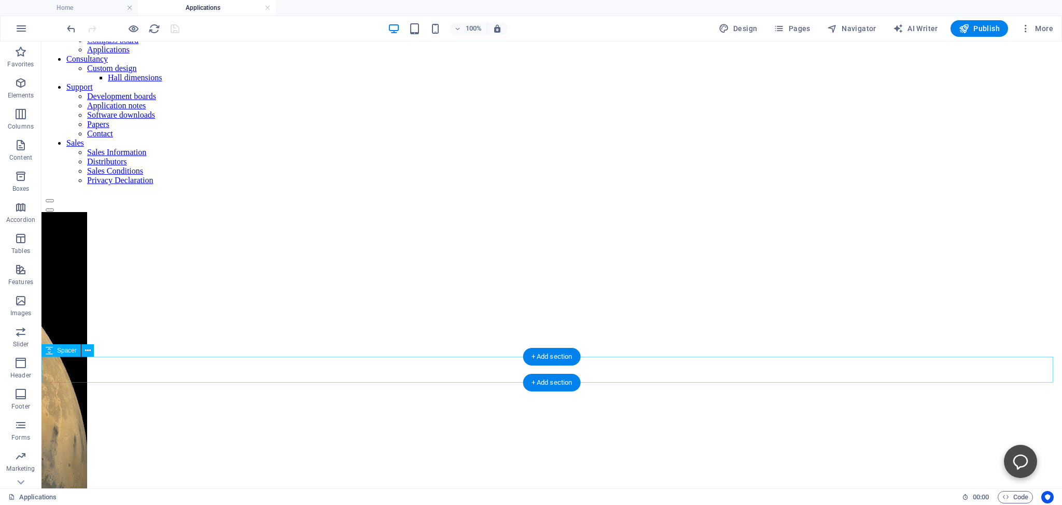
scroll to position [0, 0]
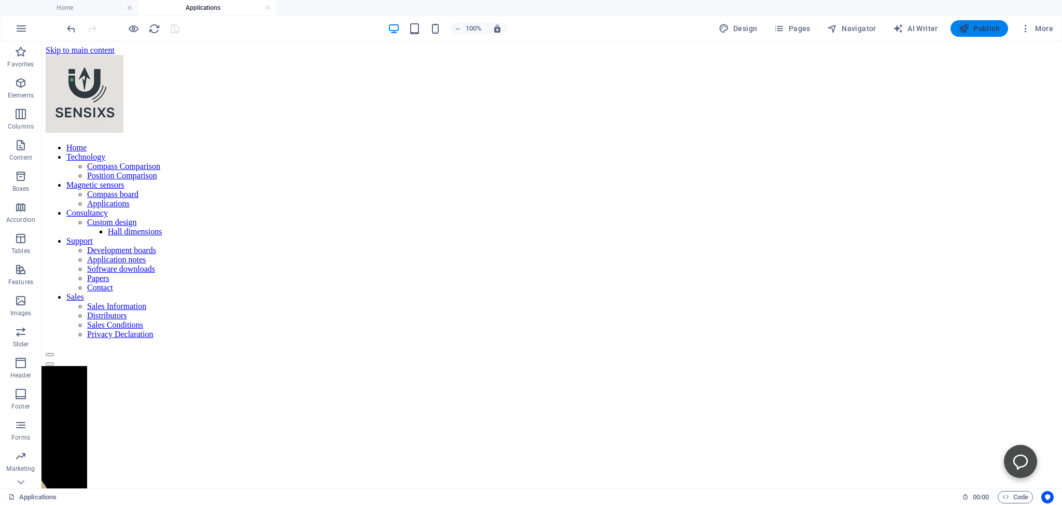
click at [976, 28] on span "Publish" at bounding box center [979, 28] width 41 height 10
